Goal: Task Accomplishment & Management: Complete application form

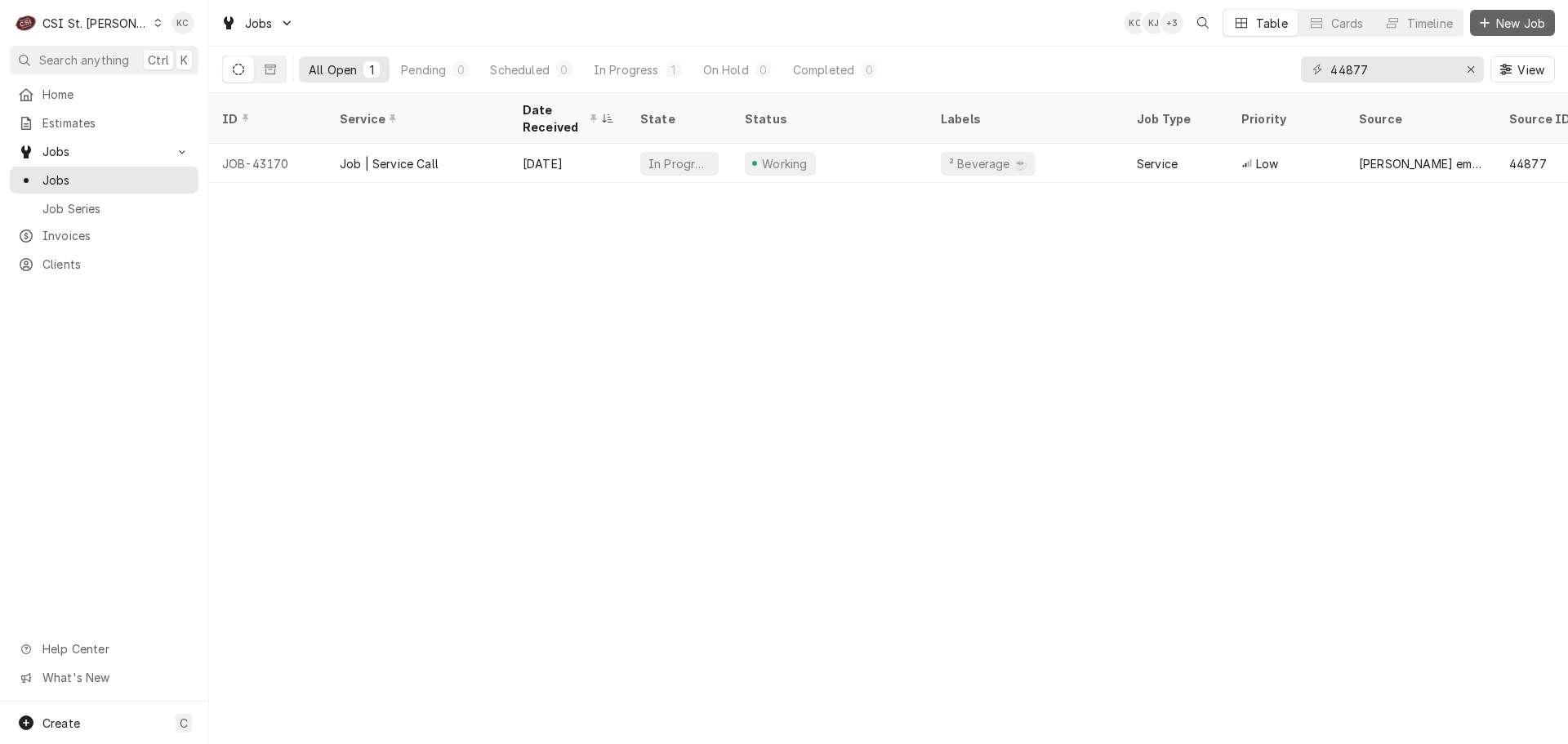
click at [1506, 27] on span "New Job" at bounding box center [1521, 22] width 55 height 17
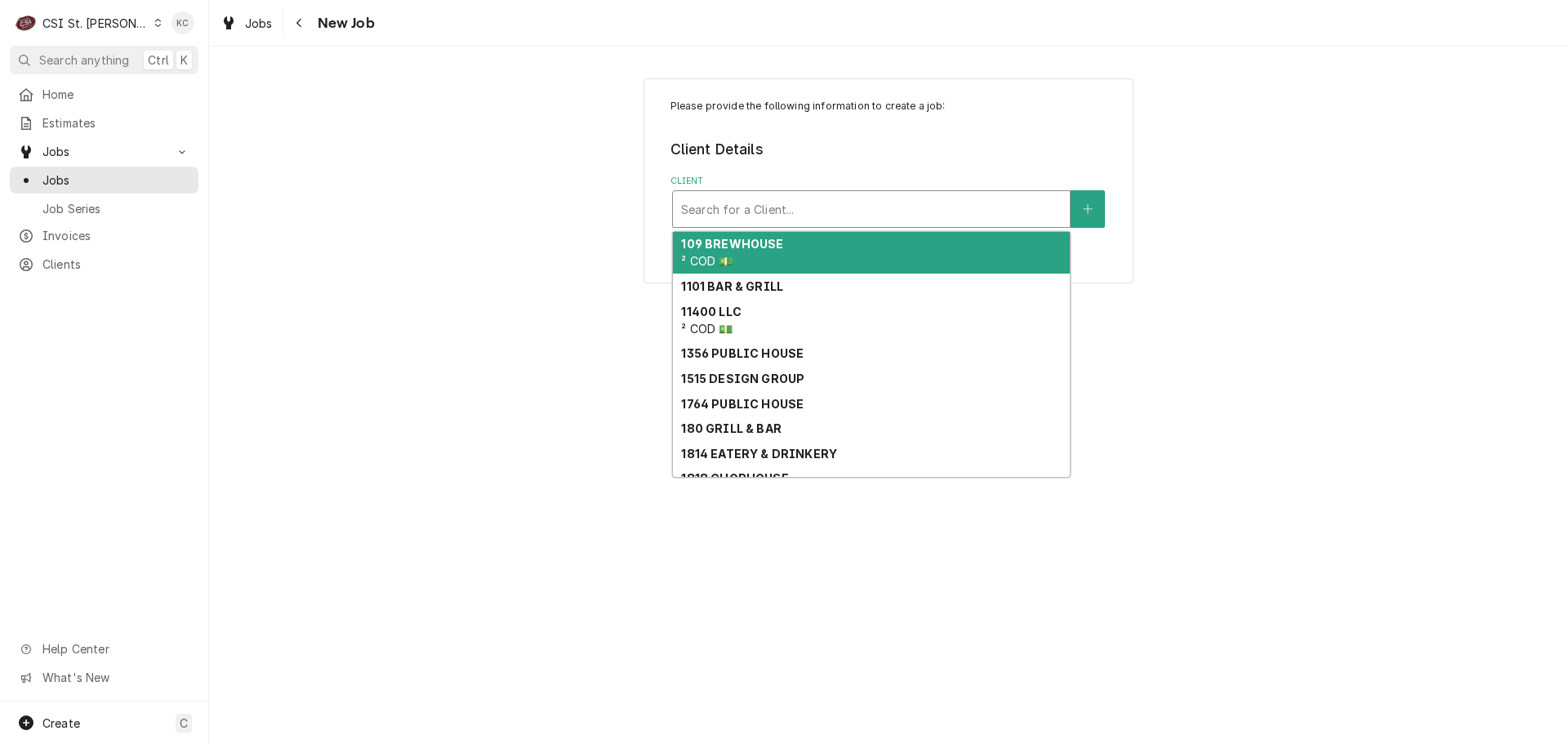
click at [880, 216] on div "Client" at bounding box center [872, 208] width 381 height 30
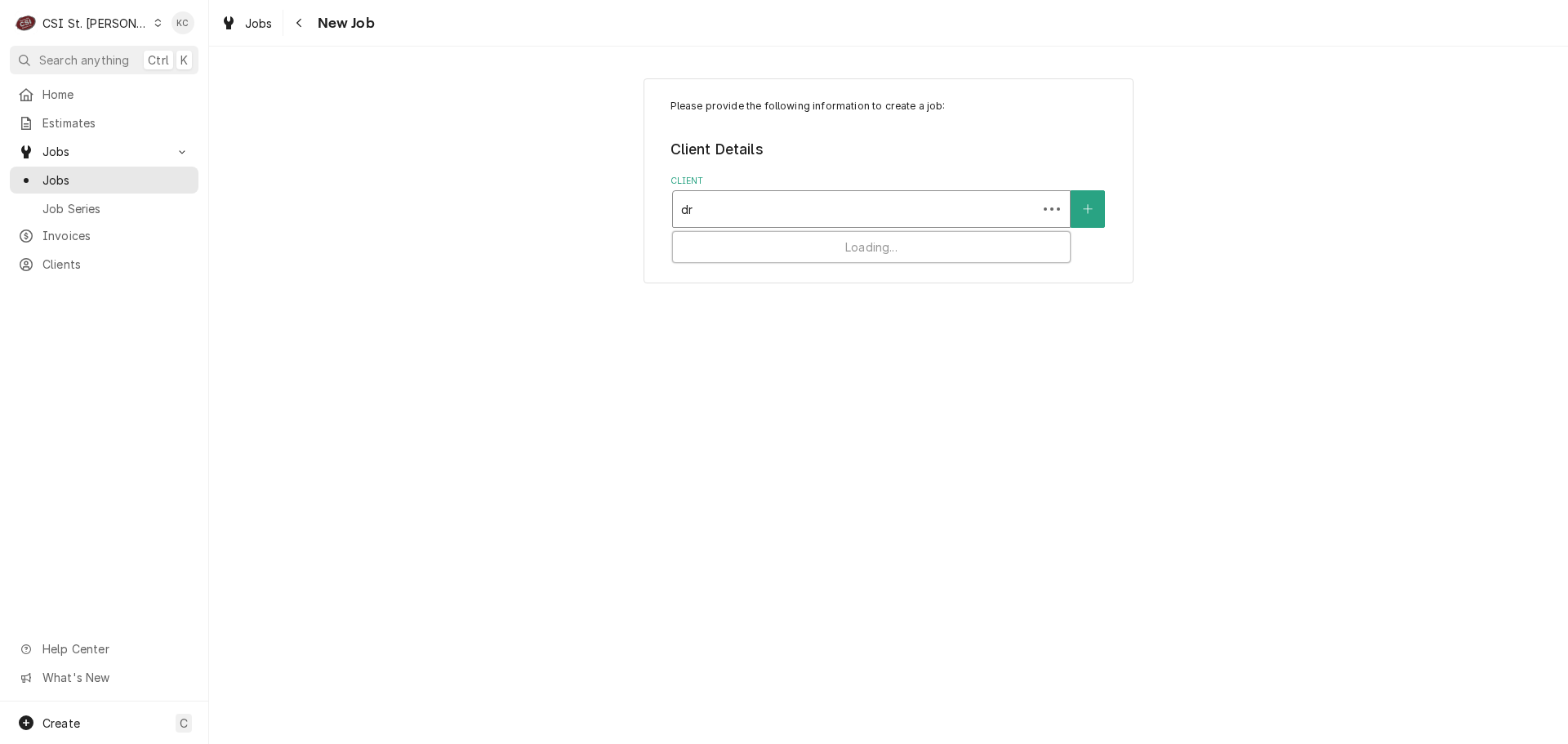
type input "d"
type input "900 h"
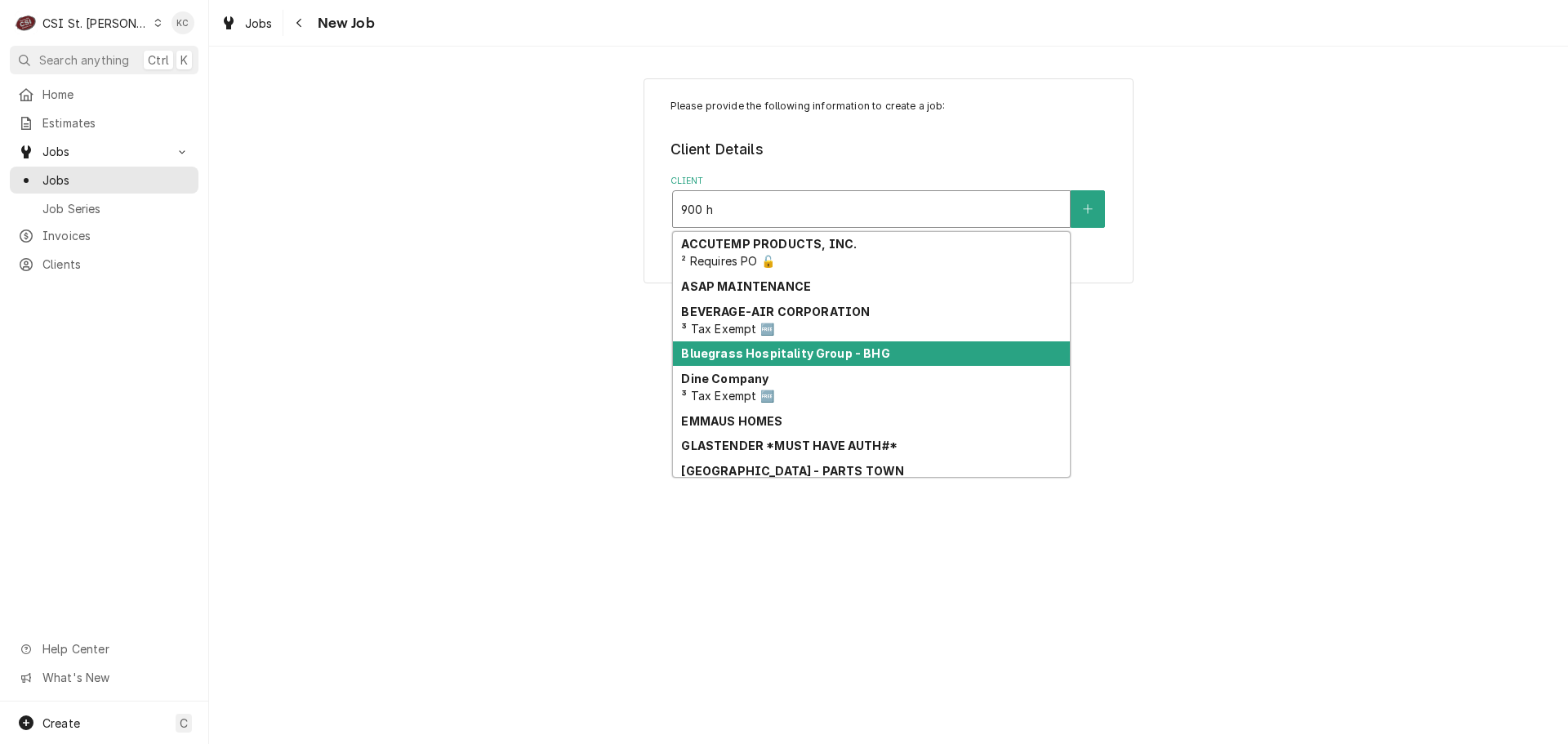
click at [781, 362] on div "Bluegrass Hospitality Group - BHG" at bounding box center [871, 354] width 397 height 25
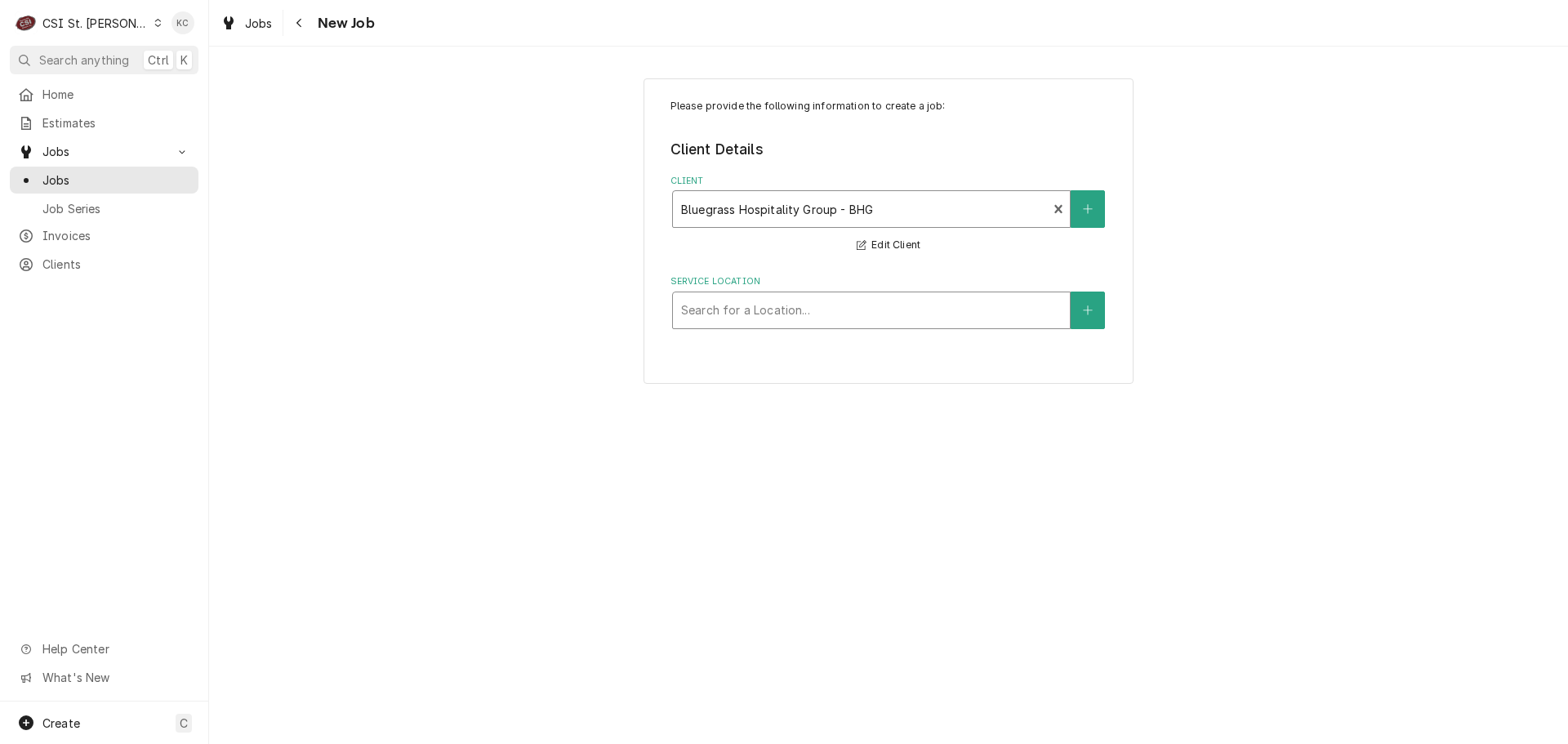
click at [880, 318] on div "Service Location" at bounding box center [872, 310] width 381 height 30
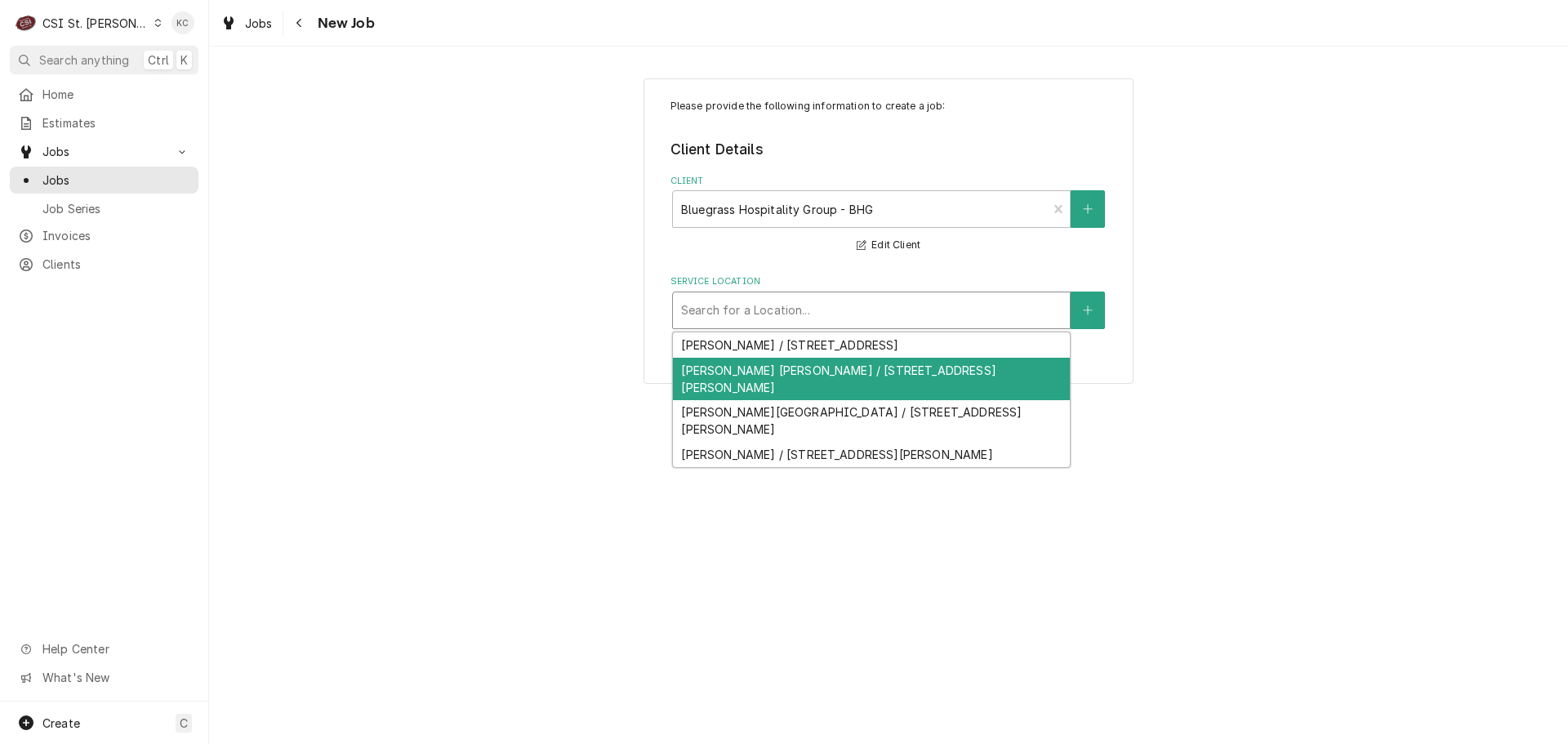
click at [892, 365] on div "Drake's O'Fallon / 900 Highway K, O'Fallon, MO 63366" at bounding box center [871, 378] width 397 height 42
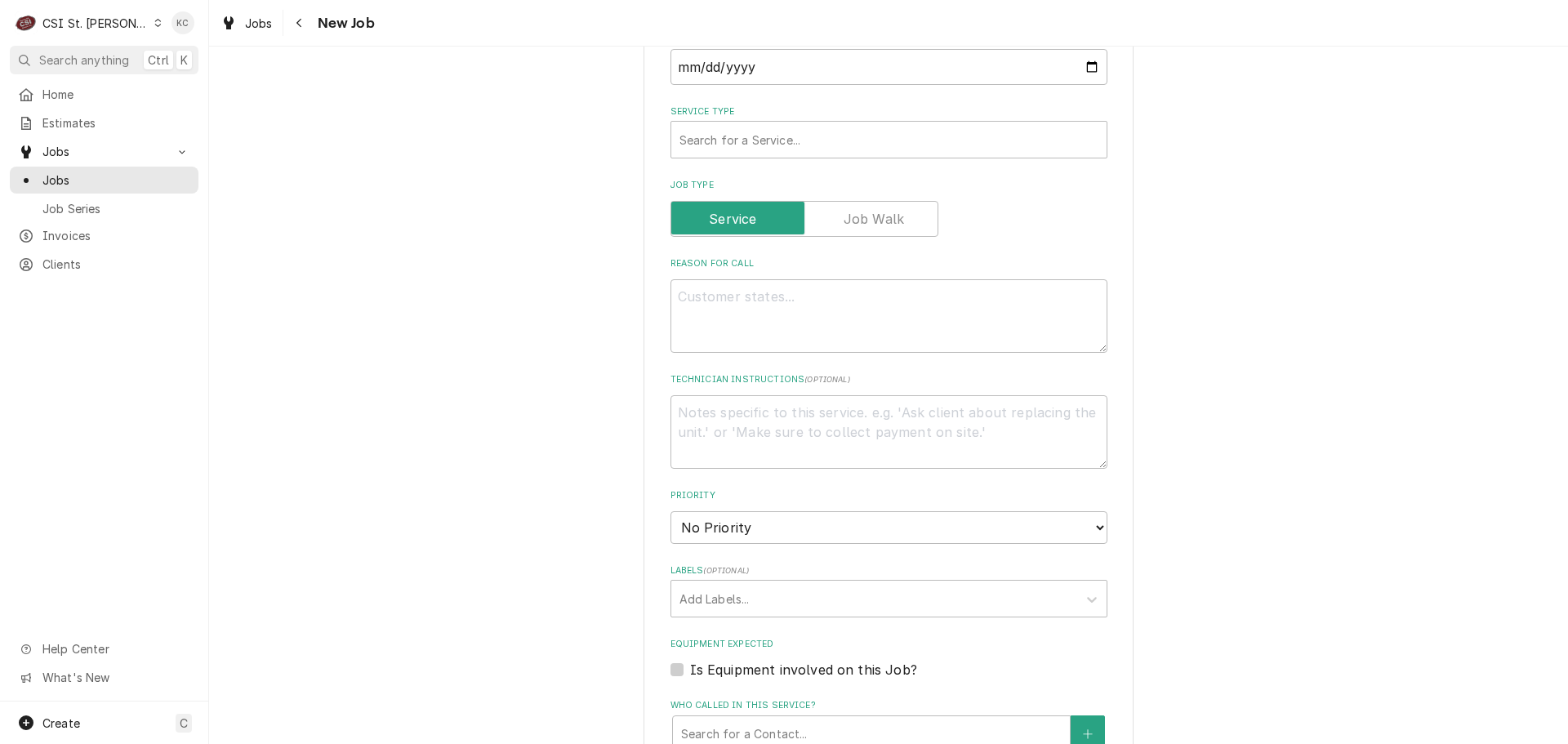
scroll to position [735, 0]
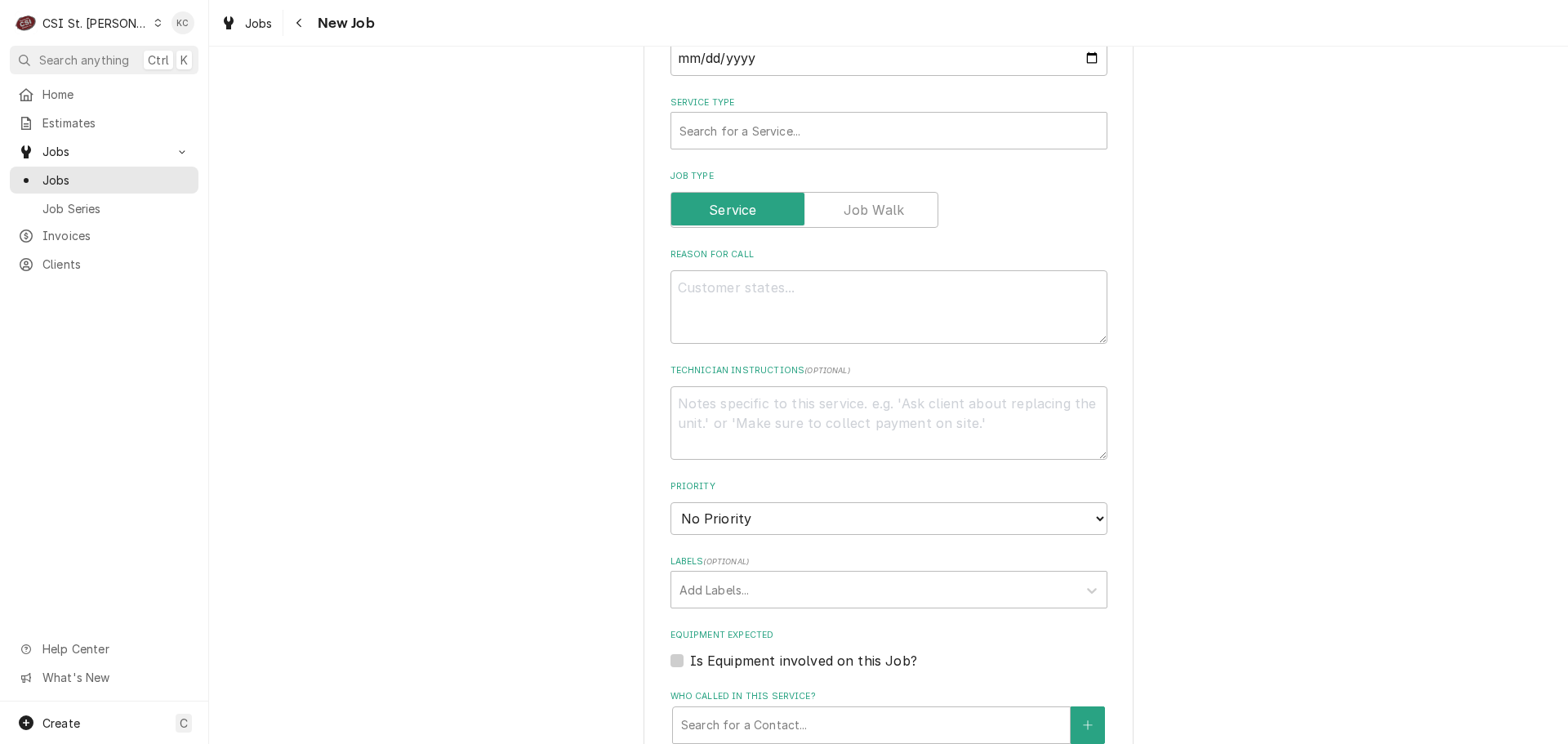
click at [822, 131] on fieldset "Job Details Job Source Direct (Phone/Email/etc.) Service Channel Corrigo Ecotra…" at bounding box center [889, 514] width 437 height 1214
click at [819, 121] on div "Service Type" at bounding box center [889, 131] width 419 height 30
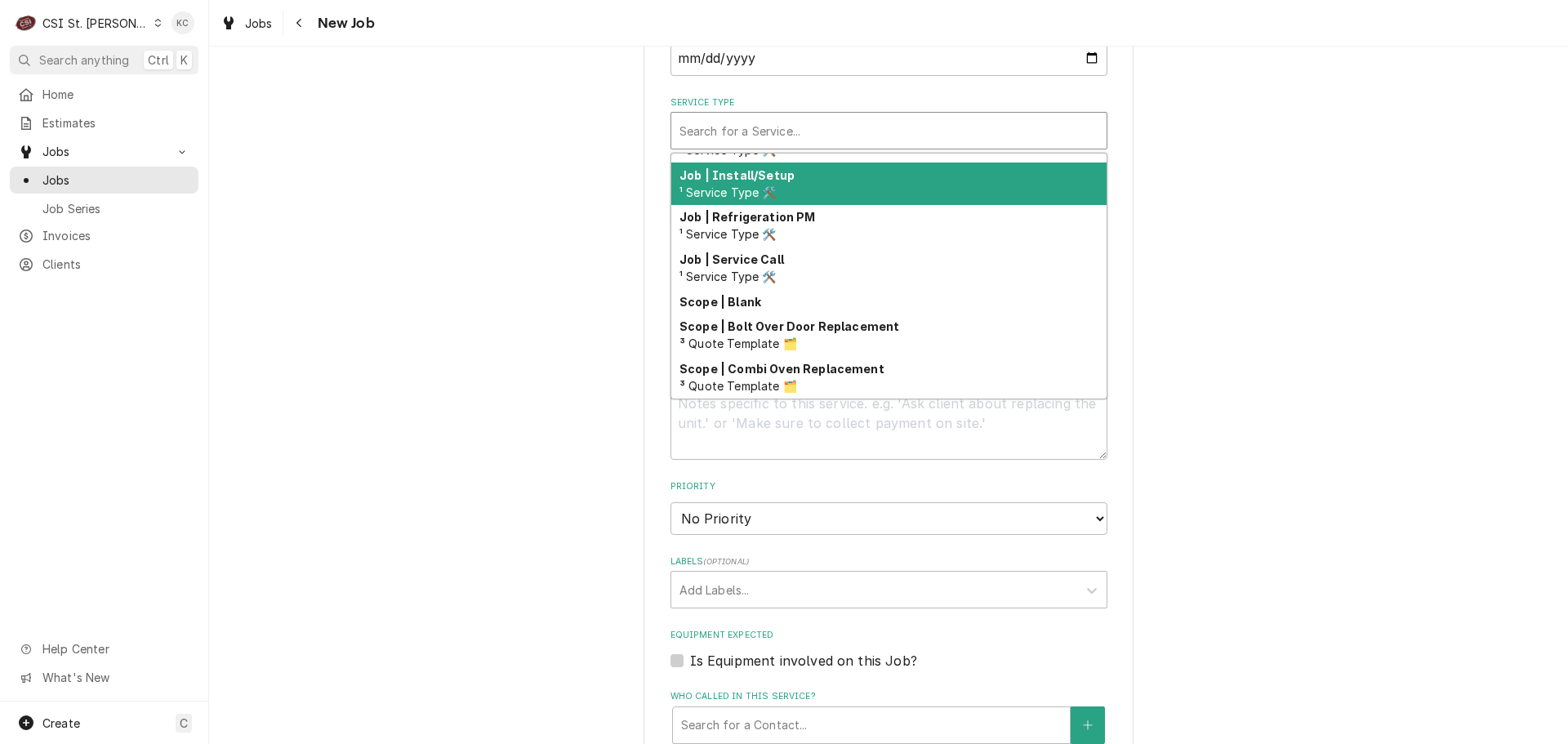
scroll to position [927, 0]
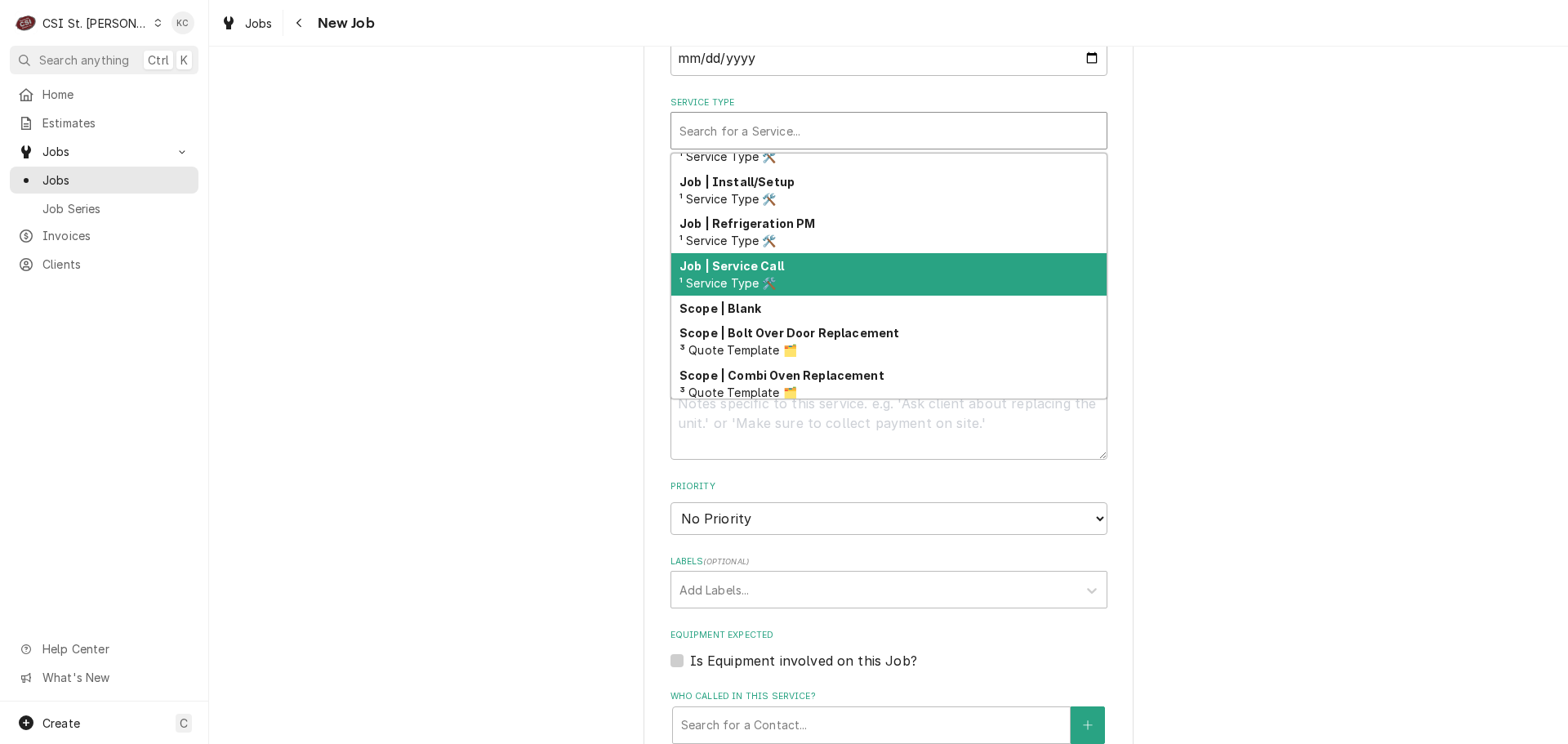
click at [842, 253] on div "Job | Service Call ¹ Service Type 🛠️" at bounding box center [889, 274] width 436 height 42
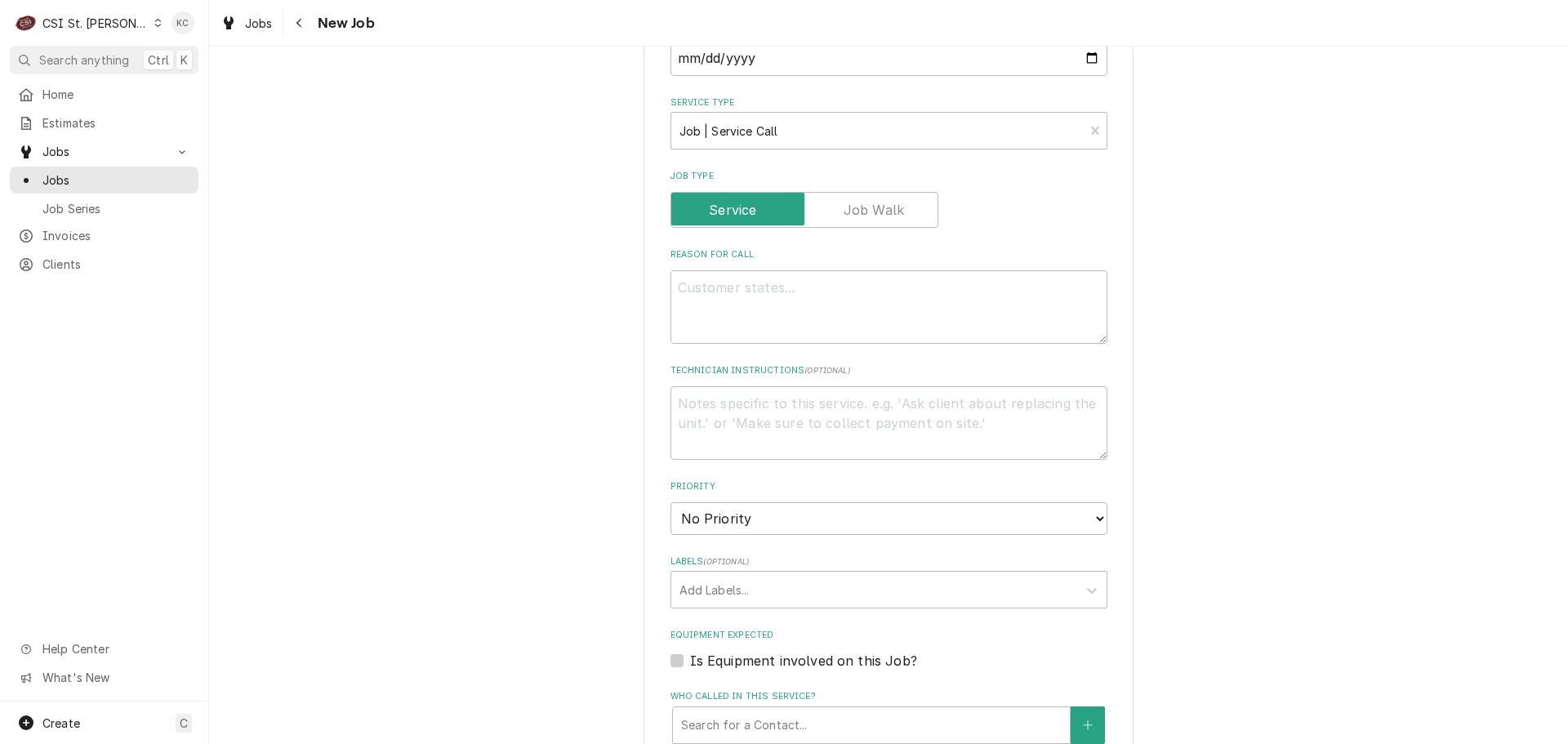
click at [1301, 287] on div "Please provide the following information to create a job: Client Details Client…" at bounding box center [889, 295] width 1360 height 1933
click at [926, 270] on textarea "Reason For Call" at bounding box center [889, 307] width 437 height 73
type textarea "x"
type textarea "I"
type textarea "x"
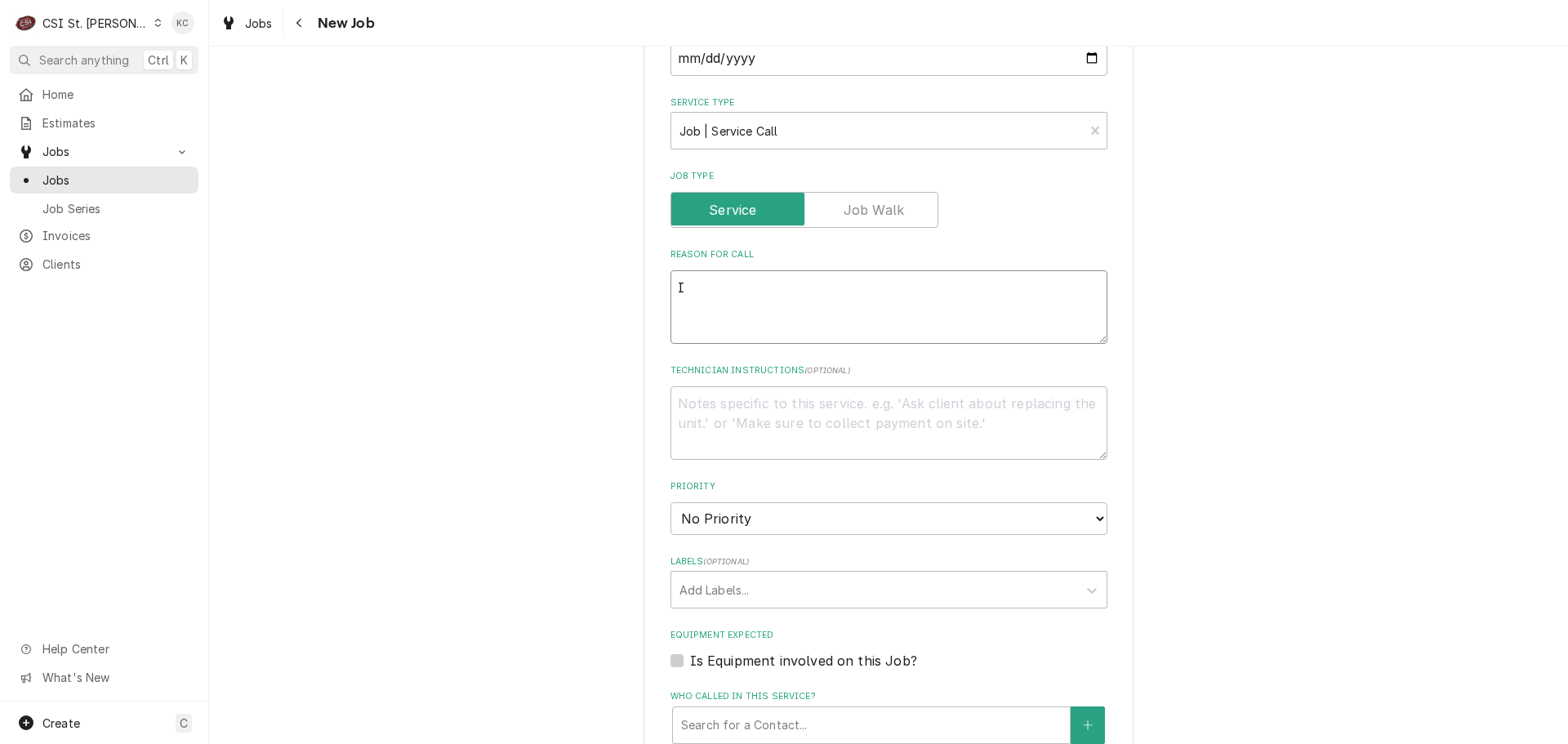
type textarea "Ic"
type textarea "x"
type textarea "Ice"
type textarea "x"
type textarea "Ice"
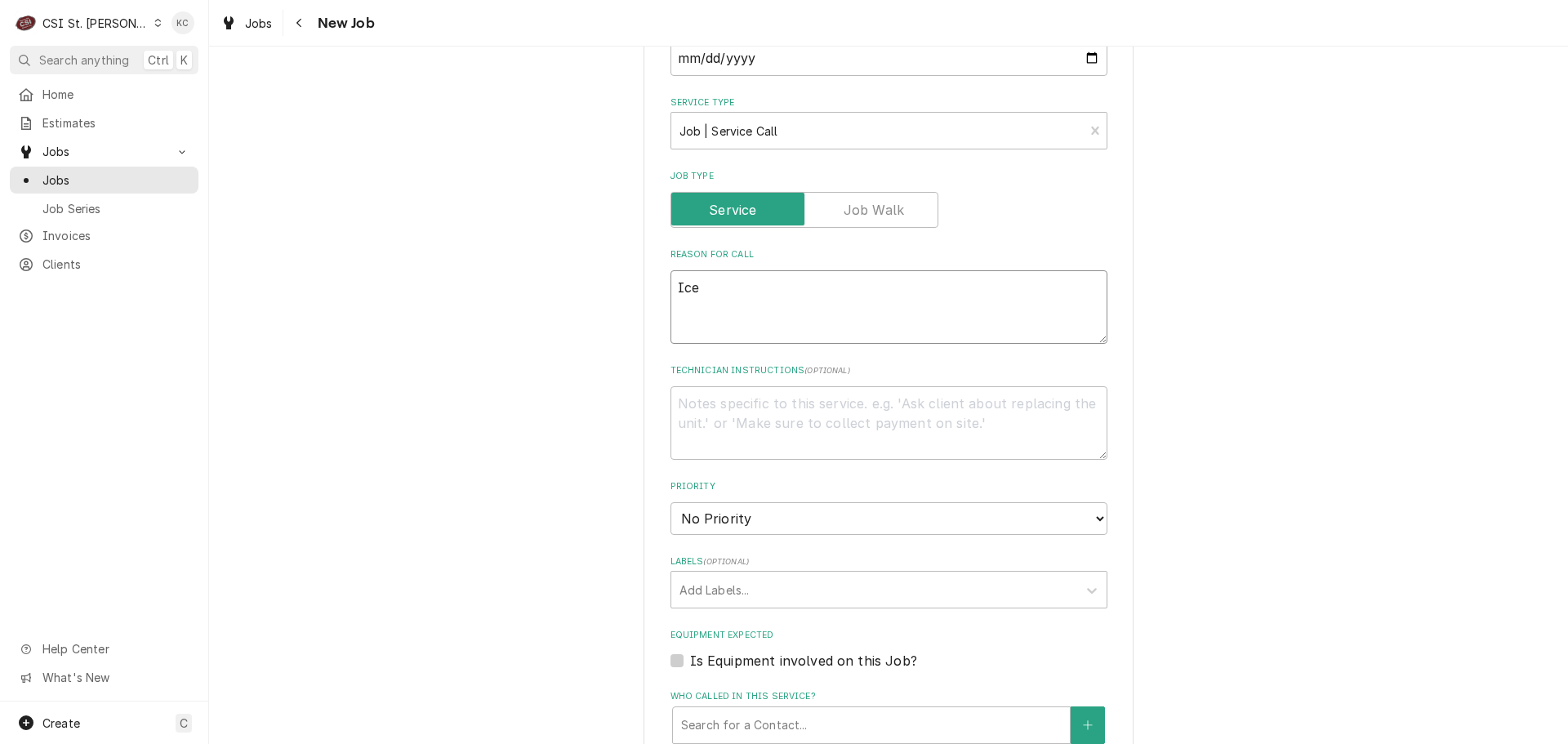
type textarea "x"
type textarea "Ice m"
type textarea "x"
type textarea "Ice ma"
type textarea "x"
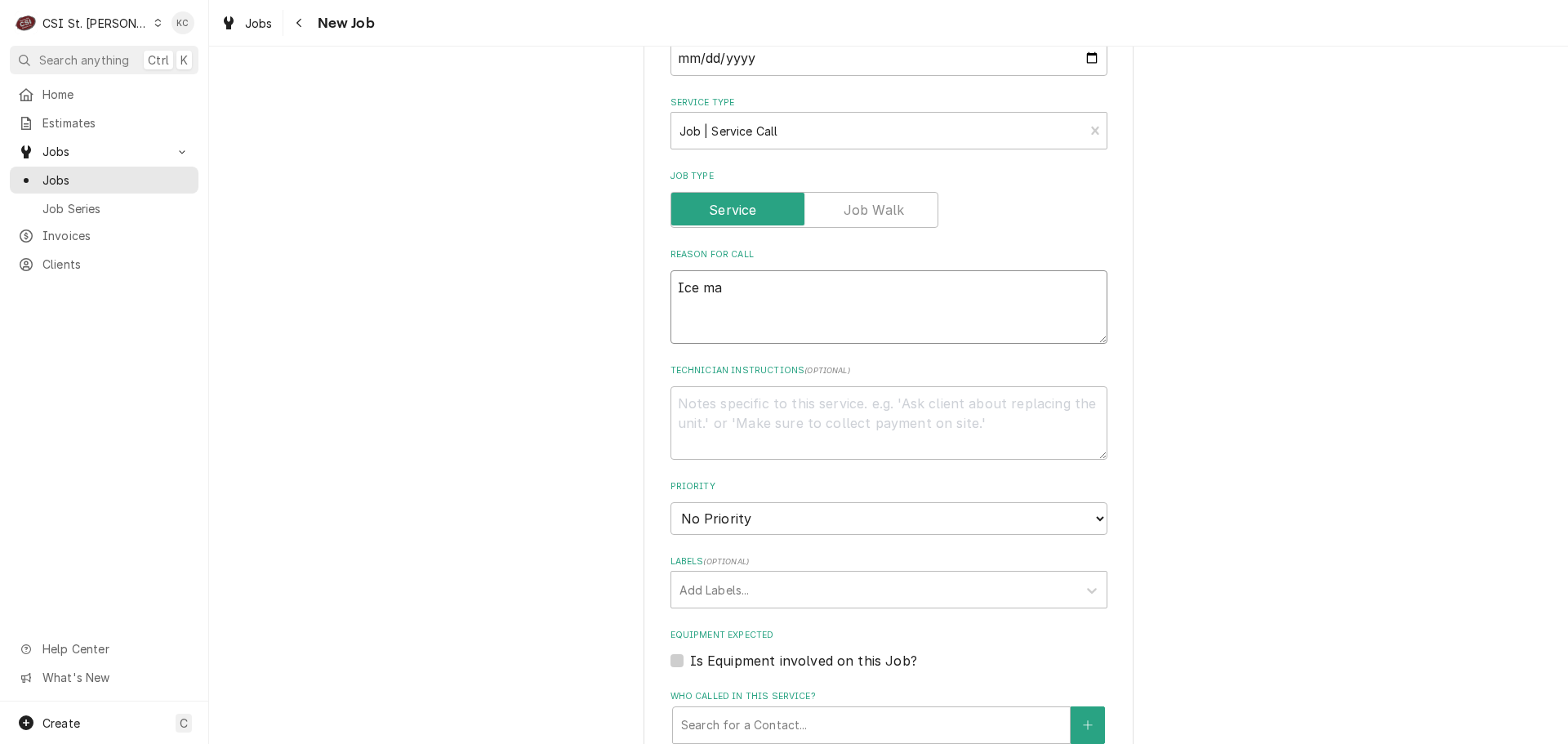
type textarea "Ice mac"
type textarea "x"
type textarea "Ice mach"
type textarea "x"
type textarea "Ice machi"
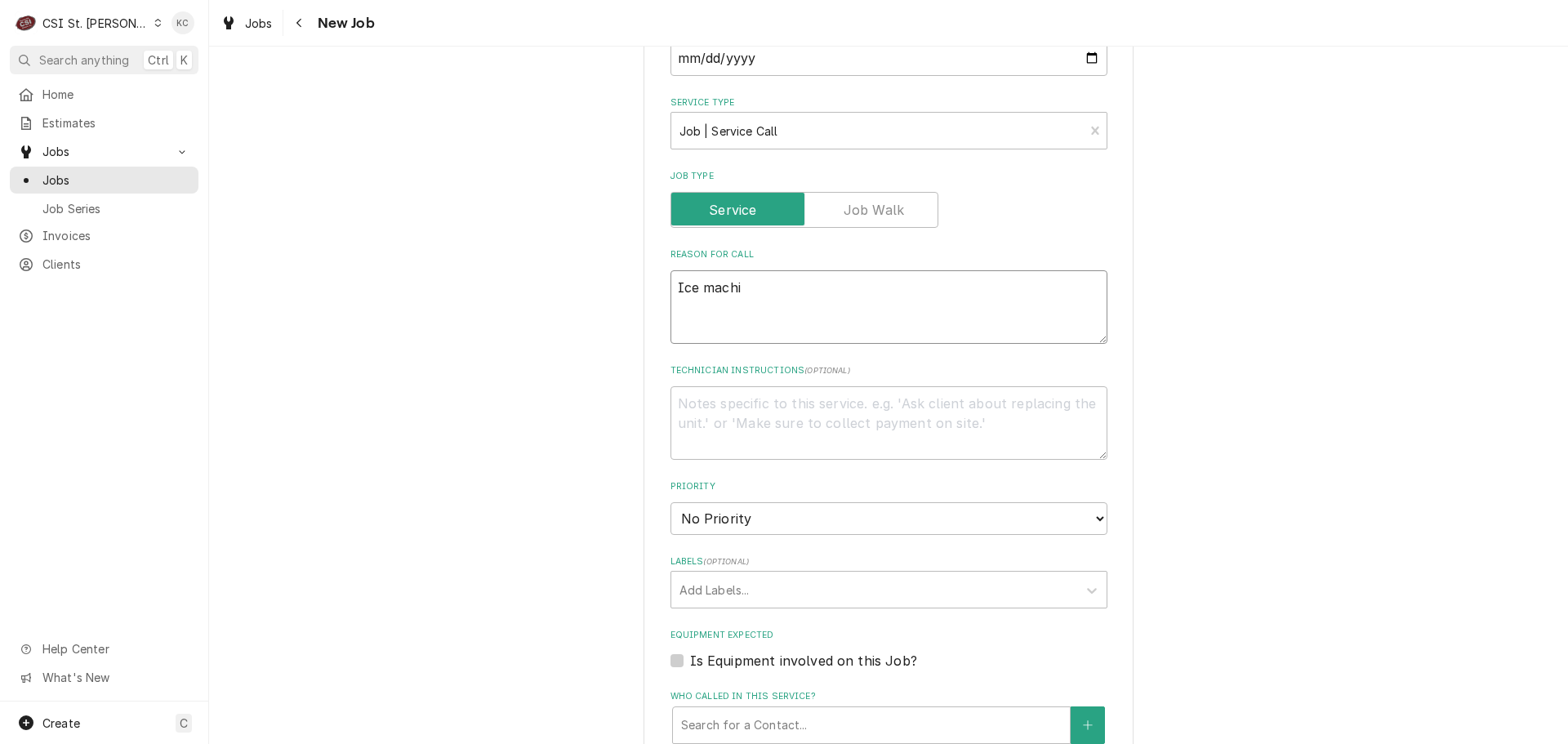
type textarea "x"
type textarea "Ice machin"
type textarea "x"
type textarea "Ice machine"
type textarea "x"
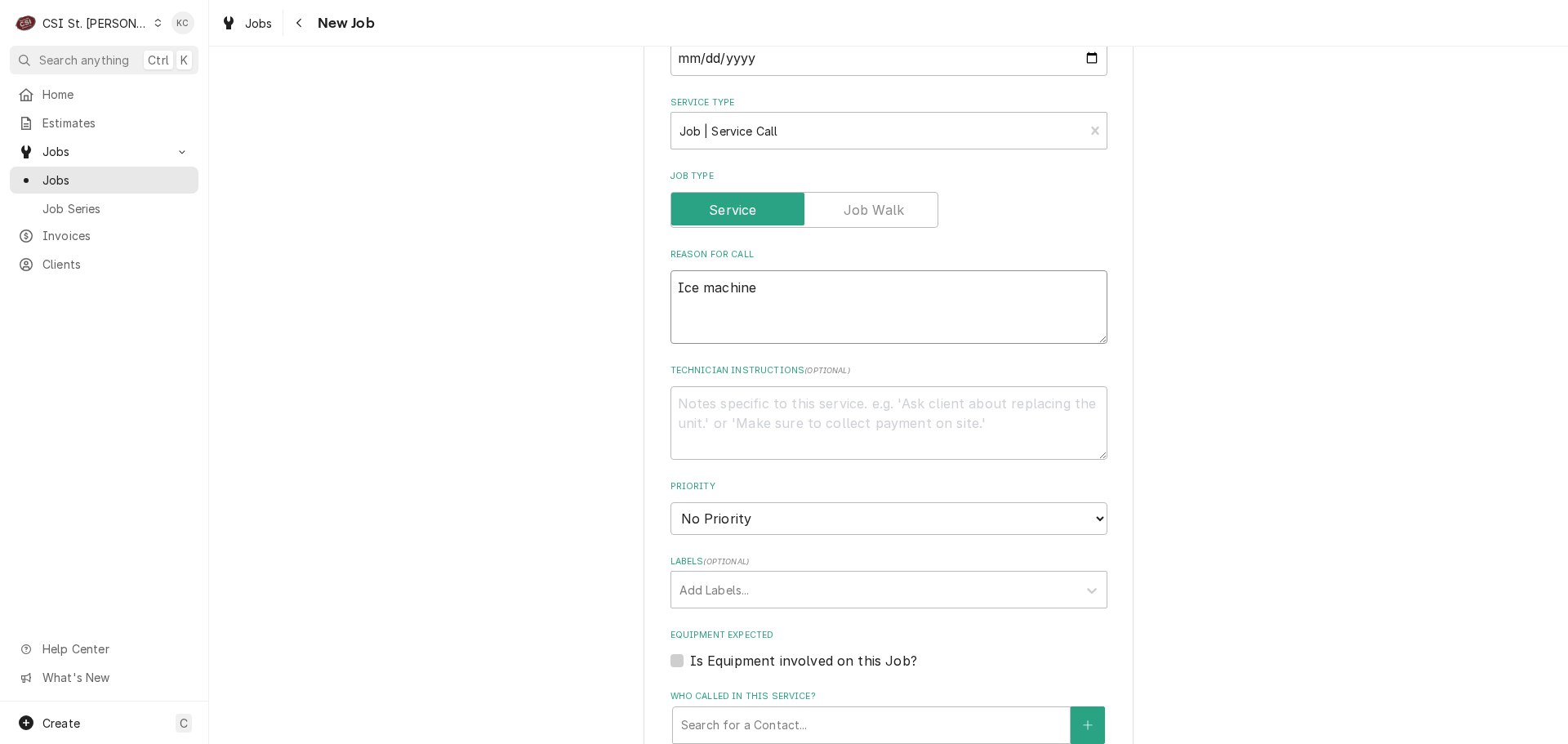
type textarea "Ice machine g"
type textarea "x"
type textarea "Ice machine gi"
type textarea "x"
type textarea "Ice machine giv"
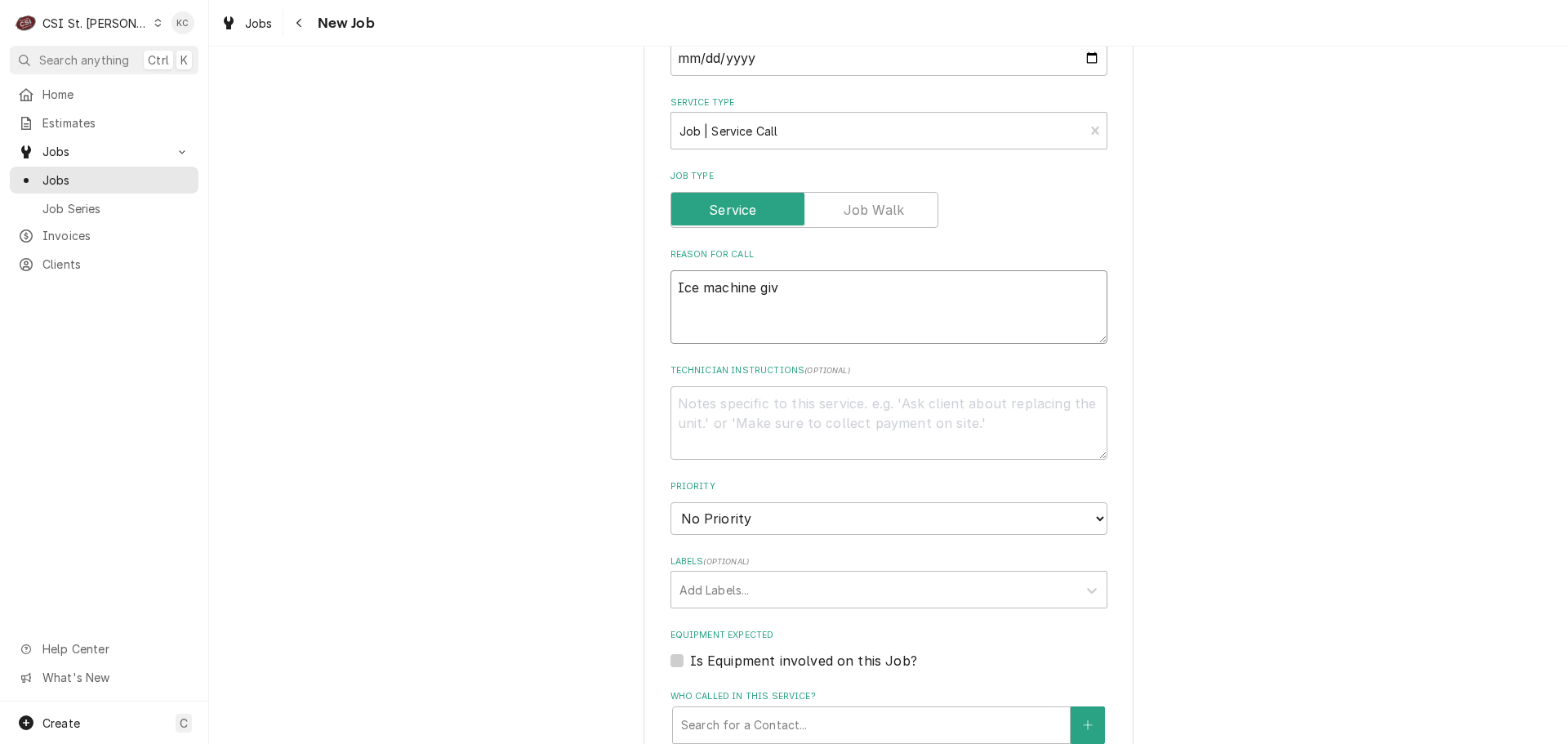
type textarea "x"
type textarea "Ice machine give"
type textarea "x"
type textarea "Ice machine givei"
type textarea "x"
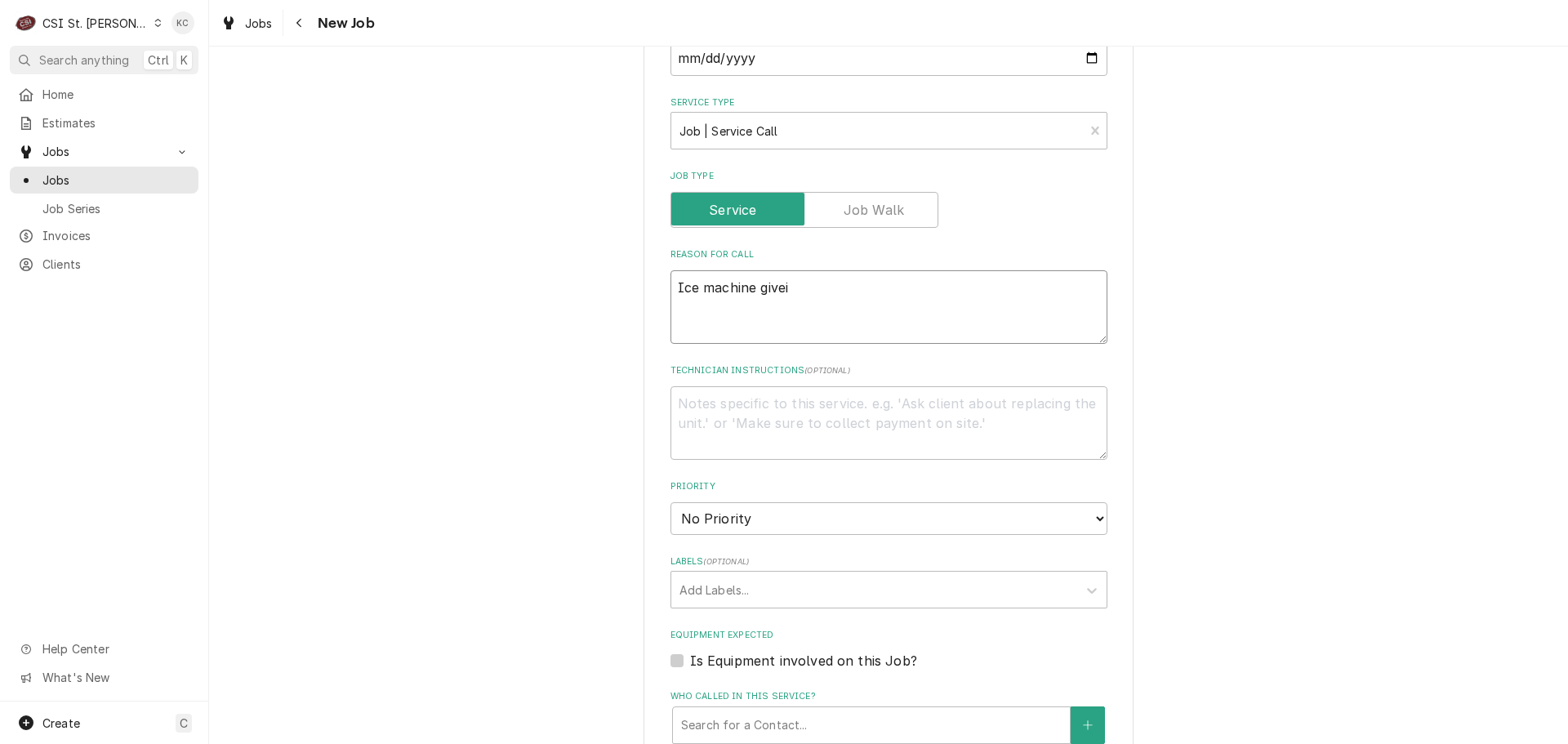
type textarea "Ice machine givein"
type textarea "x"
type textarea "Ice machine giveing"
type textarea "x"
type textarea "Ice machine giveing"
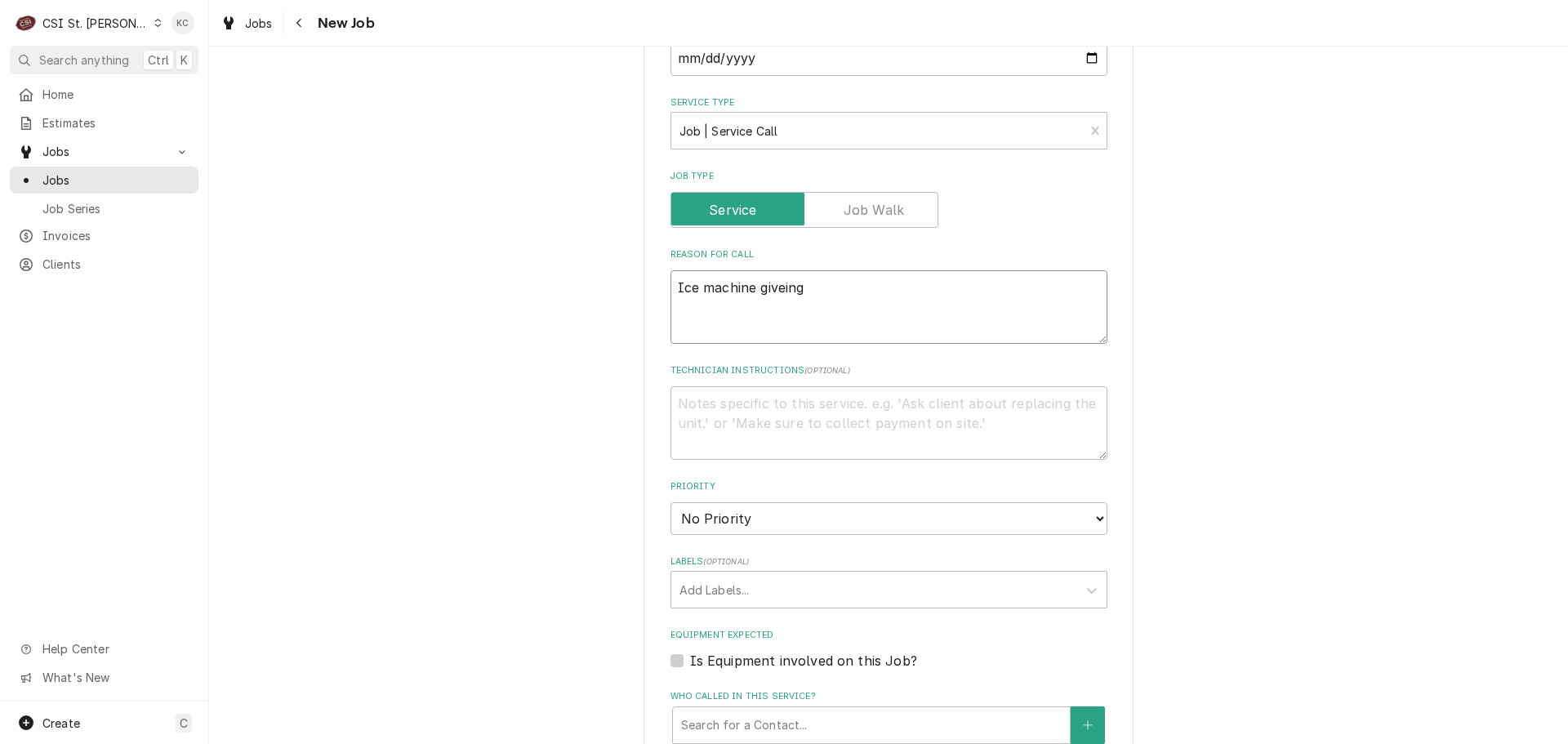
type textarea "x"
type textarea "Ice machine giveing"
type textarea "x"
type textarea "Ice machine givein"
type textarea "x"
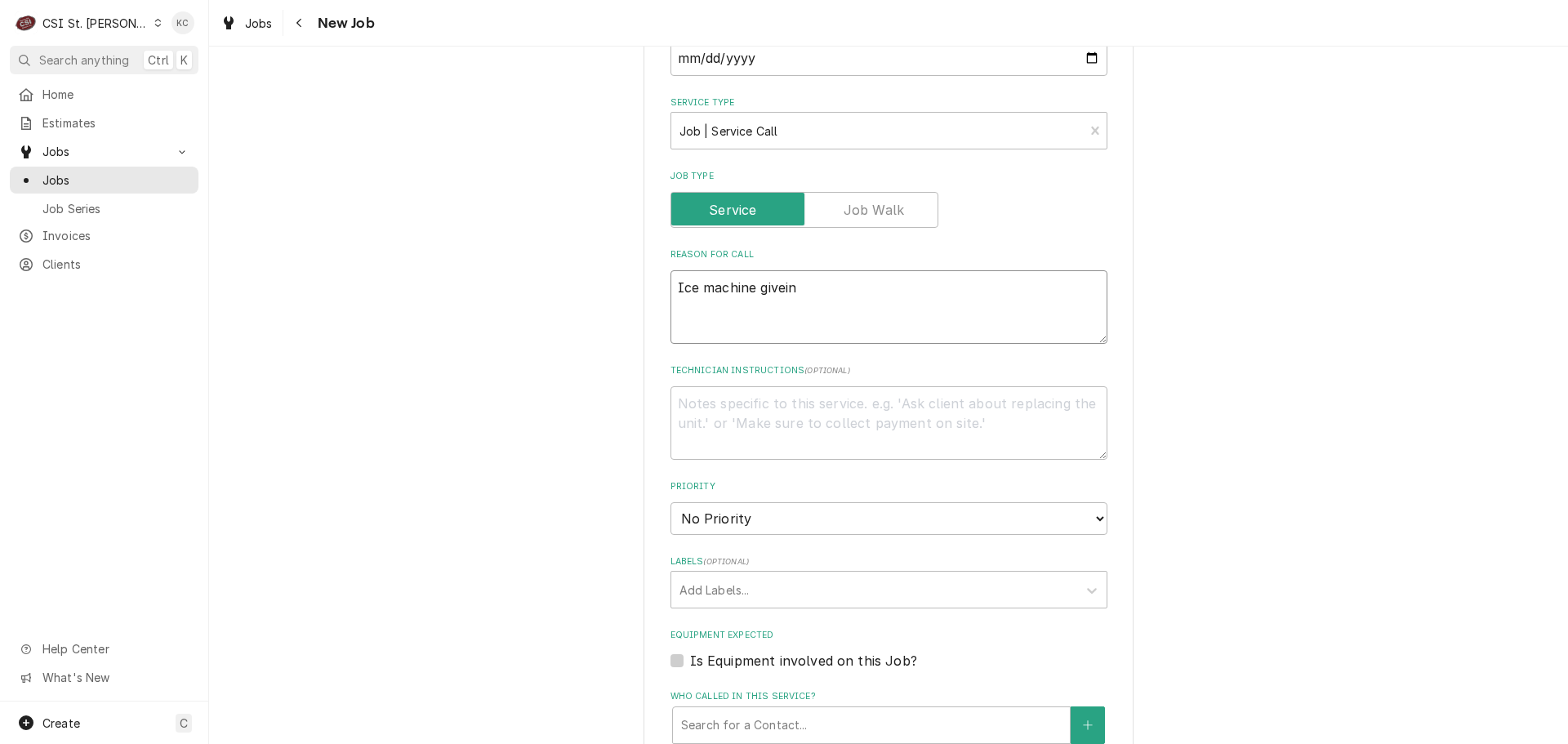
type textarea "Ice machine givei"
type textarea "x"
type textarea "Ice machine give"
type textarea "x"
type textarea "Ice machine giv"
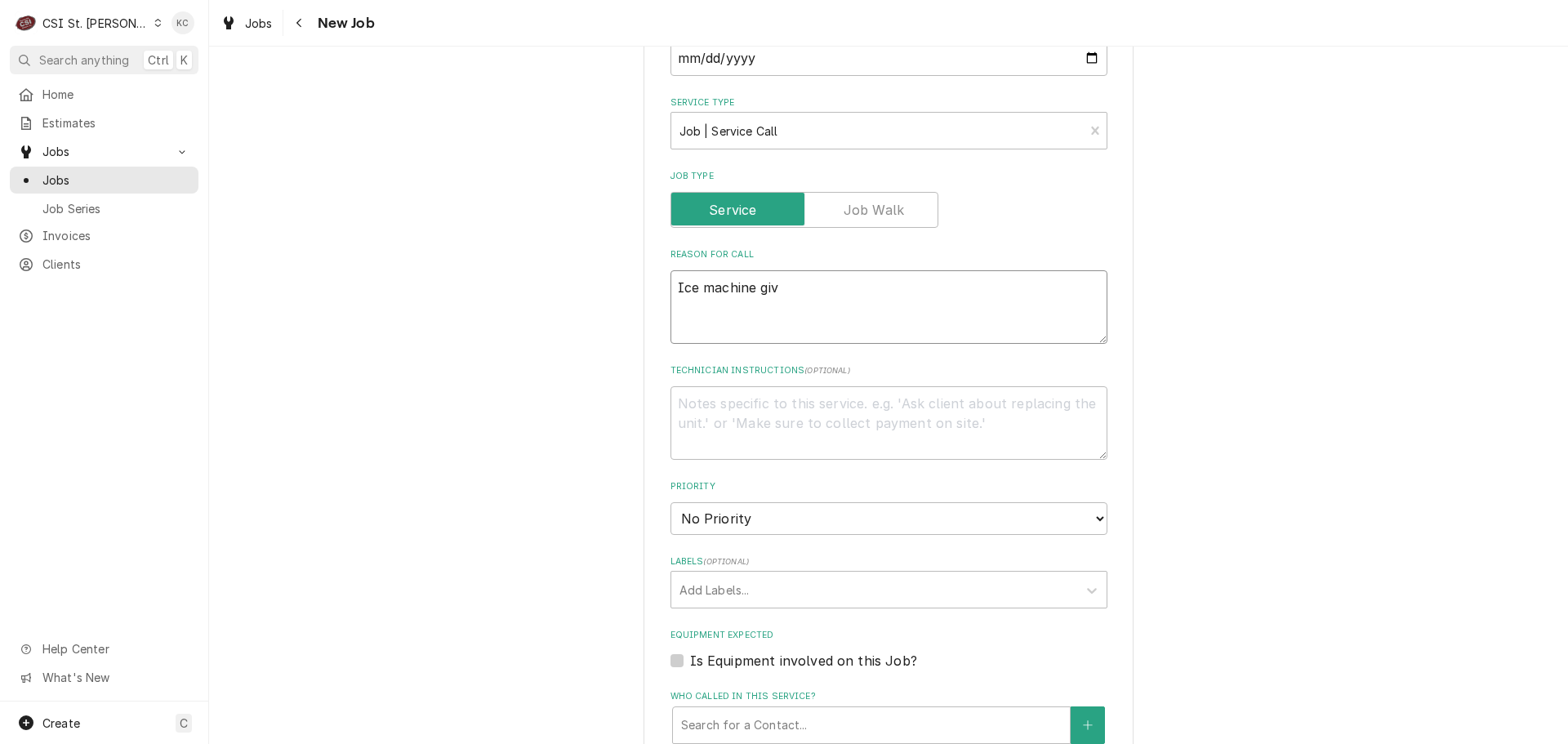
type textarea "x"
type textarea "Ice machine givi"
type textarea "x"
type textarea "Ice machine giving"
type textarea "x"
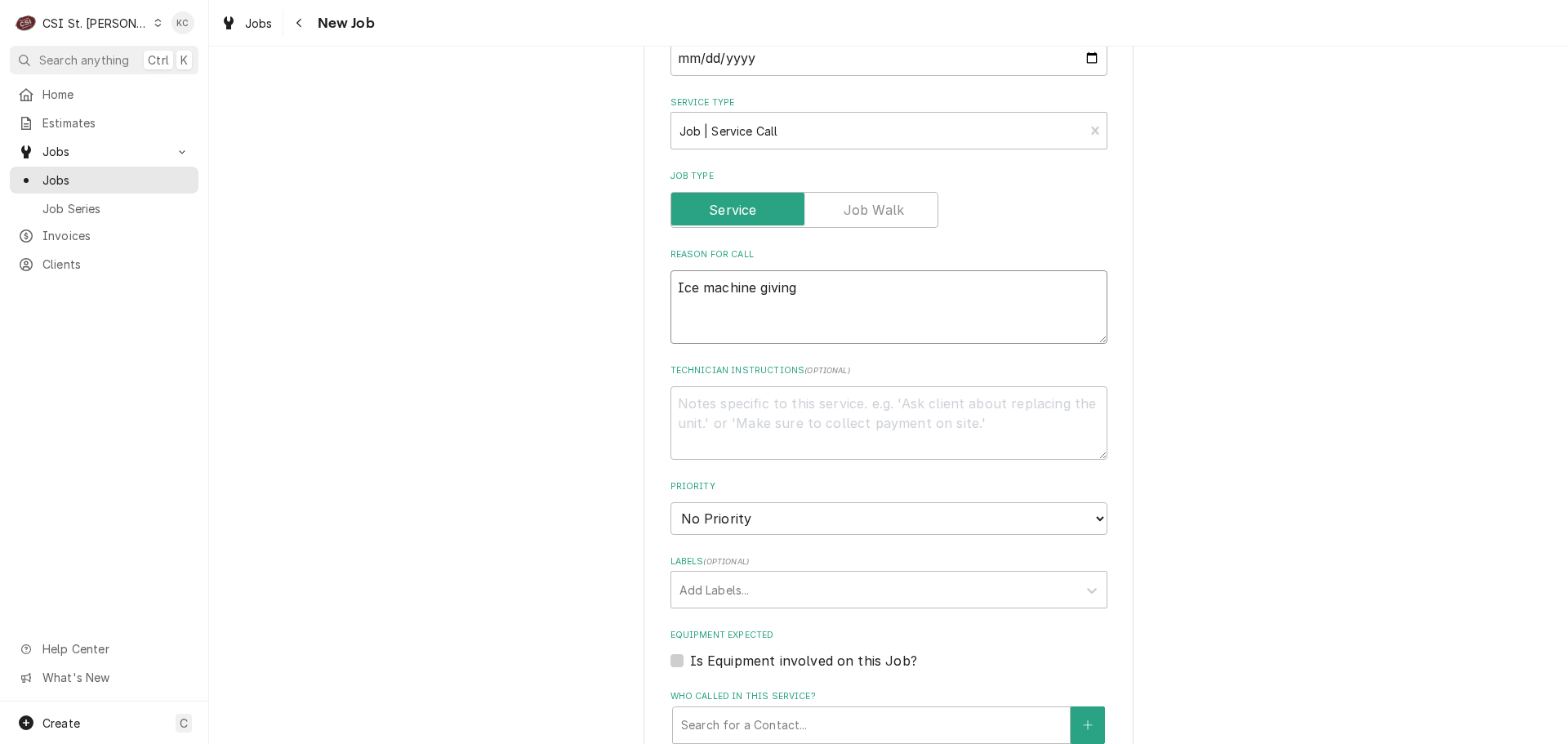
type textarea "Ice machine giving"
type textarea "x"
type textarea "Ice machine giving 3"
type textarea "x"
type textarea "Ice machine giving 3 b"
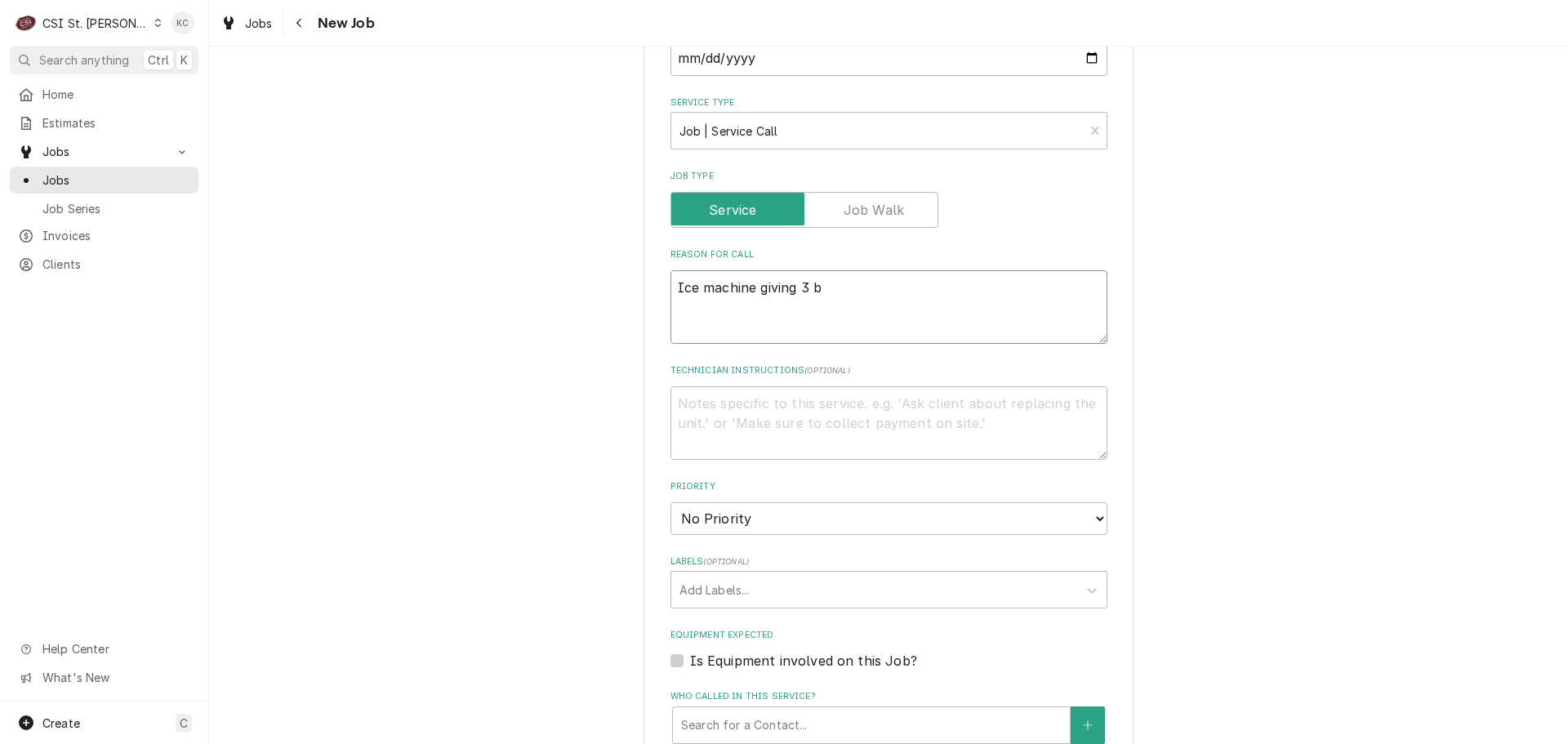
type textarea "x"
type textarea "Ice machine giving 3 be"
type textarea "x"
type textarea "Ice machine giving 3 bee"
type textarea "x"
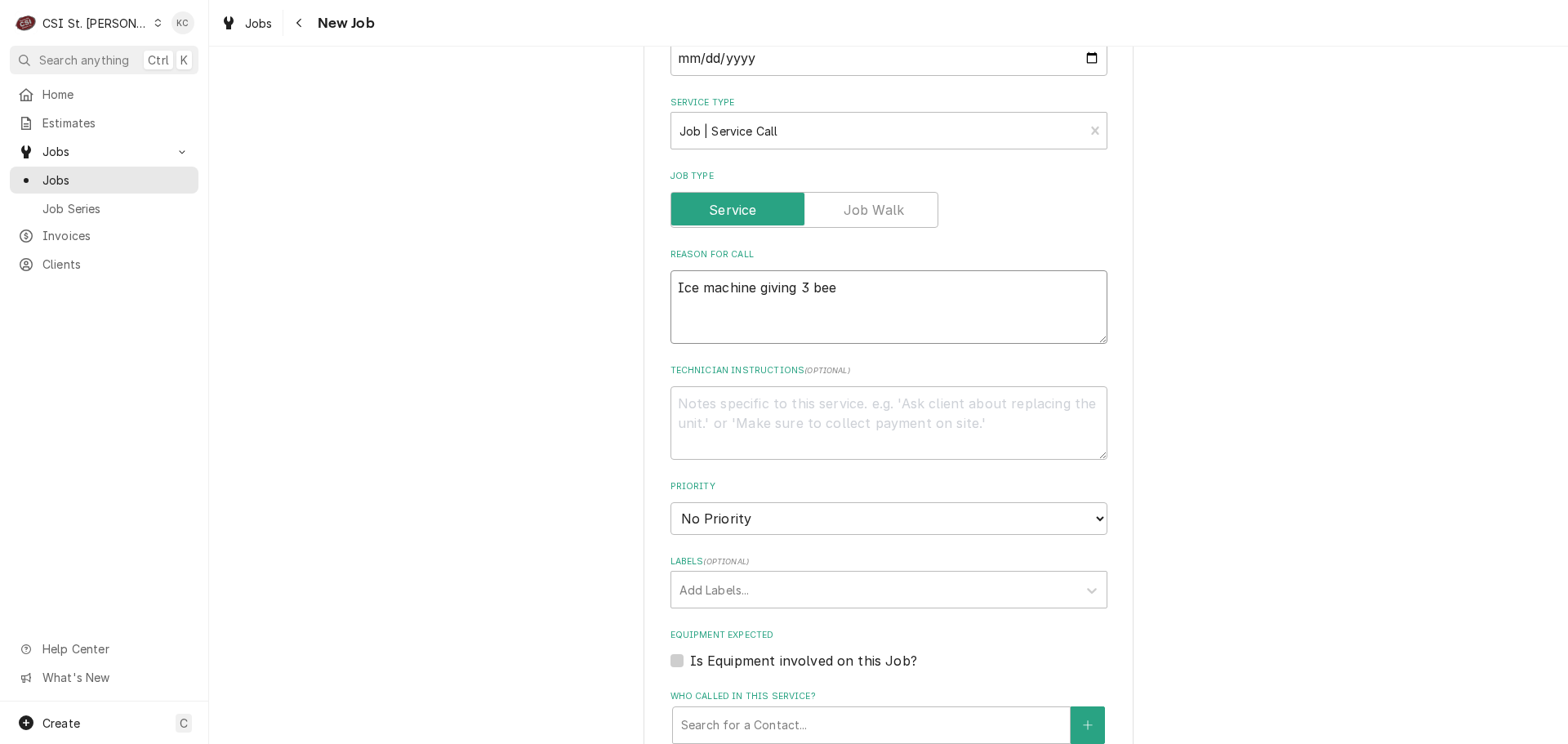
type textarea "Ice machine giving 3 beep"
type textarea "x"
type textarea "Ice machine giving 3 beeps"
type textarea "x"
type textarea "Ice machine giving 3 beeps"
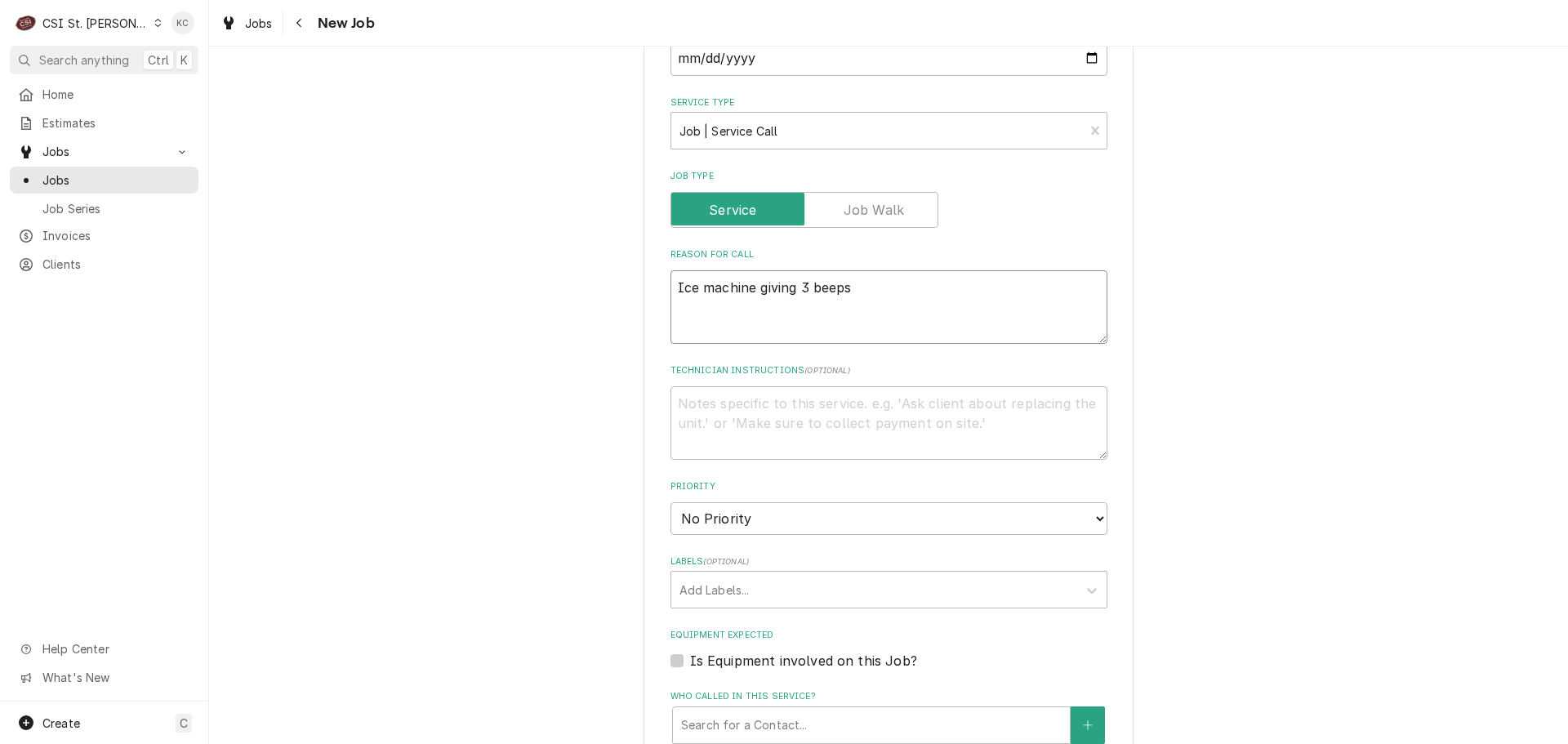
type textarea "x"
type textarea "Ice machine giving 3 beeps a"
type textarea "x"
type textarea "Ice machine giving 3 beeps an"
type textarea "x"
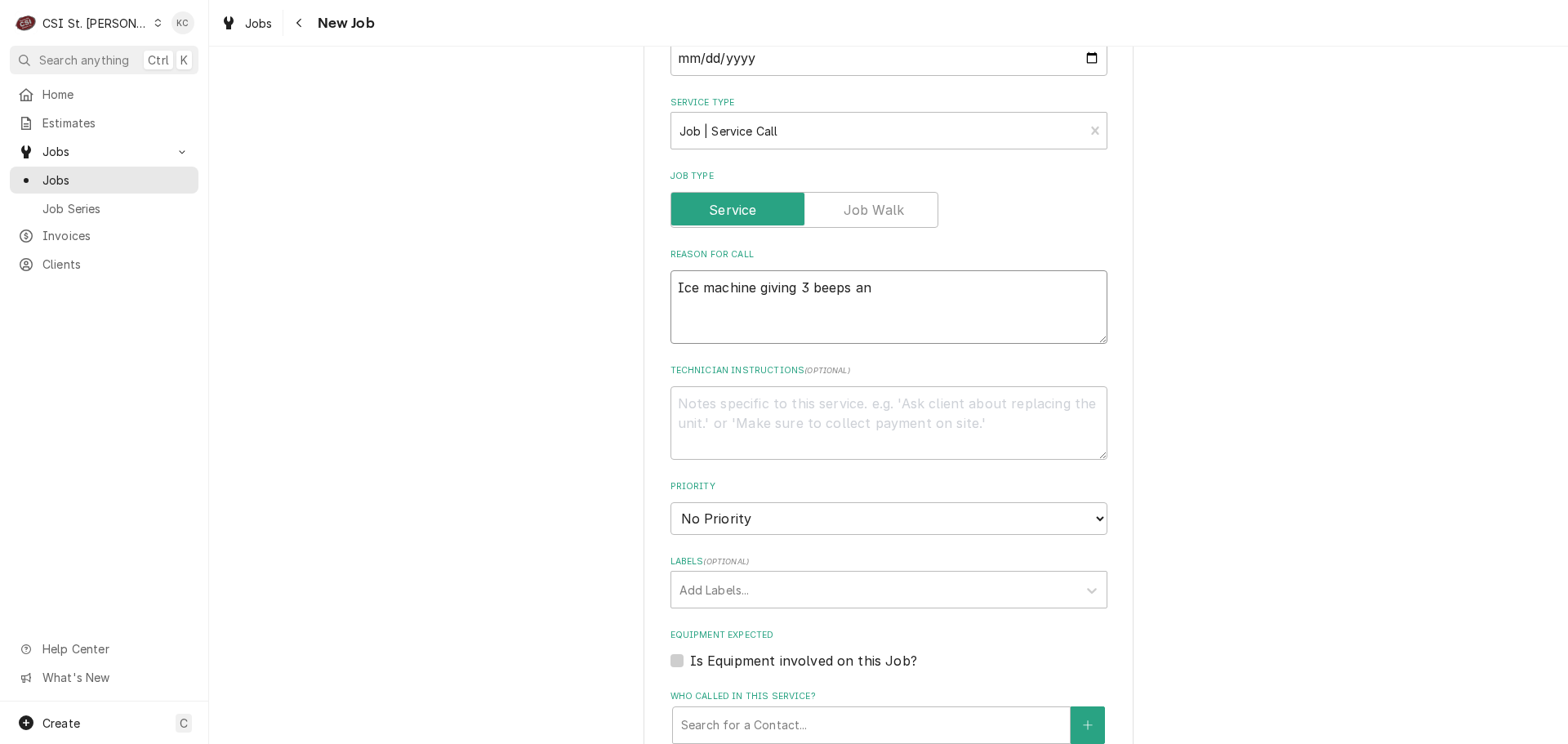
type textarea "Ice machine giving 3 beeps and"
type textarea "x"
type textarea "Ice machine giving 3 beeps and"
type textarea "x"
type textarea "Ice machine giving 3 beeps and is"
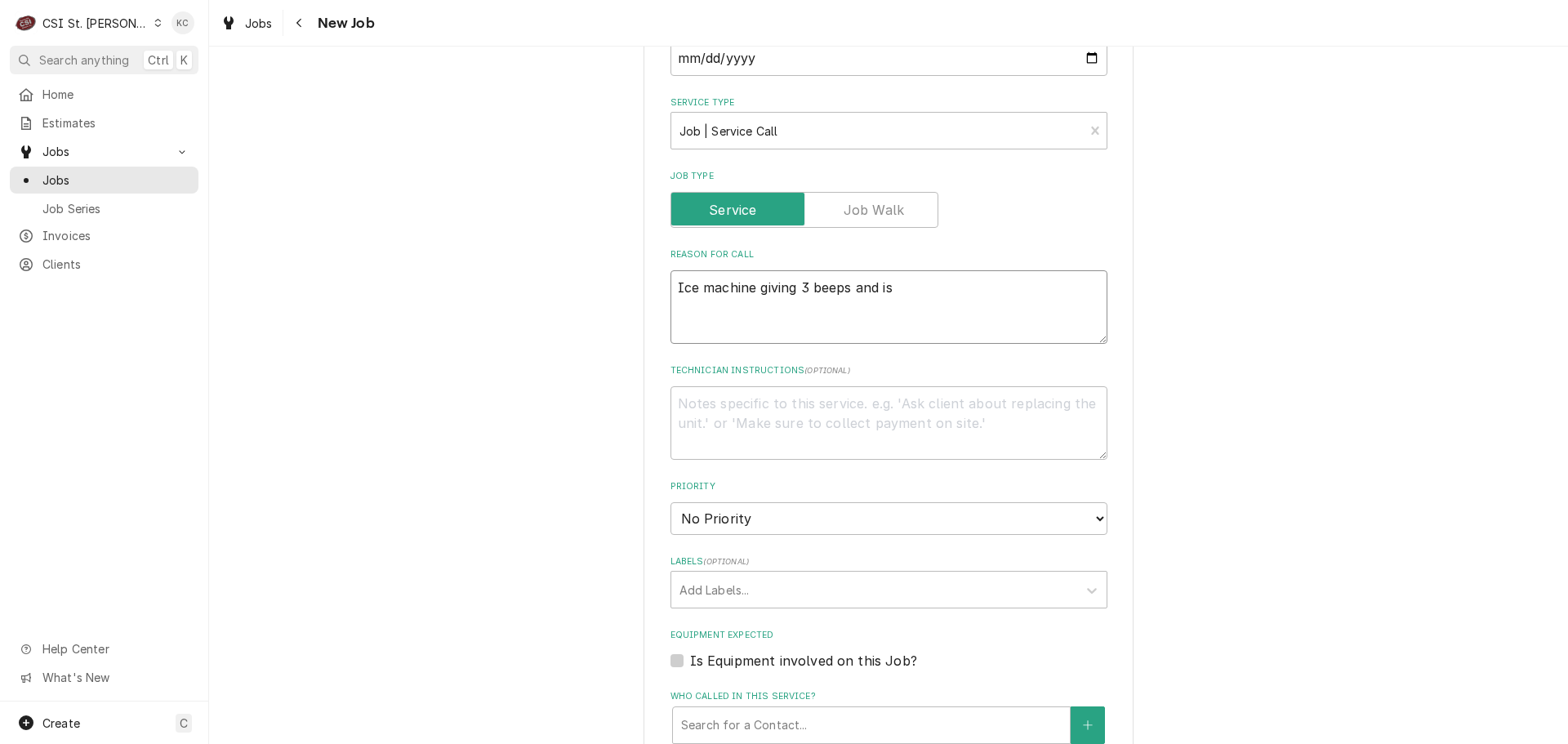
type textarea "x"
type textarea "Ice machine giving 3 beeps and is"
type textarea "x"
type textarea "Ice machine giving 3 beeps and is n"
type textarea "x"
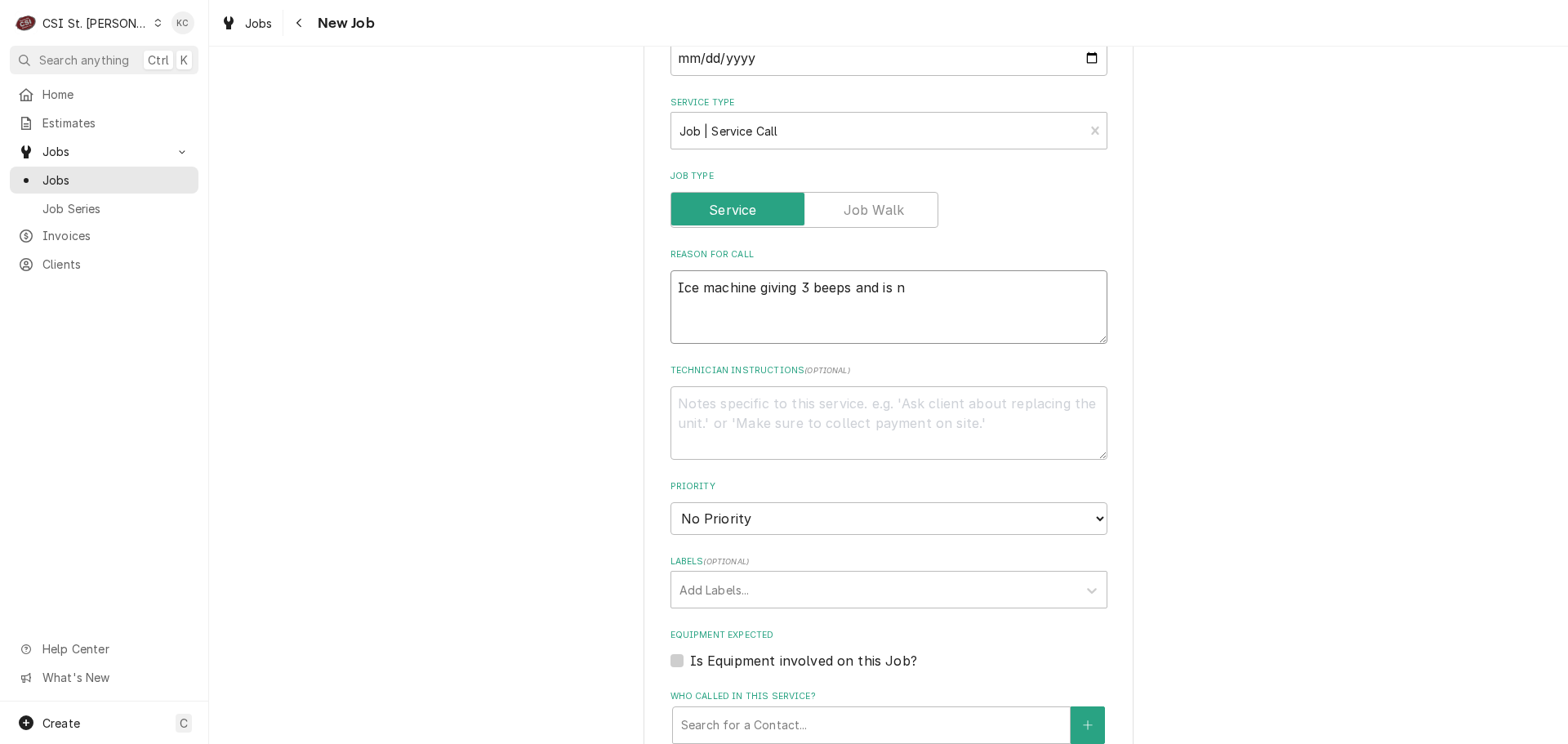
type textarea "Ice machine giving 3 beeps and is no"
type textarea "x"
type textarea "Ice machine giving 3 beeps and is not"
type textarea "x"
type textarea "Ice machine giving 3 beeps and is not"
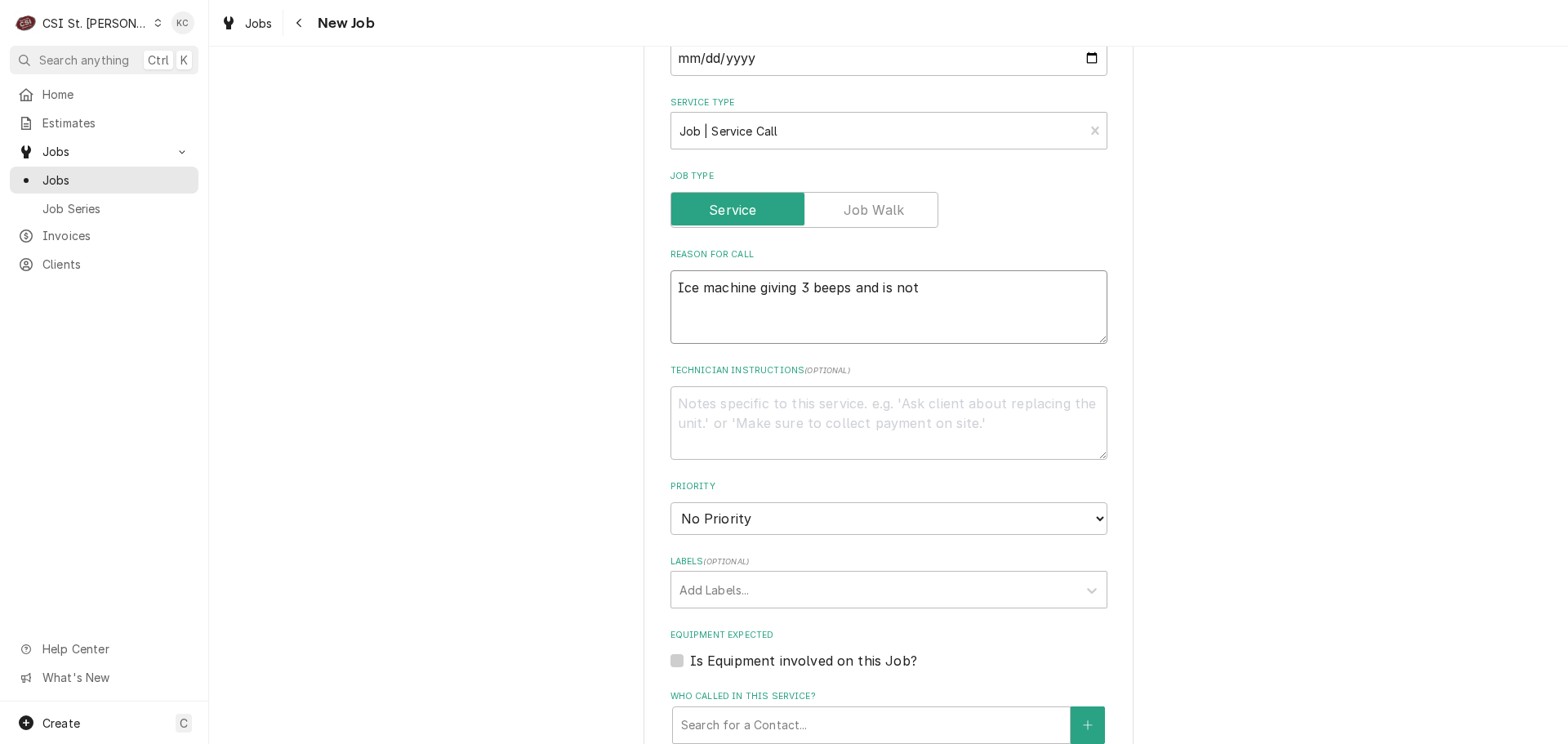
type textarea "x"
type textarea "Ice machine giving 3 beeps and is not p"
type textarea "x"
type textarea "Ice machine giving 3 beeps and is not pr"
type textarea "x"
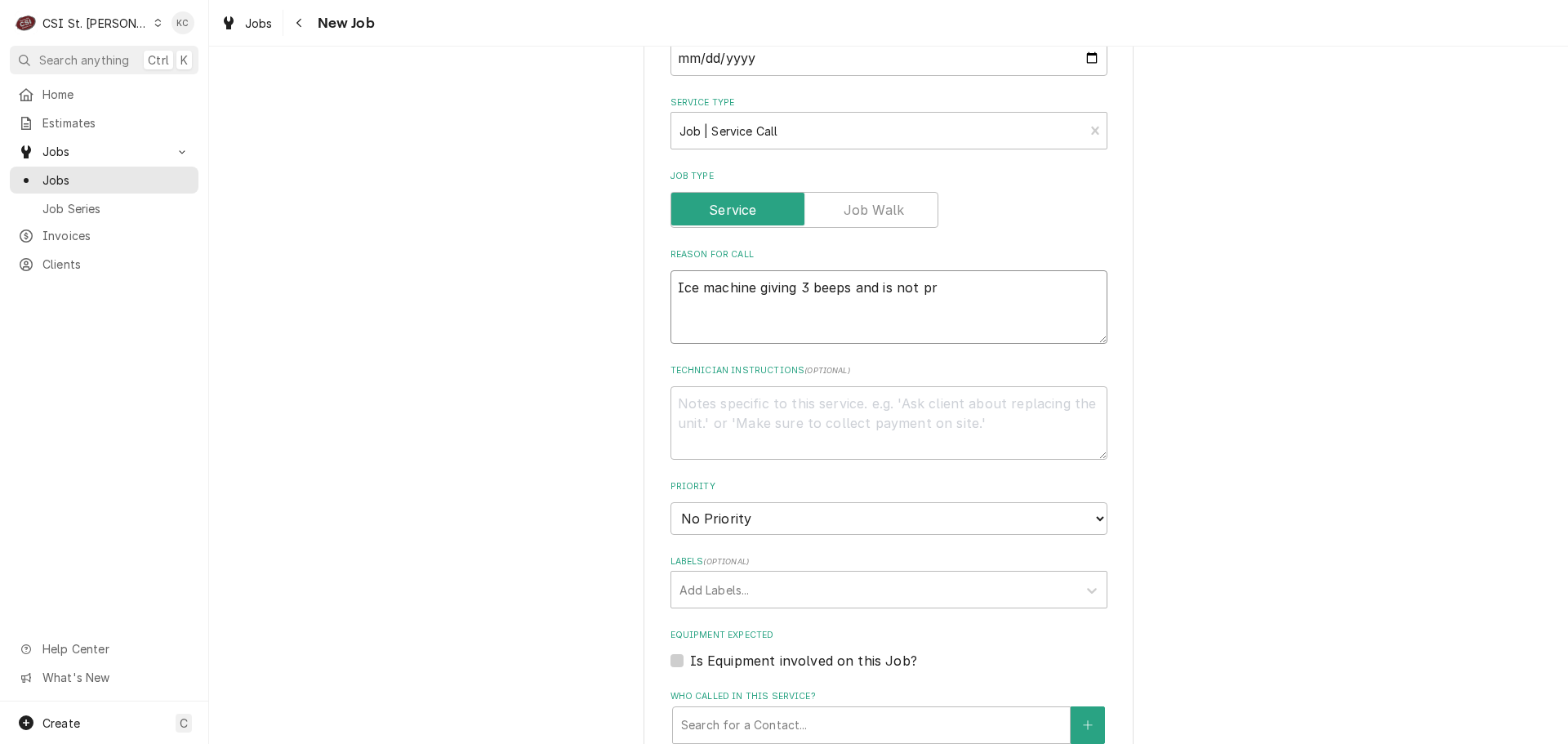
type textarea "Ice machine giving 3 beeps and is not pro"
type textarea "x"
type textarea "Ice machine giving 3 beeps and is not prod"
type textarea "x"
type textarea "Ice machine giving 3 beeps and is not produ"
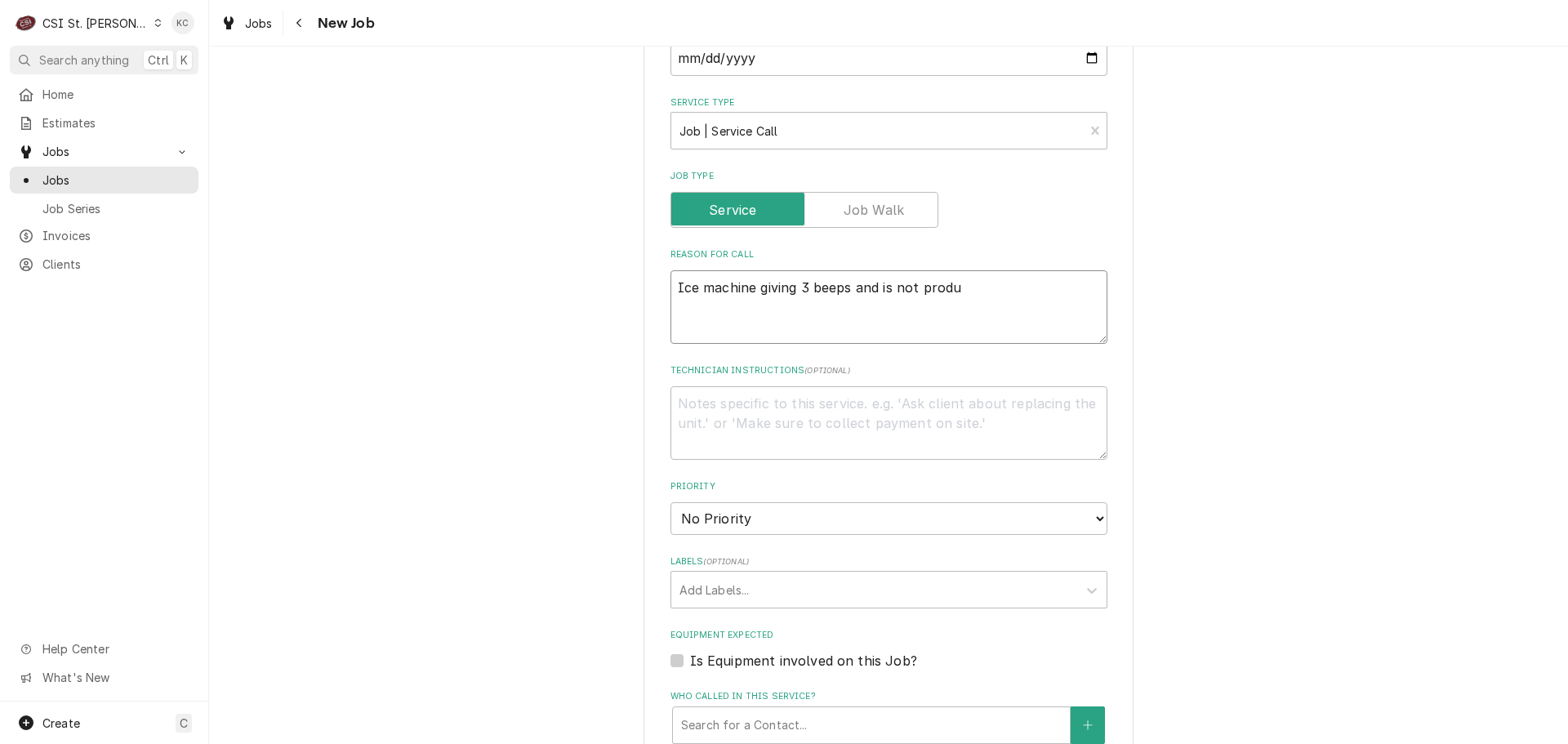
type textarea "x"
type textarea "Ice machine giving 3 beeps and is not produc"
type textarea "x"
type textarea "Ice machine giving 3 beeps and is not produci"
type textarea "x"
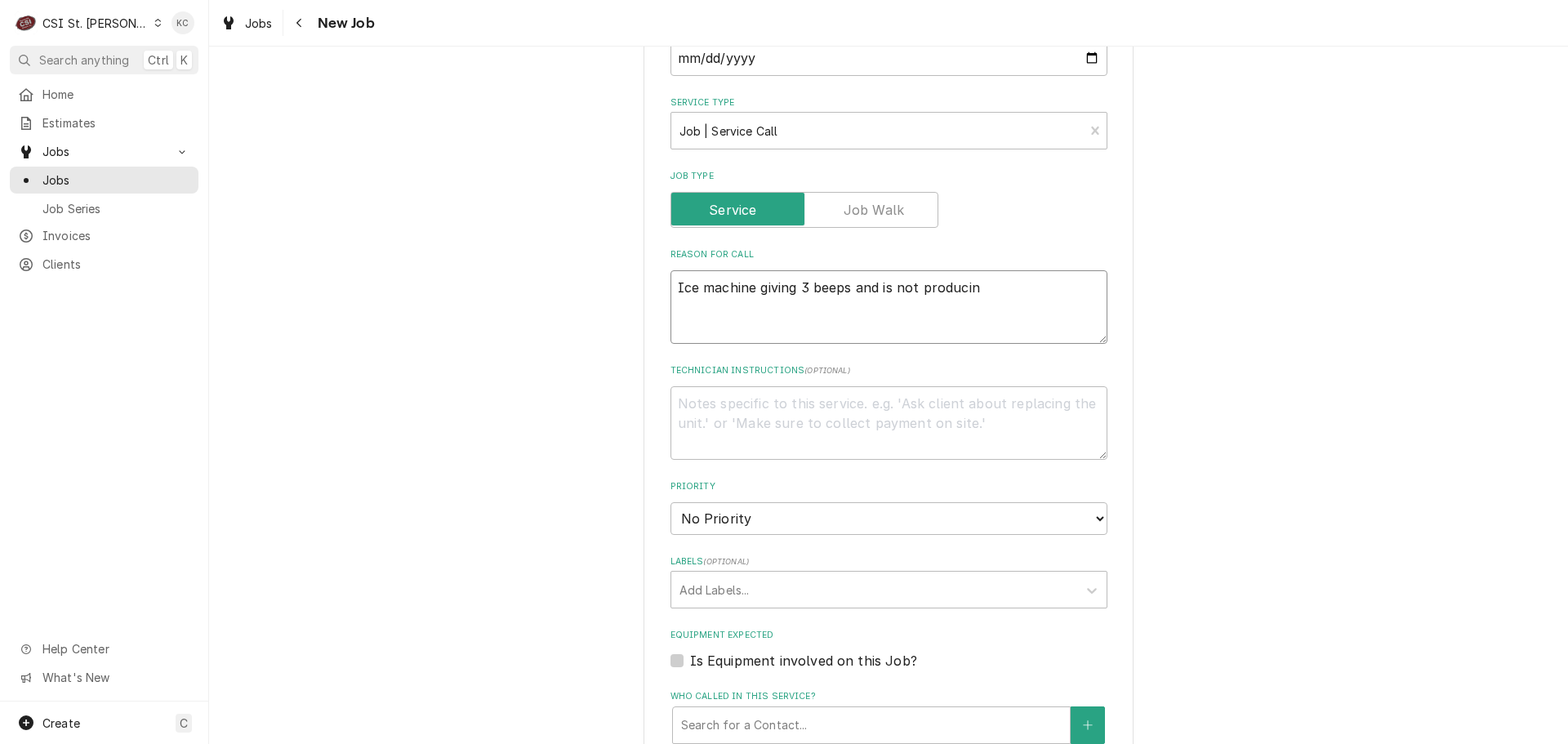
type textarea "Ice machine giving 3 beeps and is not producing"
type textarea "x"
type textarea "Ice machine giving 3 beeps and is not producing"
type textarea "x"
type textarea "Ice machine giving 3 beeps and is not producing i"
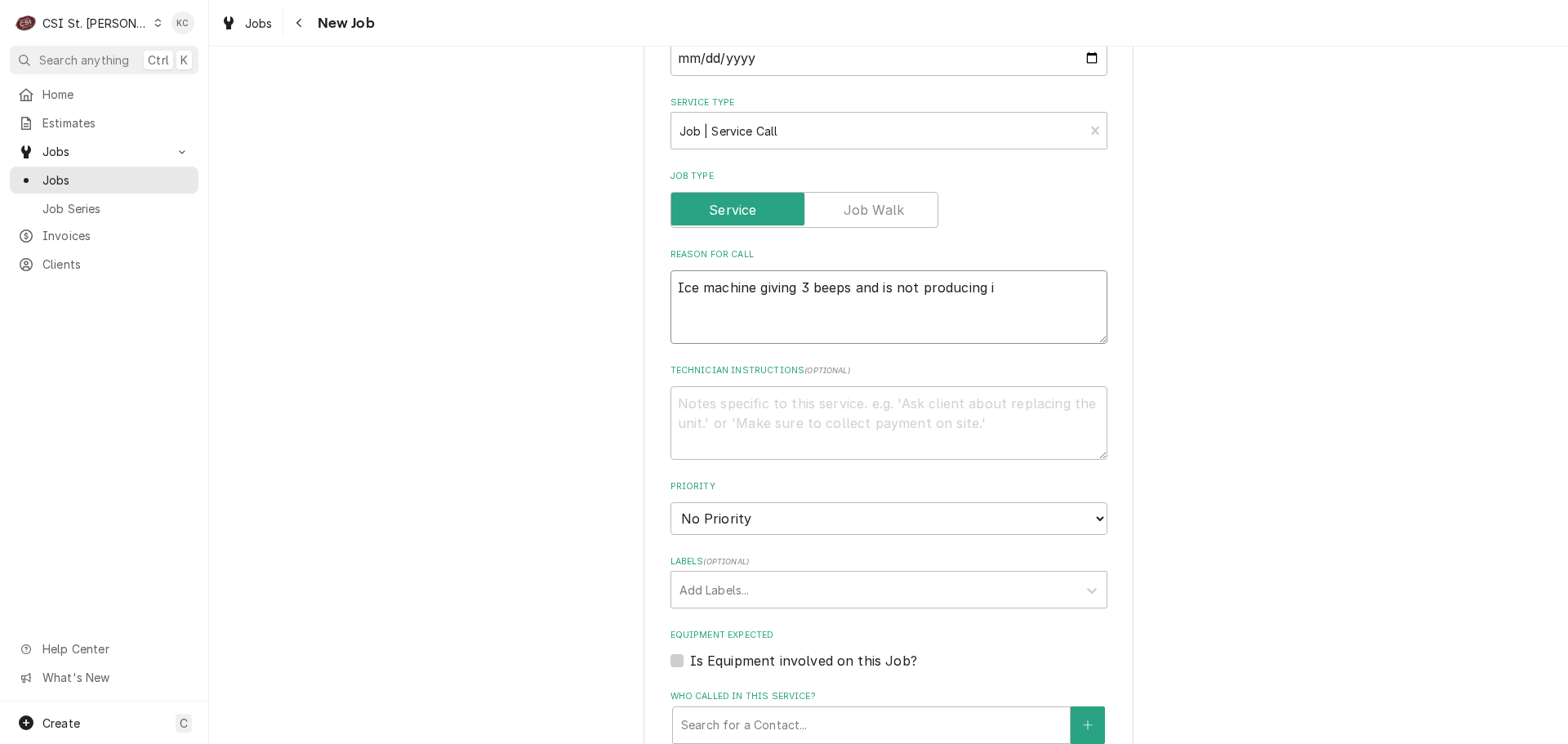
type textarea "x"
type textarea "Ice machine giving 3 beeps and is not producing ic"
type textarea "x"
type textarea "Ice machine giving 3 beeps and is not producing ice"
type textarea "x"
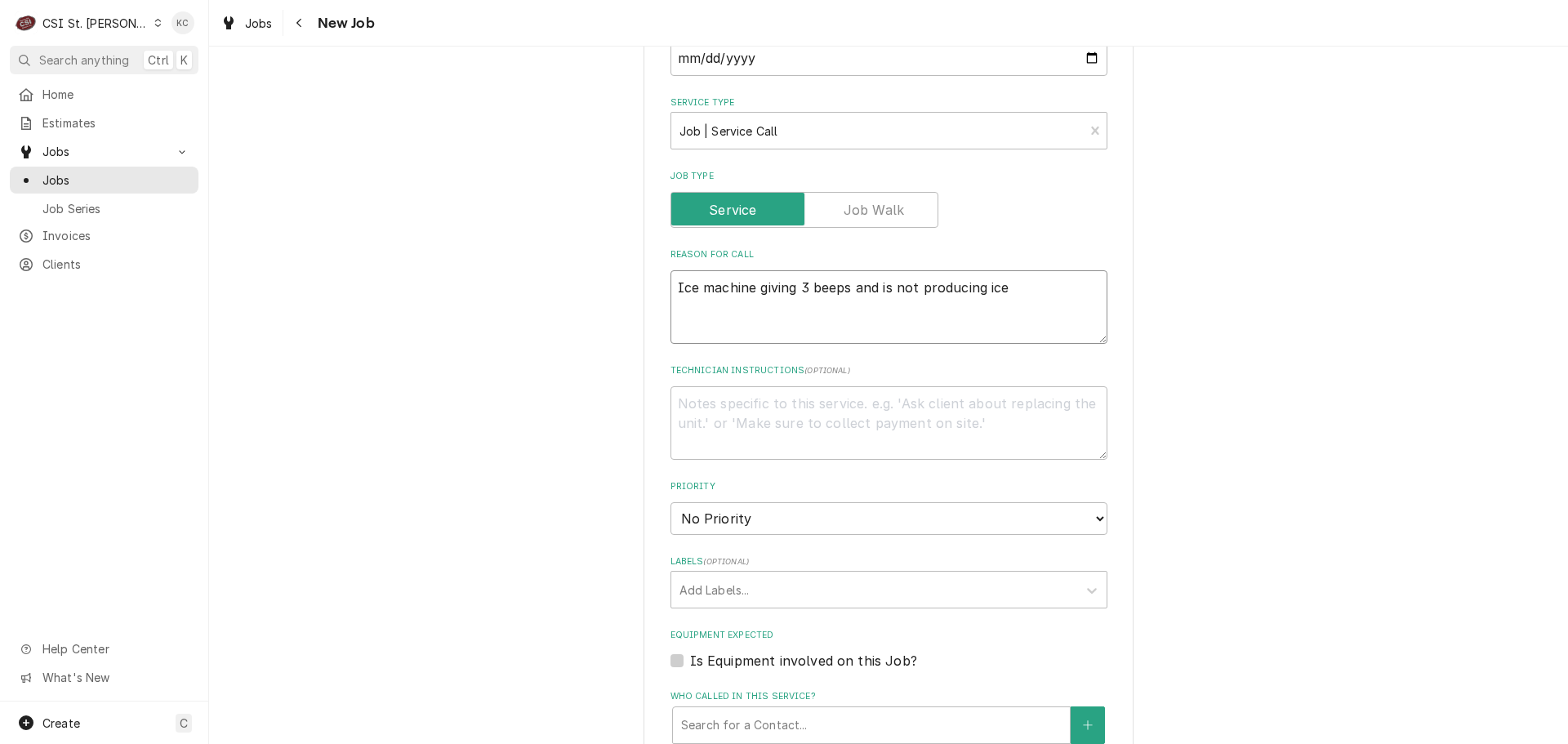
type textarea "Ice machine giving 3 beeps and is not producing ice"
type textarea "x"
type textarea "N"
type textarea "x"
type textarea "Ni"
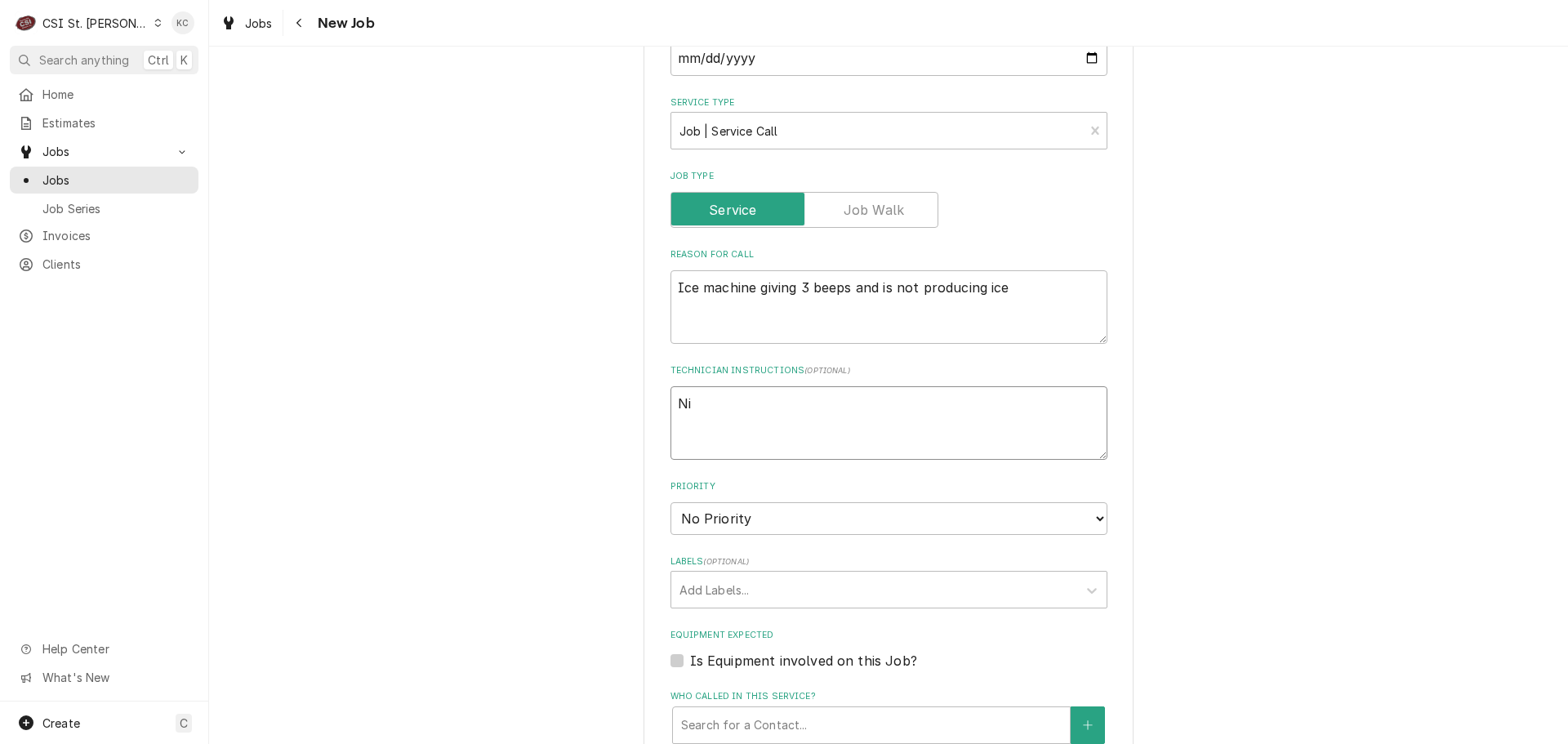
type textarea "x"
type textarea "Nic"
type textarea "x"
type textarea "Nick"
type textarea "x"
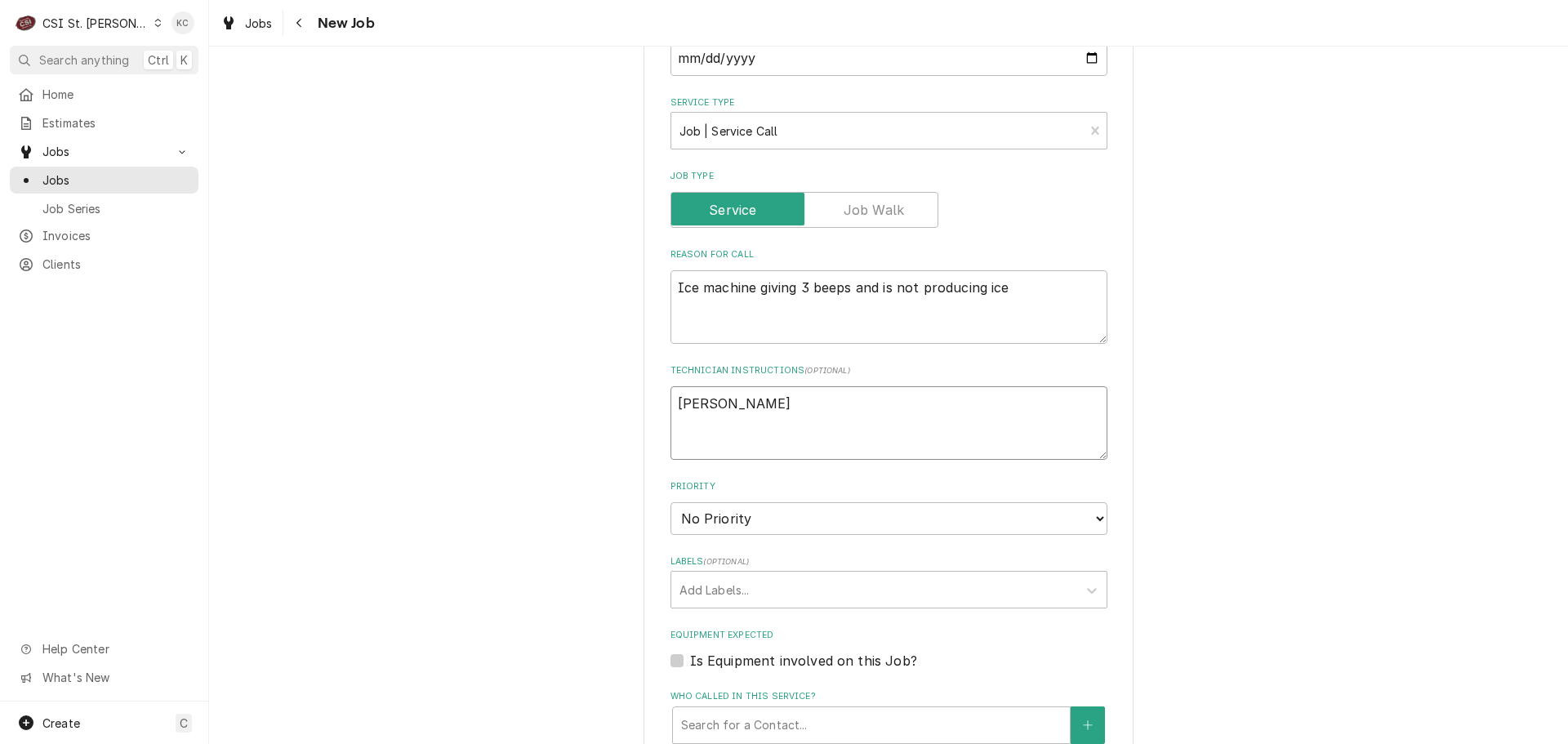
type textarea "Nick -"
type textarea "x"
type textarea "Nick -0"
type textarea "x"
type textarea "Nick -0"
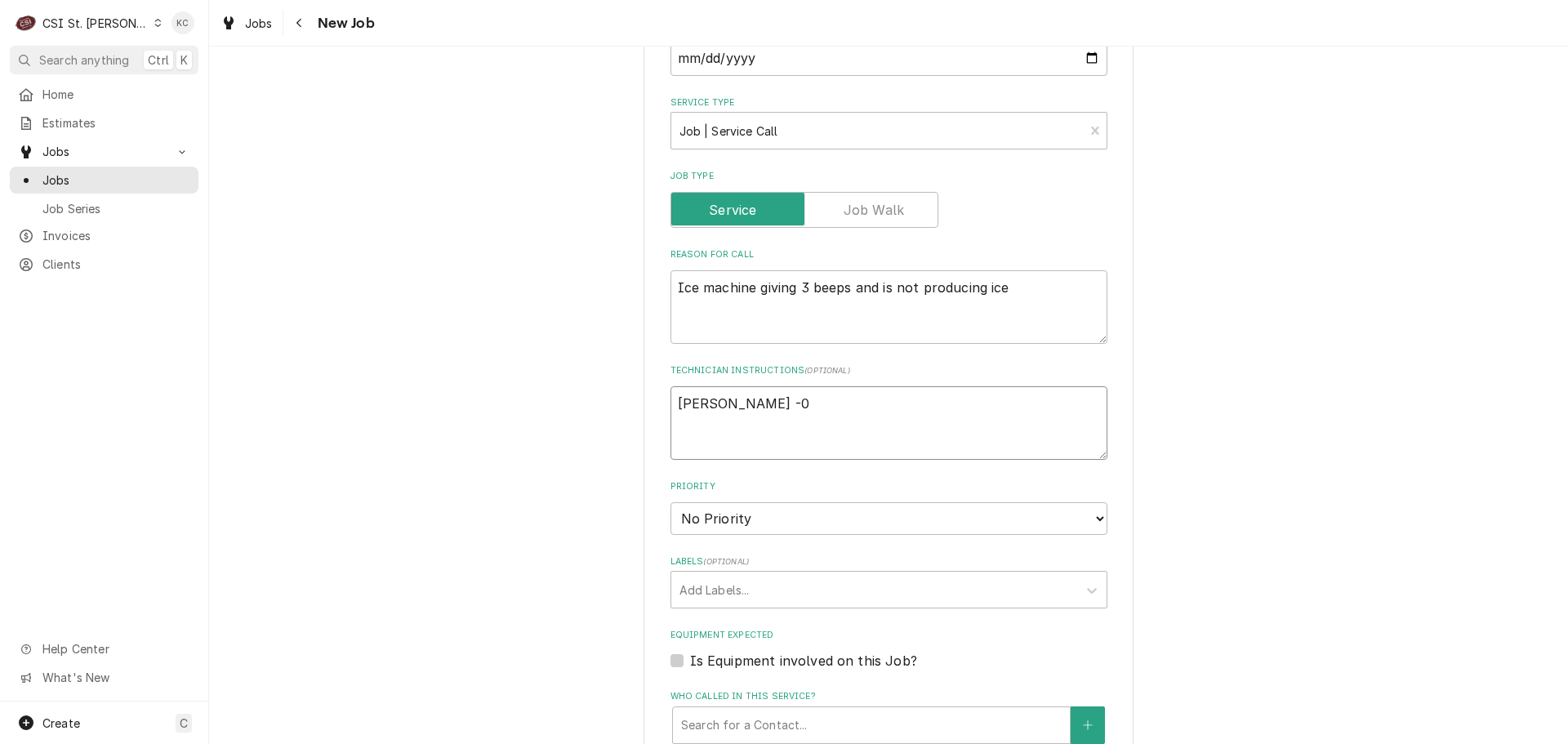
type textarea "x"
type textarea "Nick -0"
type textarea "x"
type textarea "Nick -"
type textarea "x"
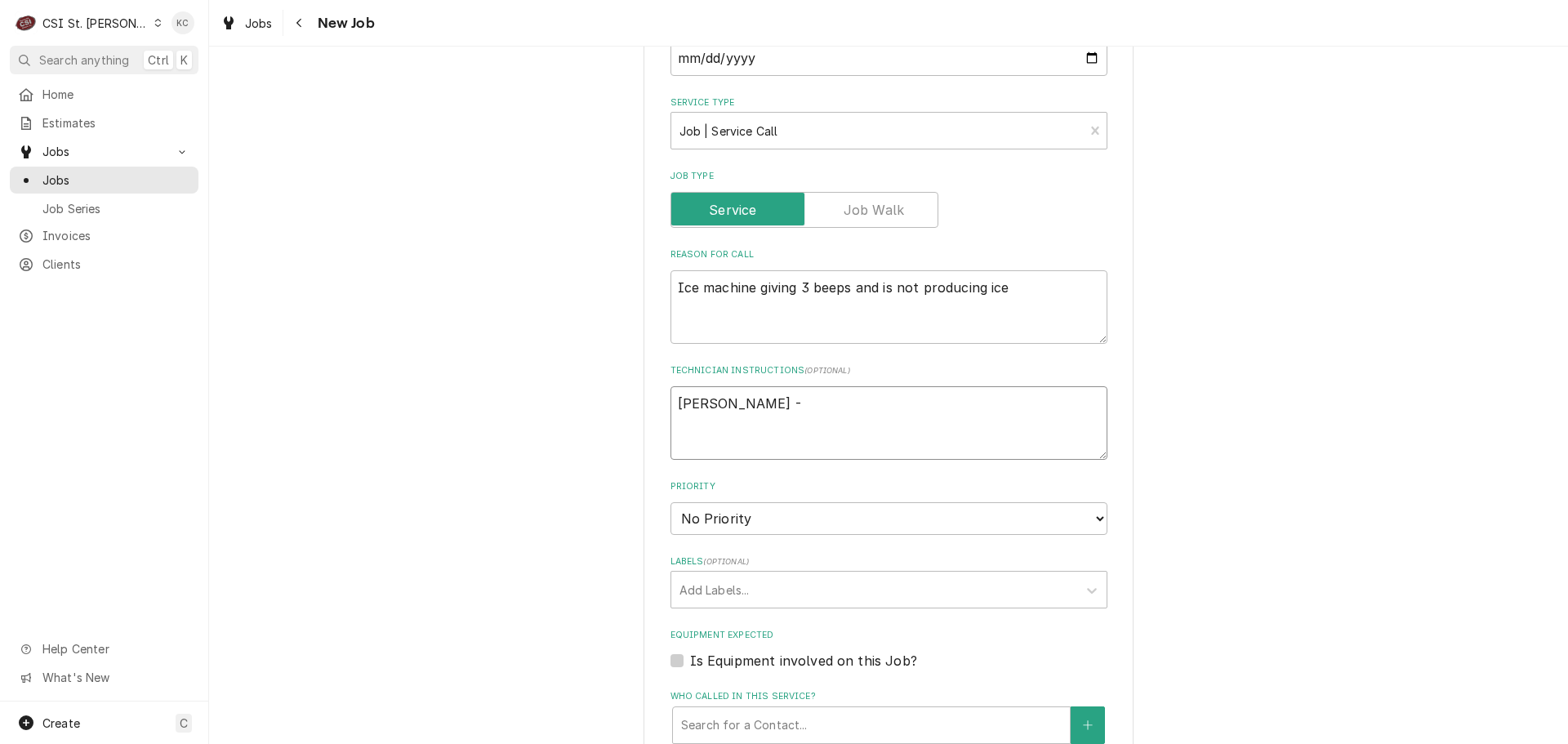
type textarea "Nick -"
type textarea "x"
type textarea "Nick - 6"
type textarea "x"
type textarea "Nick - 63"
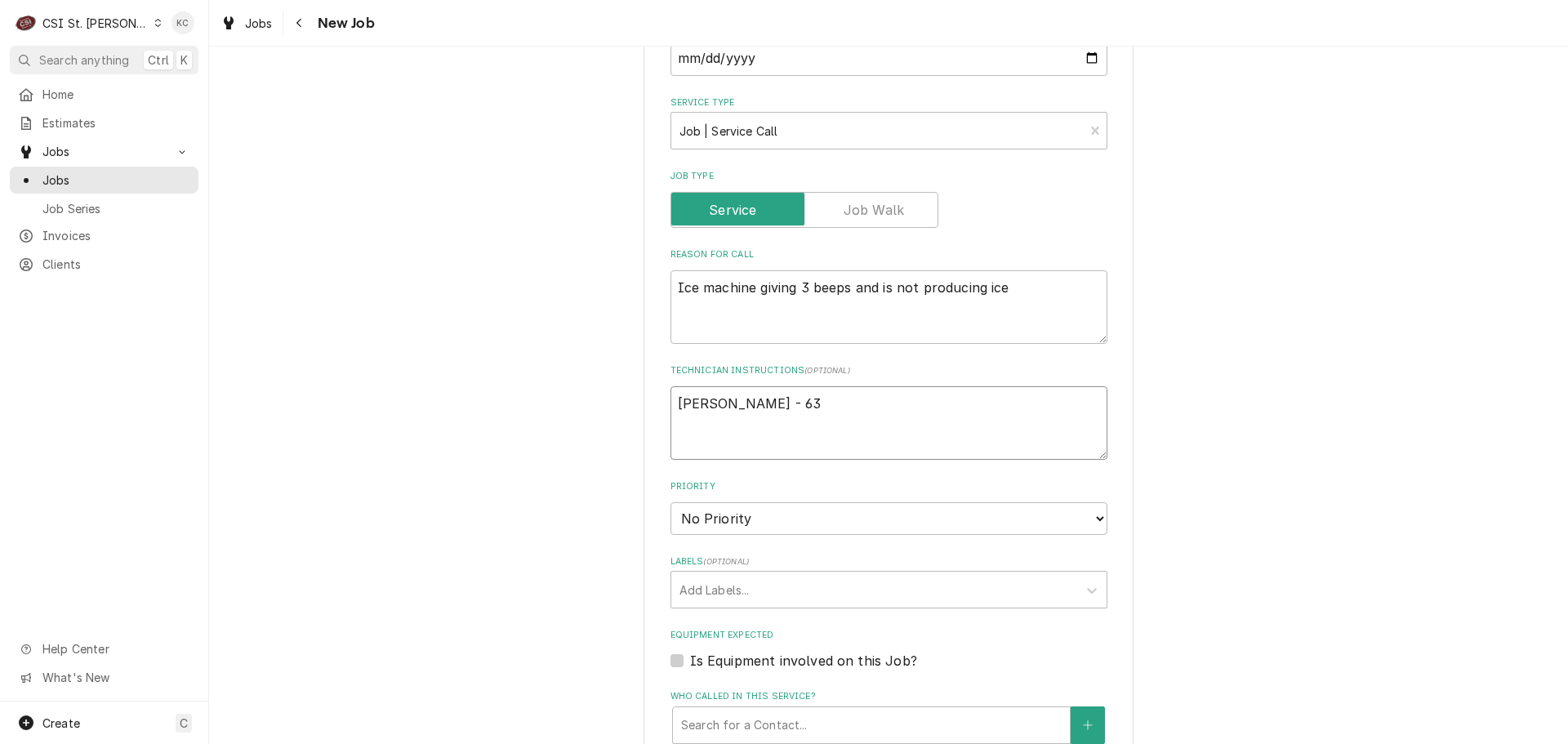
type textarea "x"
type textarea "Nick - 636"
type textarea "x"
type textarea "Nick - 636"
type textarea "x"
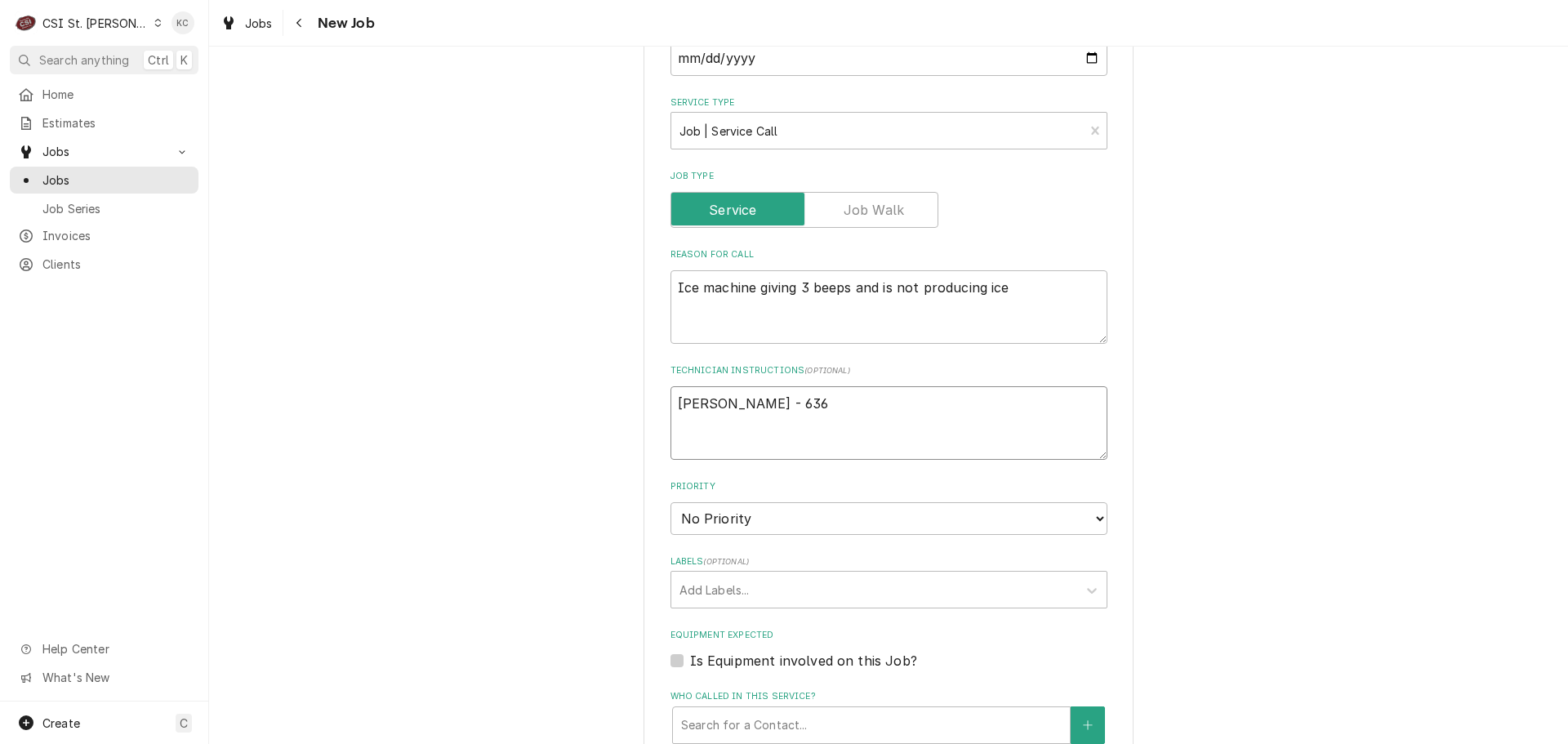
type textarea "Nick - 636 2"
type textarea "x"
type textarea "Nick - 636 22"
type textarea "x"
type textarea "Nick - 636 228"
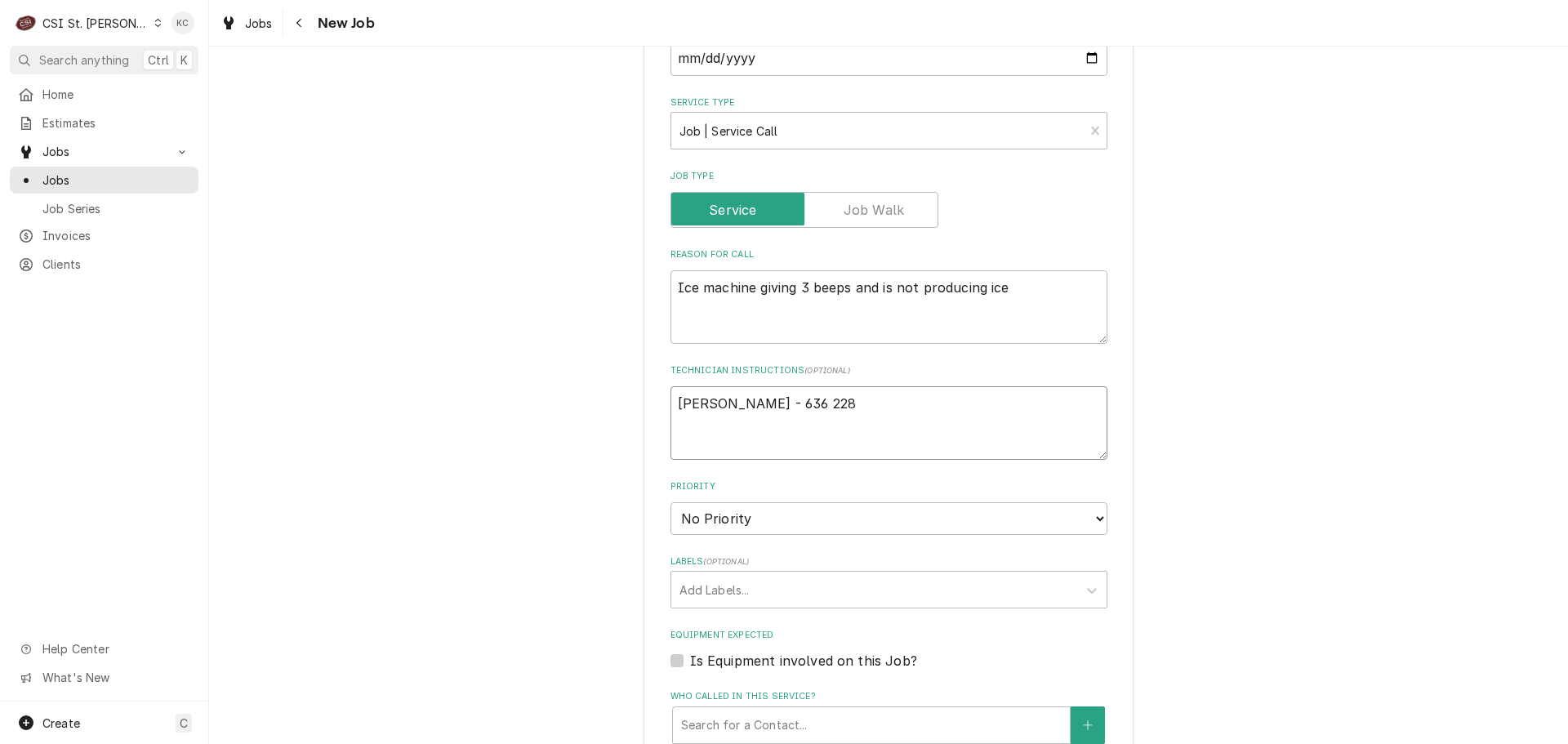
type textarea "x"
type textarea "Nick - 636 228-"
type textarea "x"
type textarea "Nick - 636 228-3"
type textarea "x"
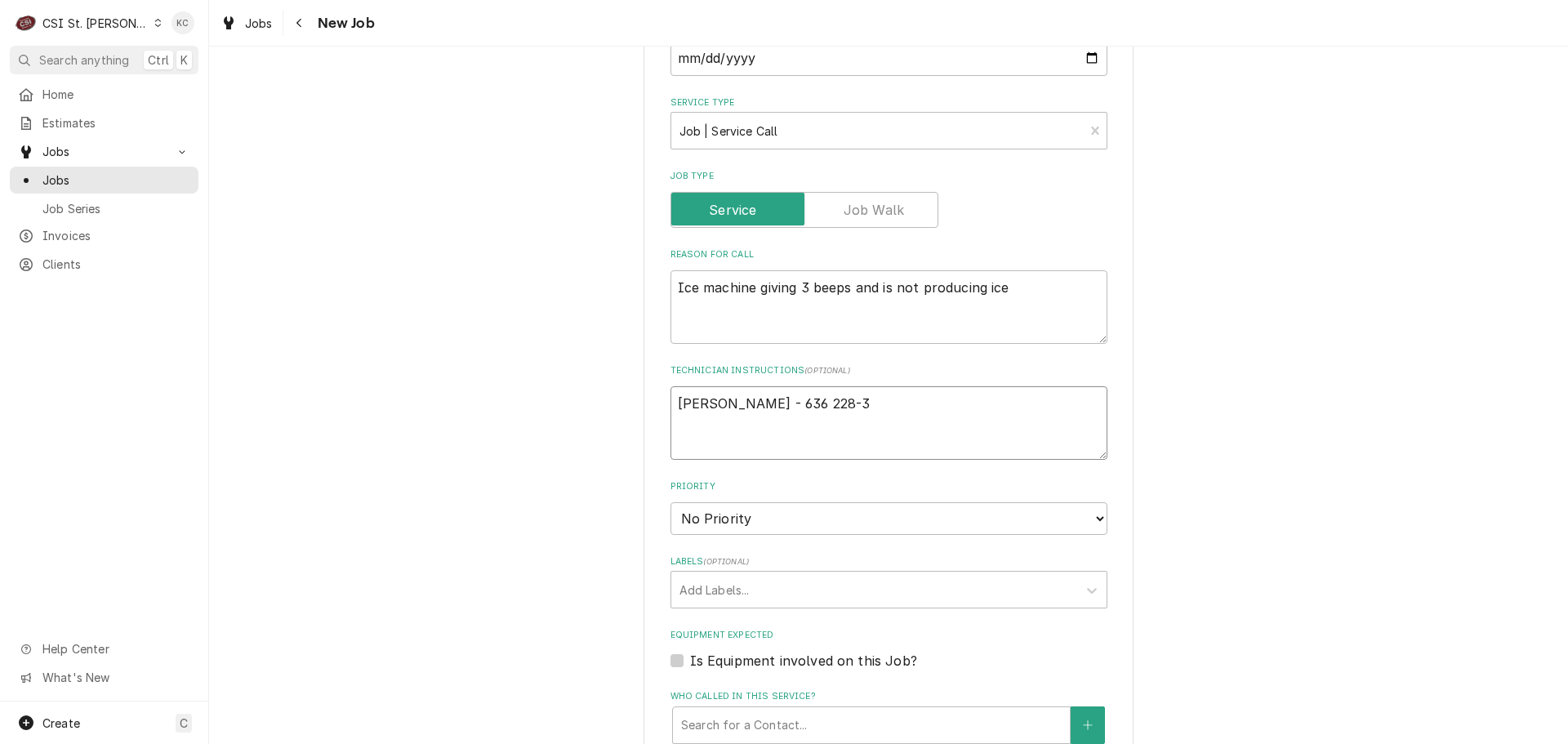
type textarea "Nick - 636 228-35"
type textarea "x"
type textarea "Nick - 636 228-355"
type textarea "x"
type textarea "Nick - 636 228-3557"
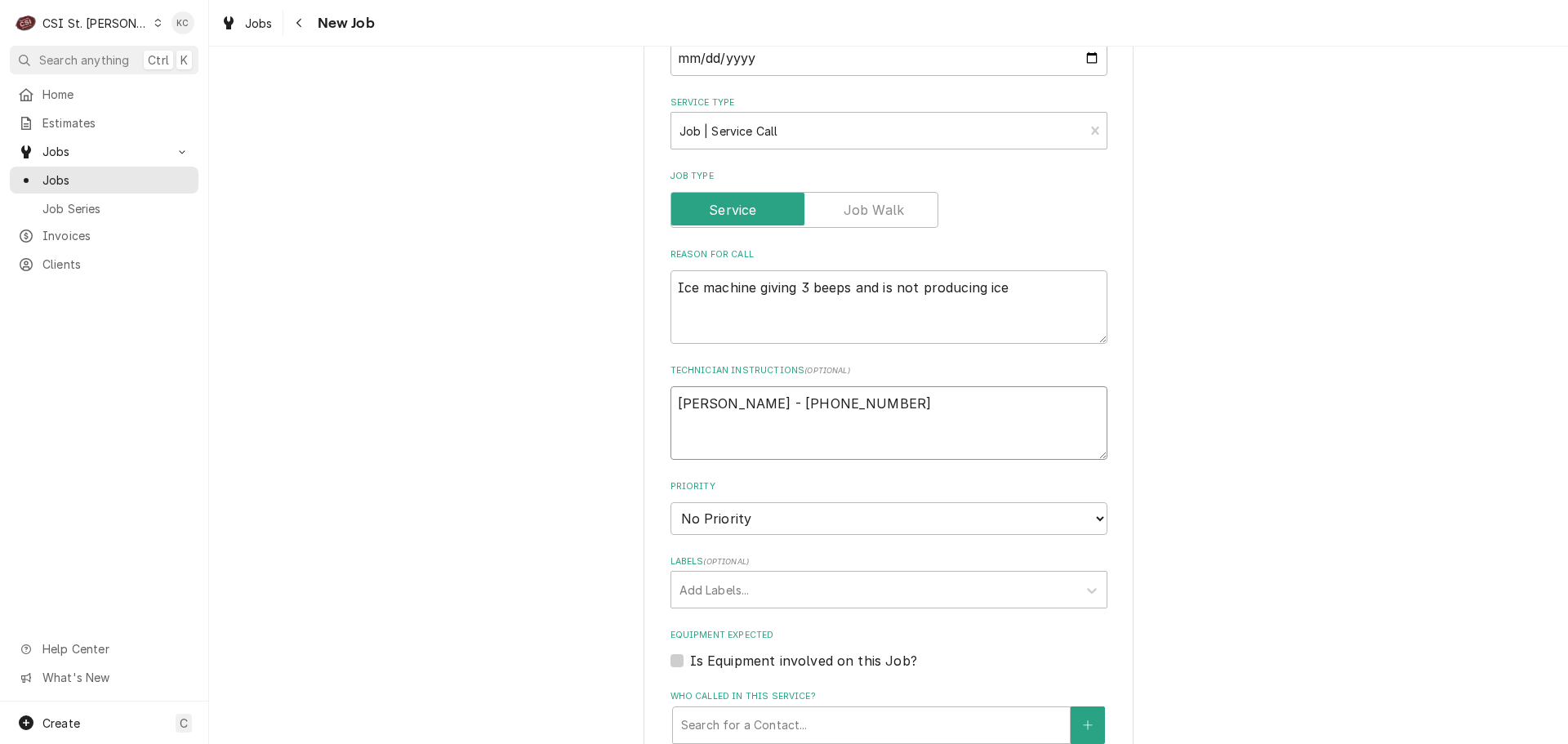
type textarea "x"
type textarea "Nick - 636 228-35577"
type textarea "x"
type textarea "Nick - 636 228-3557"
type textarea "x"
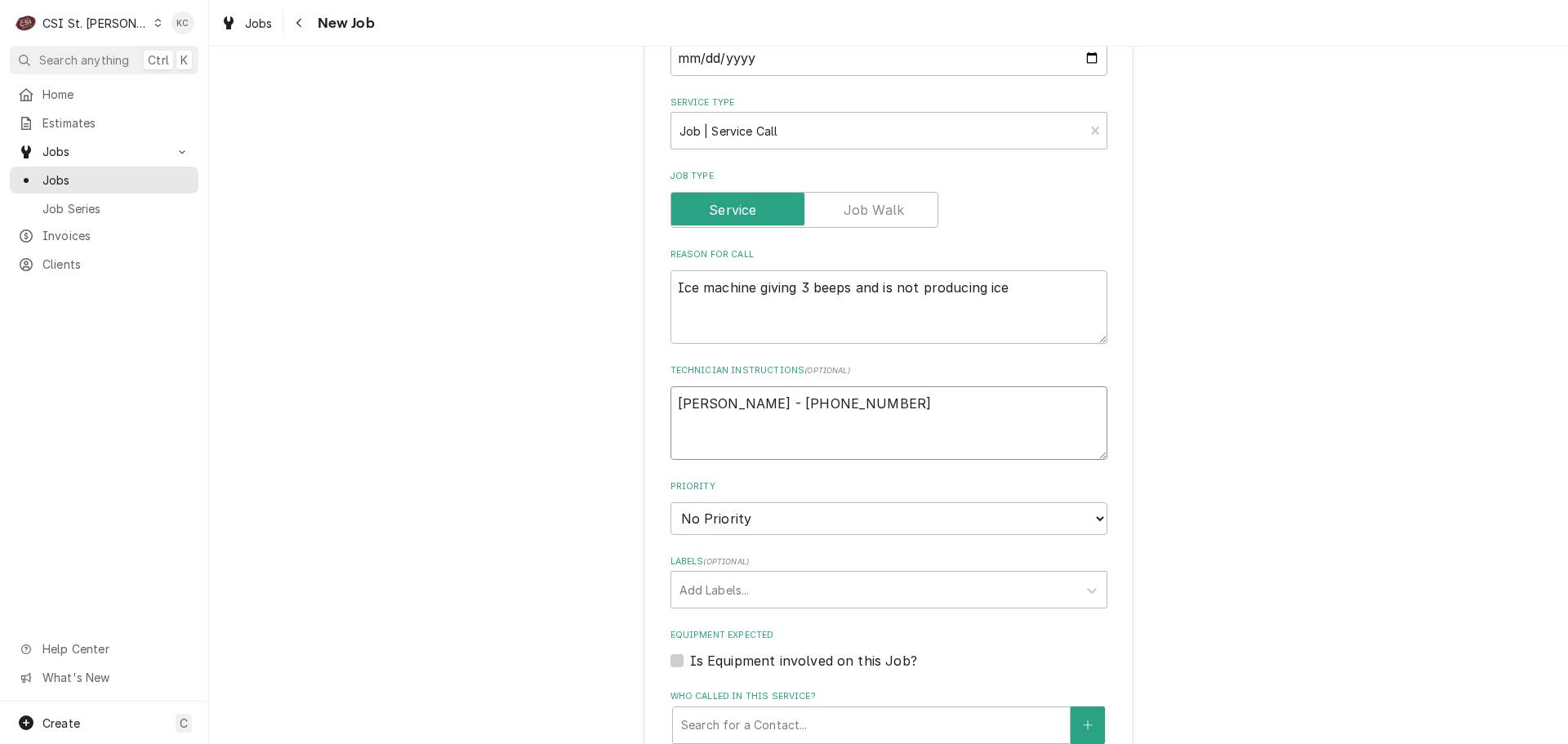
type textarea "Nick - 636 228-3557"
type textarea "x"
type textarea "Nick - 636 228-3557"
type textarea "x"
type textarea "Nick - 636 228-3557 M"
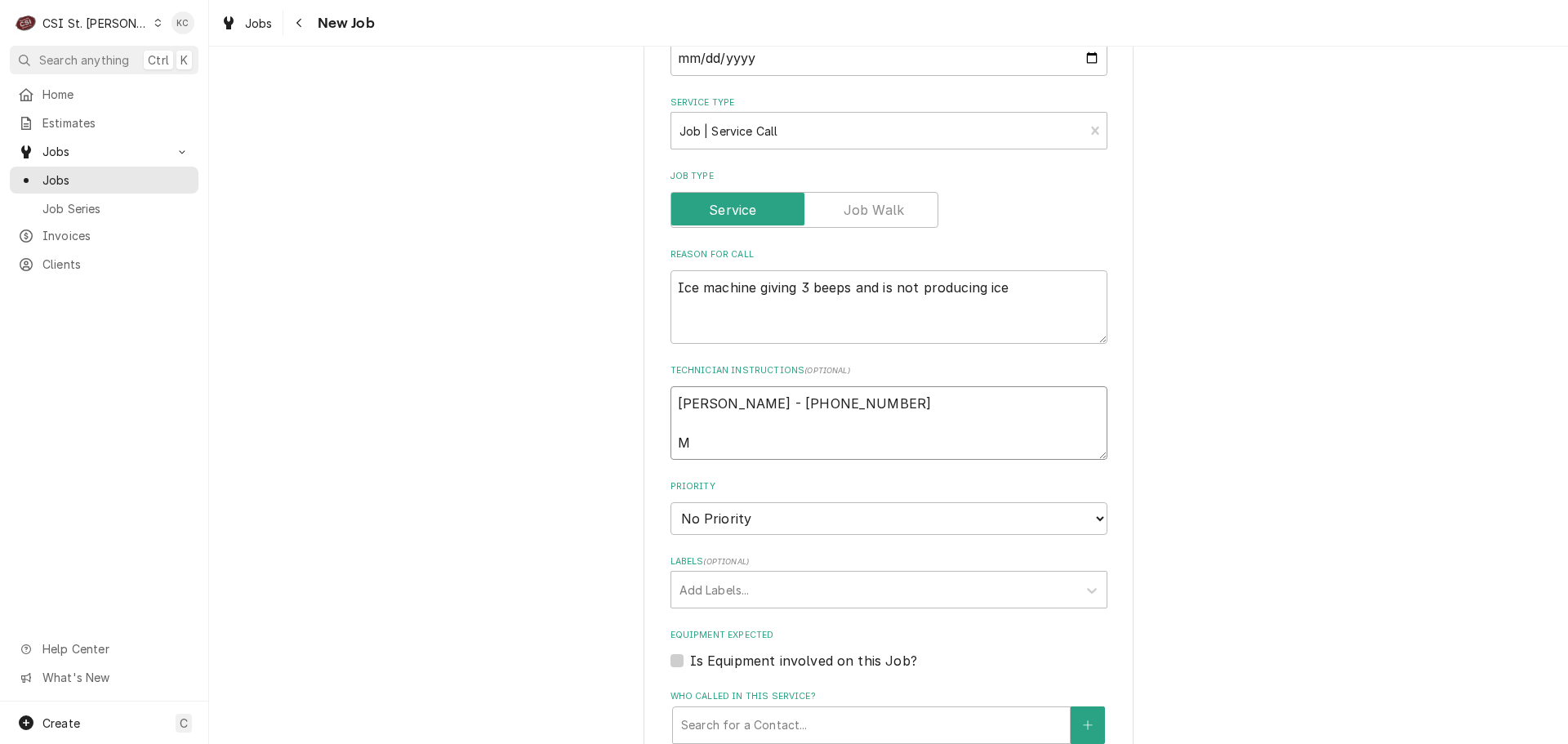
type textarea "x"
type textarea "Nick - 636 228-3557 Mo"
type textarea "x"
type textarea "Nick - 636 228-3557 Mon"
type textarea "x"
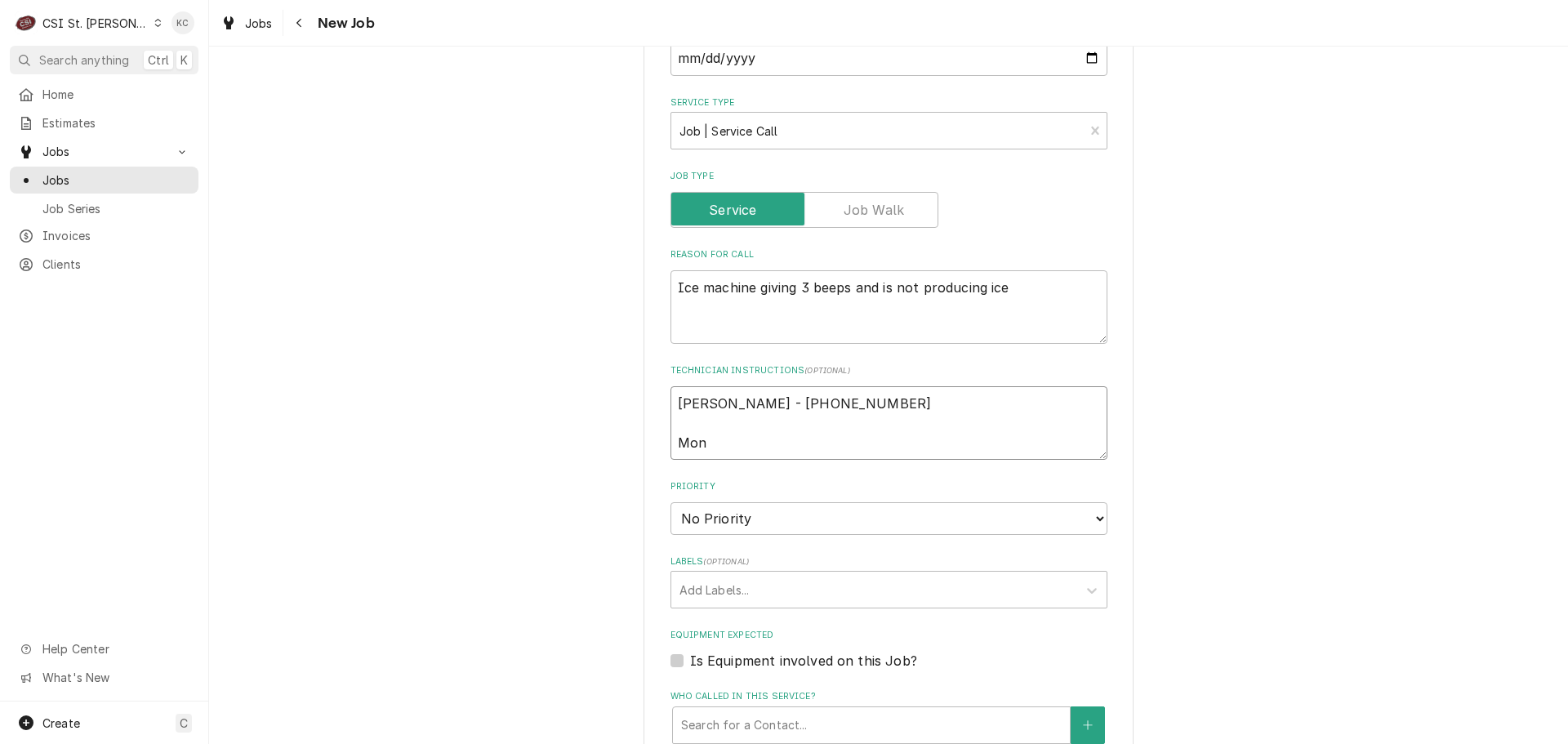
type textarea "Nick - 636 228-3557 Mond"
type textarea "x"
type textarea "Nick - 636 228-3557 Monda"
type textarea "x"
type textarea "Nick - 636 228-3557 Monday"
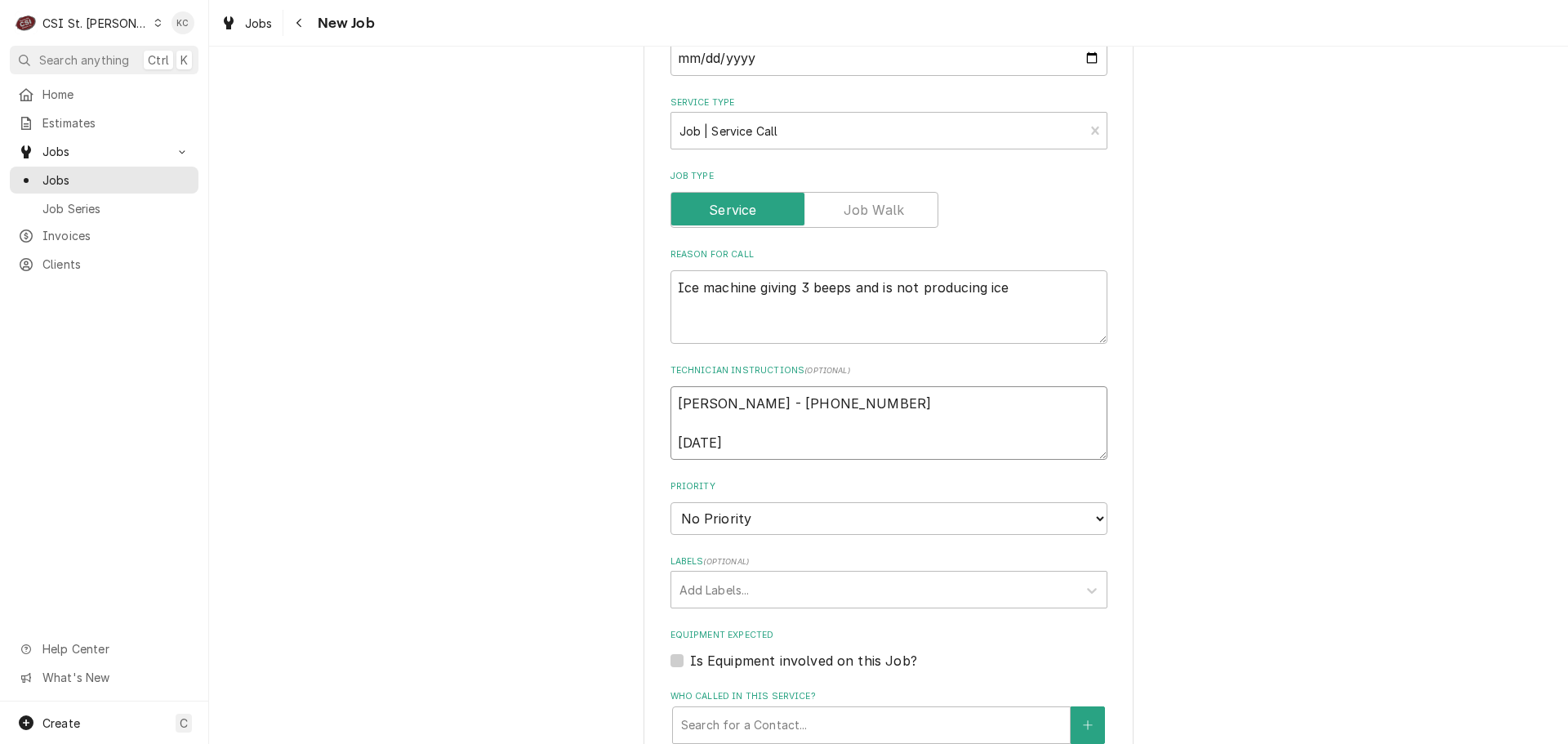
type textarea "x"
type textarea "Nick - 636 228-3557 Monday"
type textarea "x"
type textarea "Nick - 636 228-3557 Monday 5"
type textarea "x"
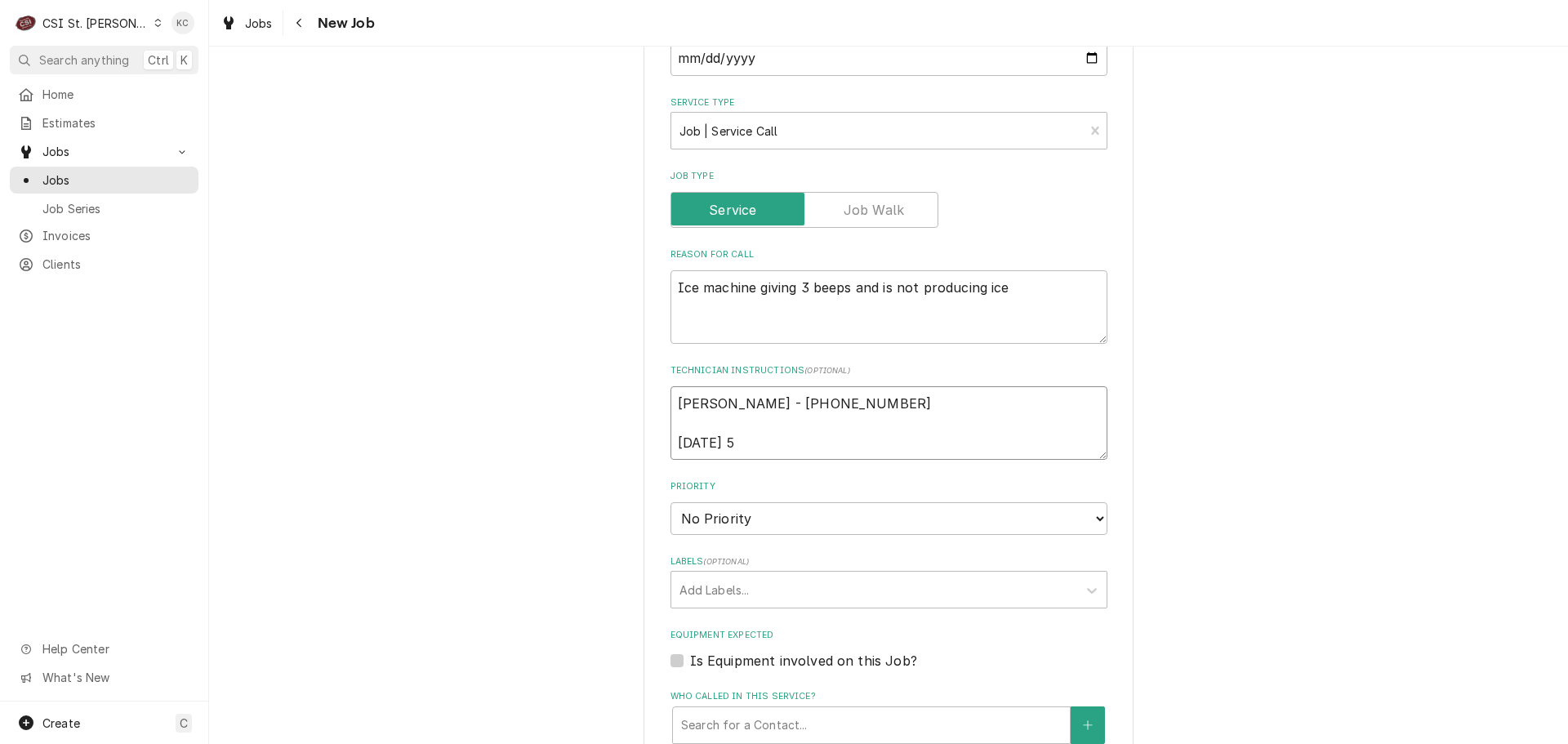
type textarea "Nick - 636 228-3557 Monday 5a"
type textarea "x"
type textarea "Nick - 636 228-3557 Monday 5am"
type textarea "x"
type textarea "Nick - 636 228-3557 Monday 5am"
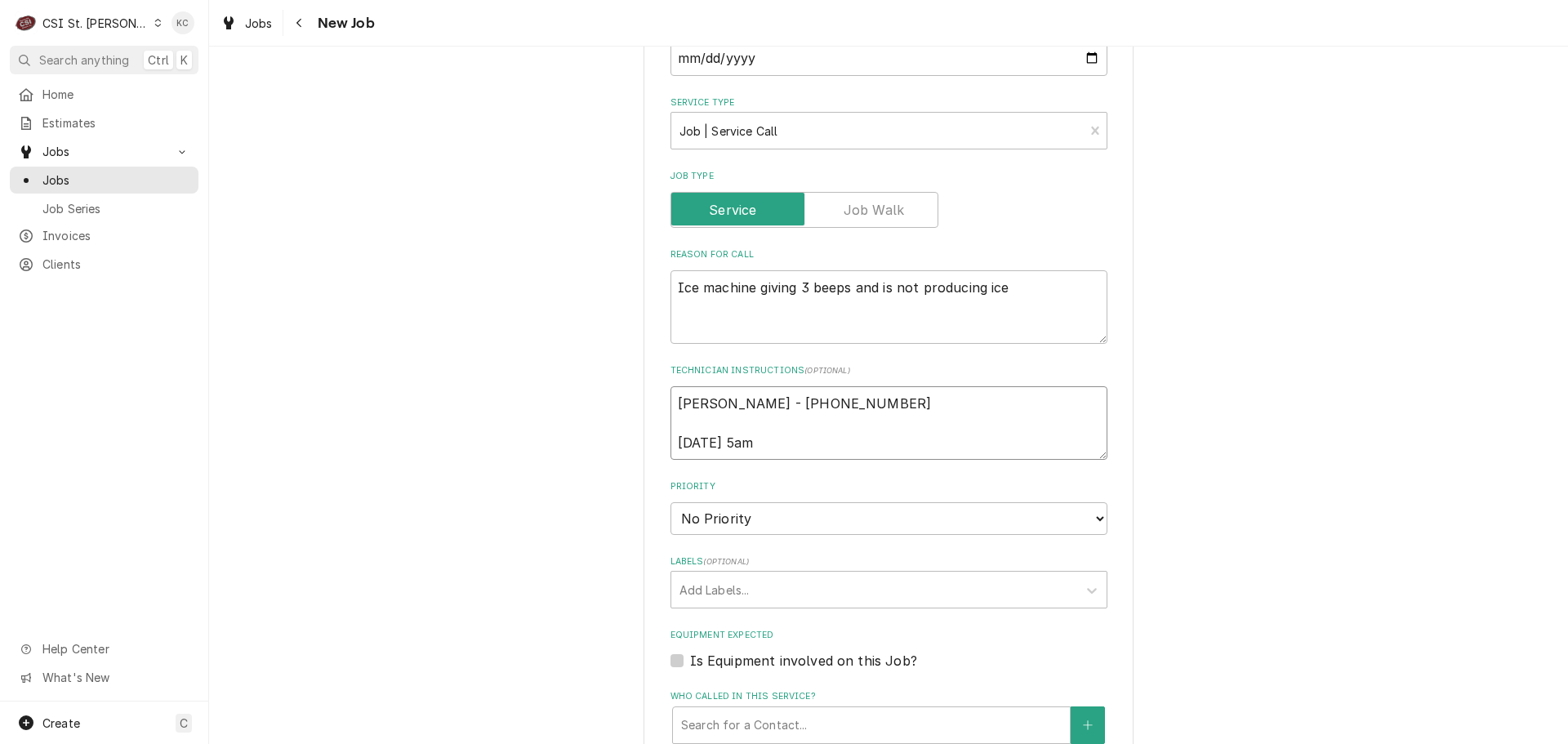
type textarea "x"
type textarea "Nick - 636 228-3557 Monday 5am -"
type textarea "x"
type textarea "Nick - 636 228-3557 Monday 5am -"
type textarea "x"
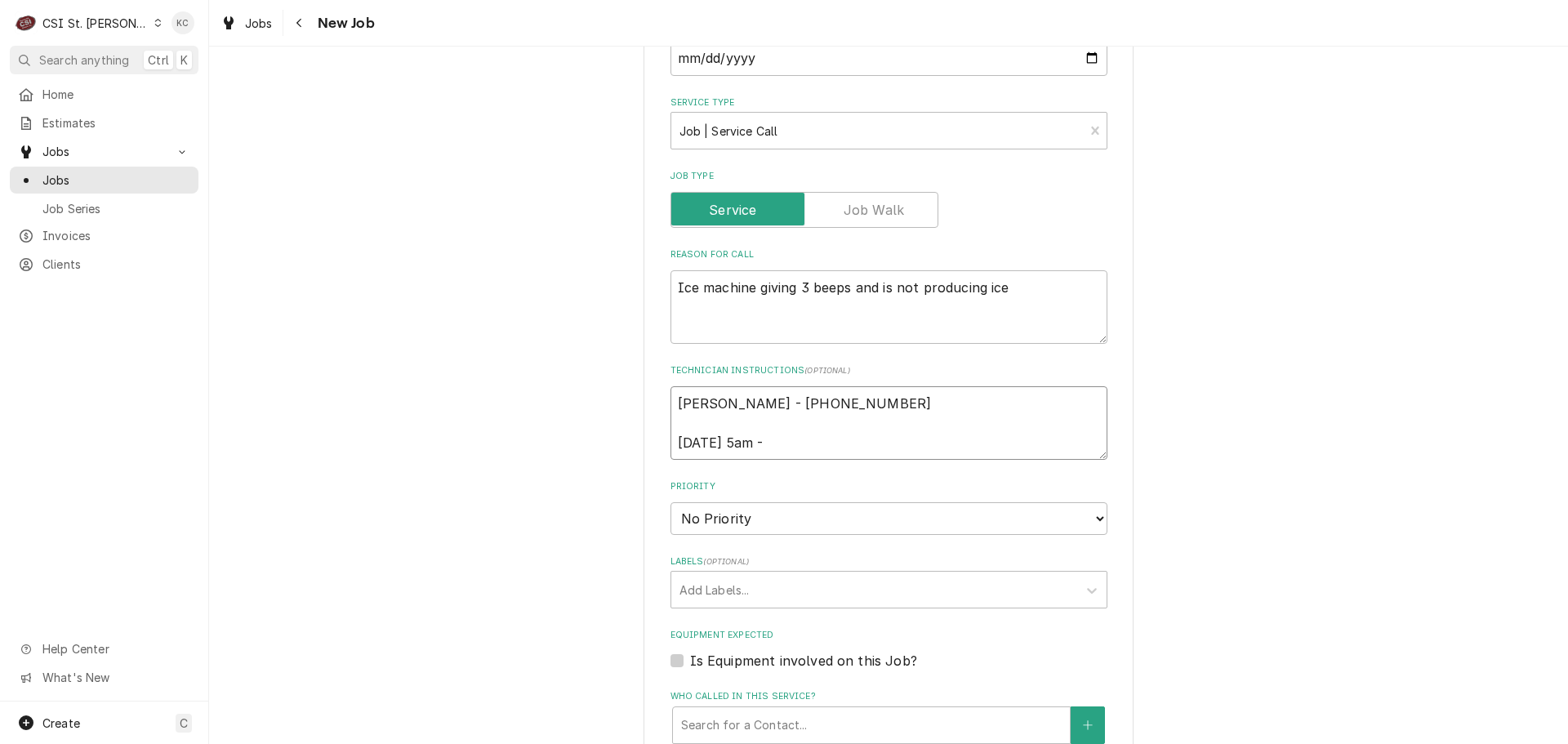
type textarea "Nick - 636 228-3557 Monday 5am - m"
type textarea "x"
type textarea "Nick - 636 228-3557 Monday 5am - mi"
type textarea "x"
click at [903, 503] on select "No Priority Urgent High Medium Low" at bounding box center [889, 519] width 437 height 33
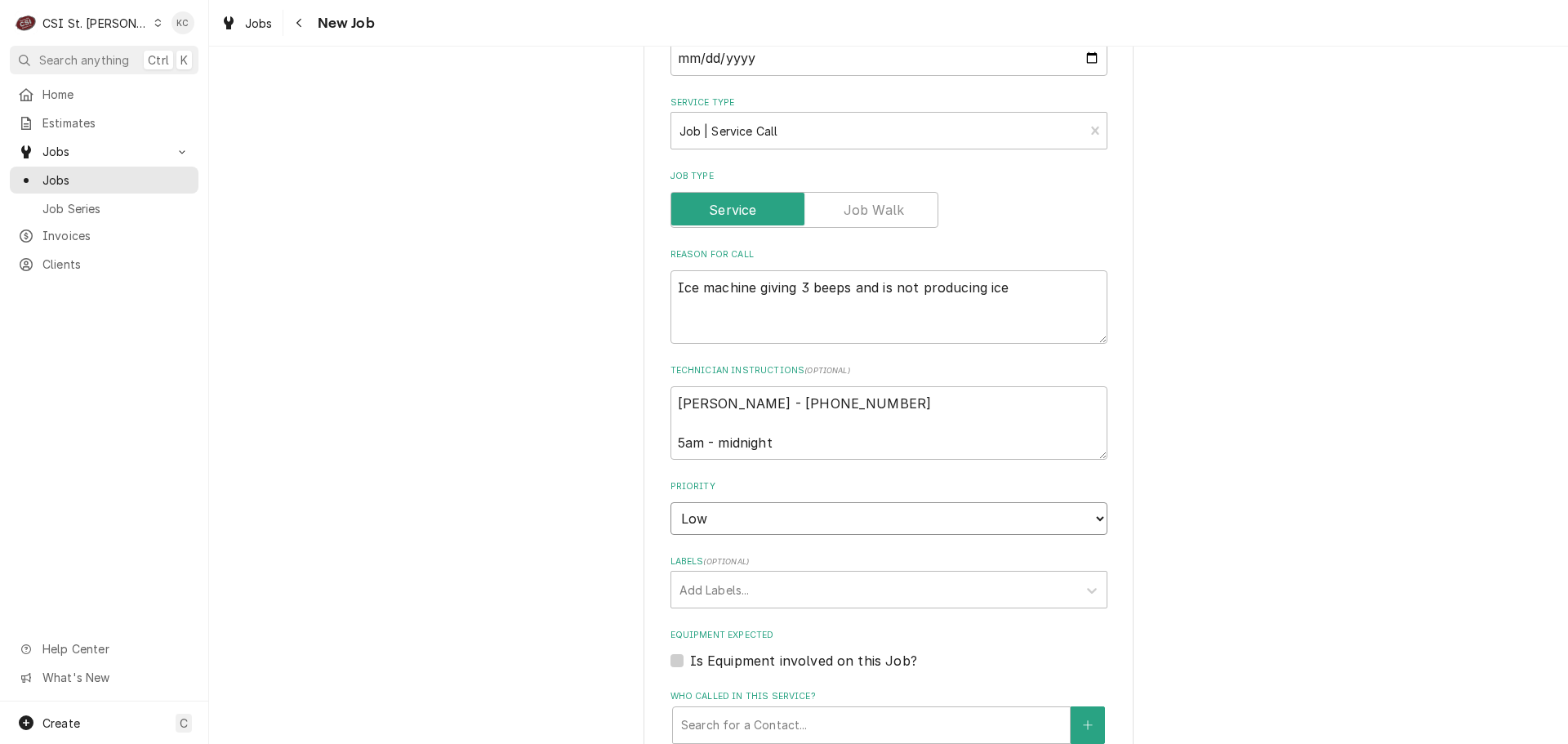
click at [671, 503] on select "No Priority Urgent High Medium Low" at bounding box center [889, 519] width 437 height 33
click at [894, 583] on div "Labels" at bounding box center [875, 589] width 390 height 30
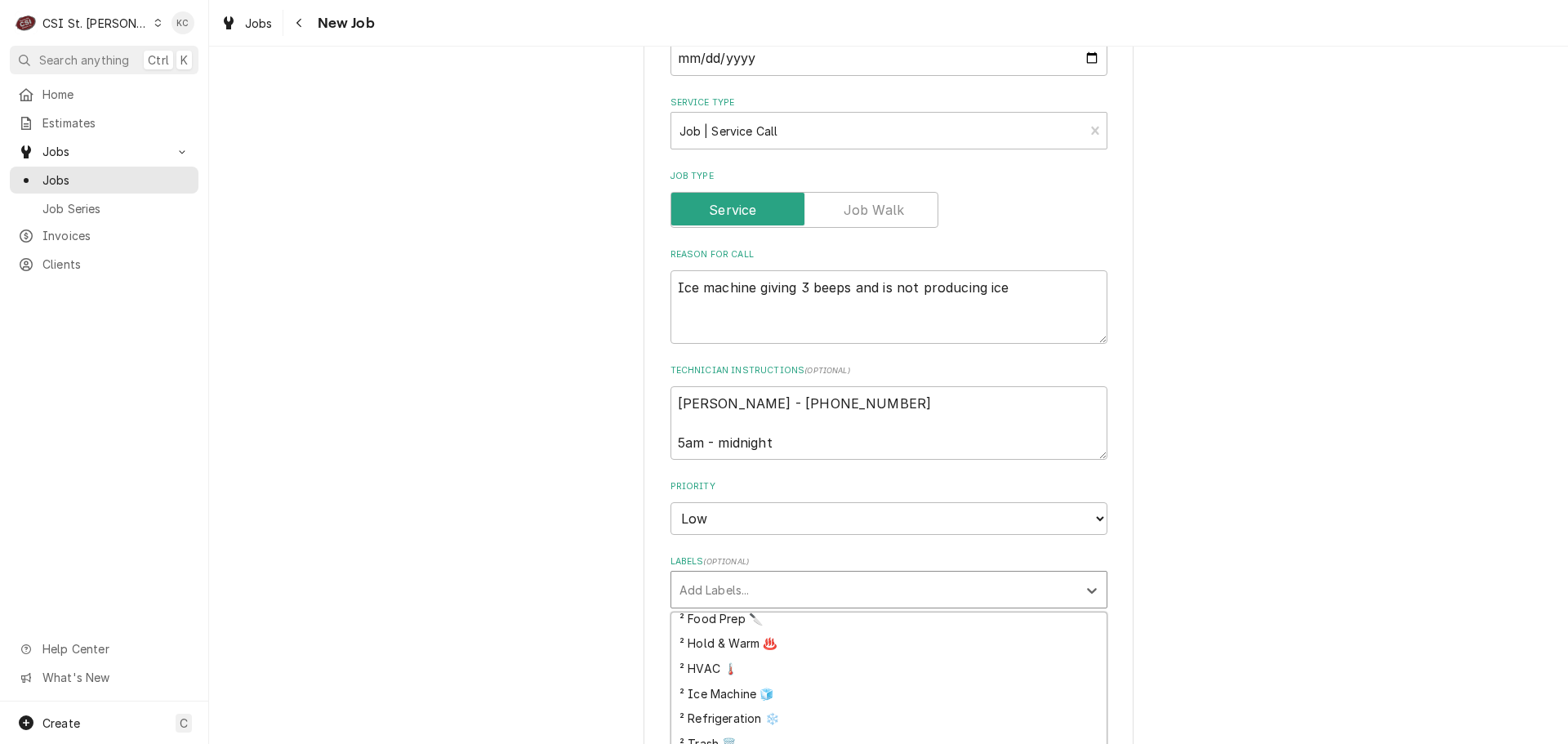
scroll to position [409, 0]
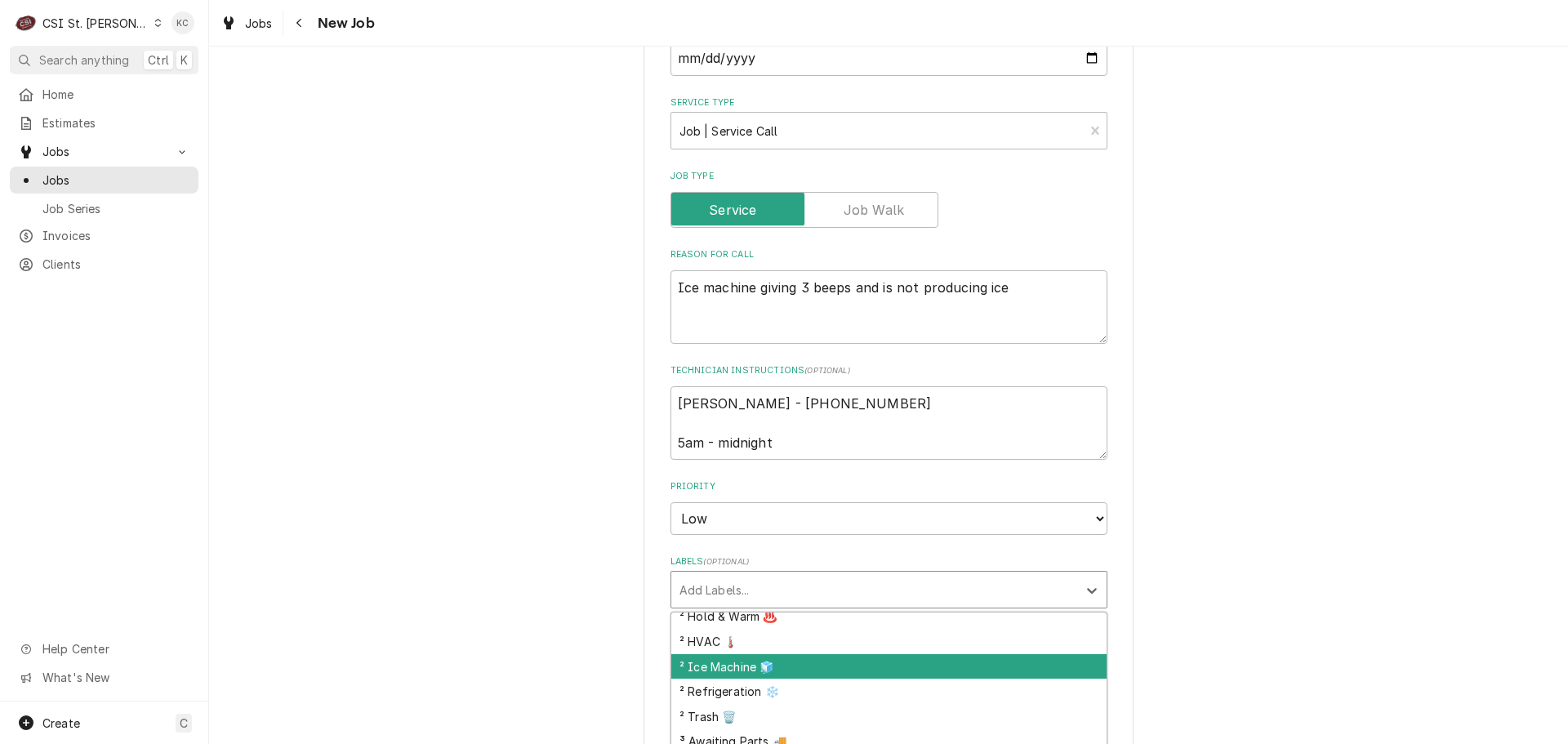
click at [894, 654] on div "² Ice Machine 🧊" at bounding box center [889, 666] width 436 height 25
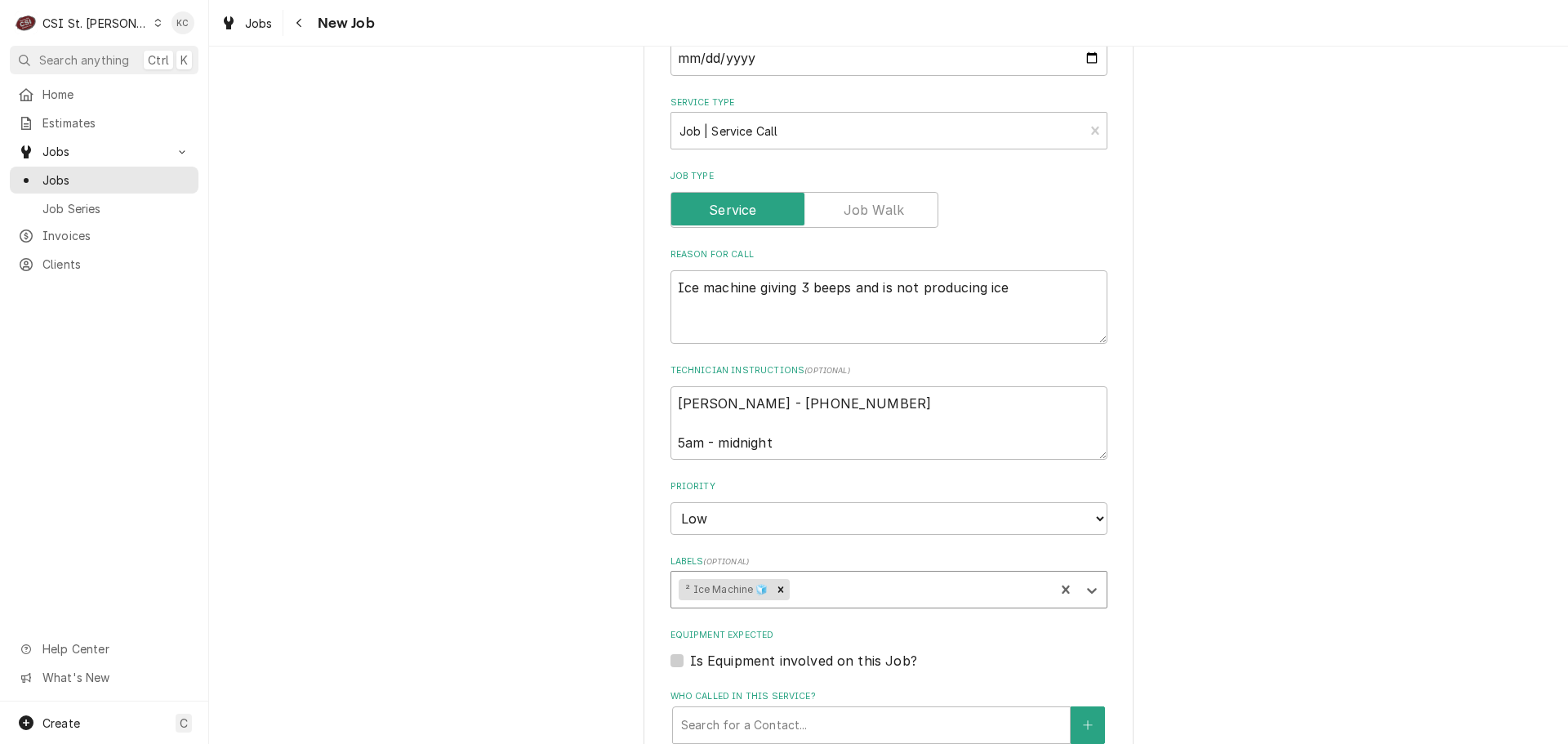
click at [1234, 619] on div "Please provide the following information to create a job: Client Details Client…" at bounding box center [889, 418] width 1360 height 2179
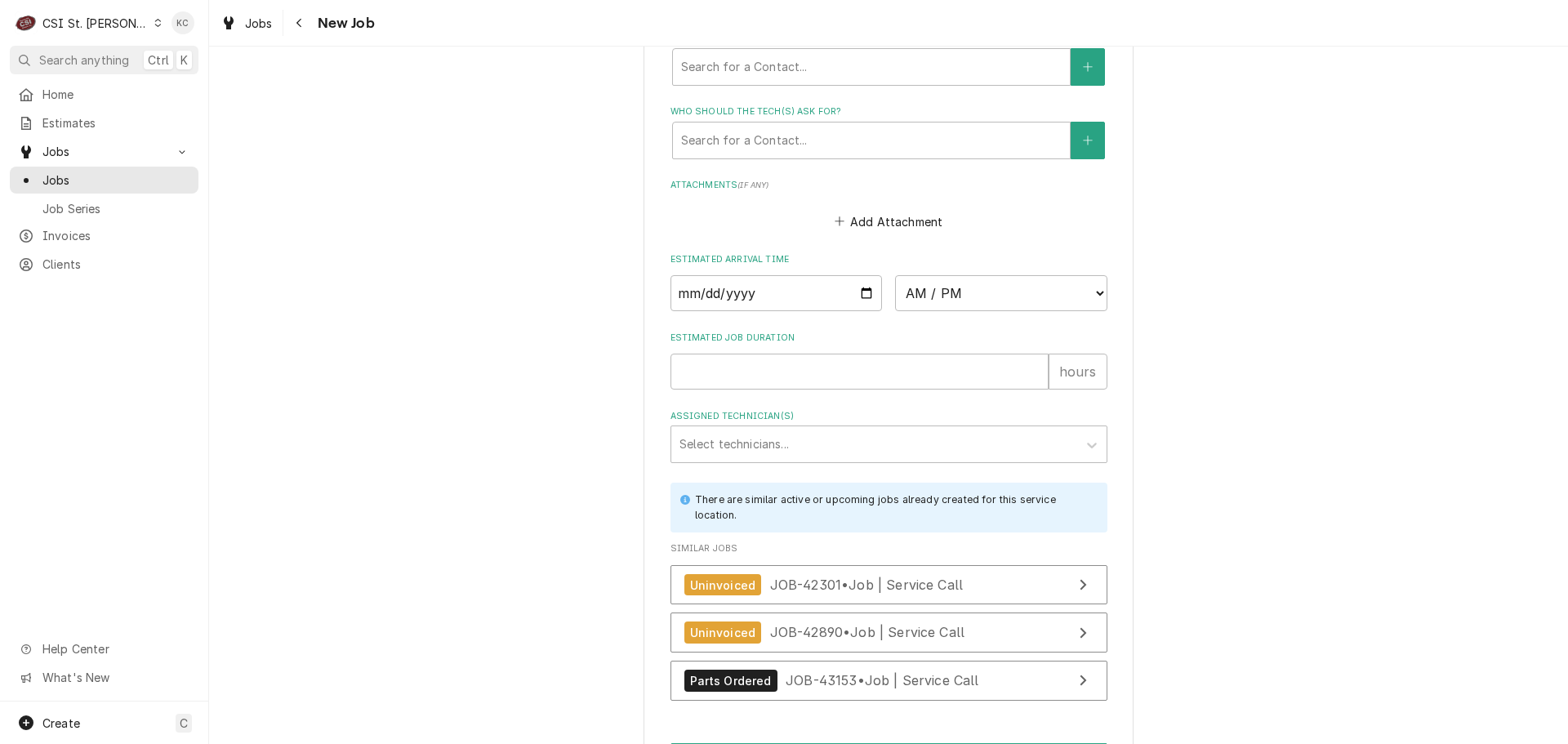
scroll to position [1470, 0]
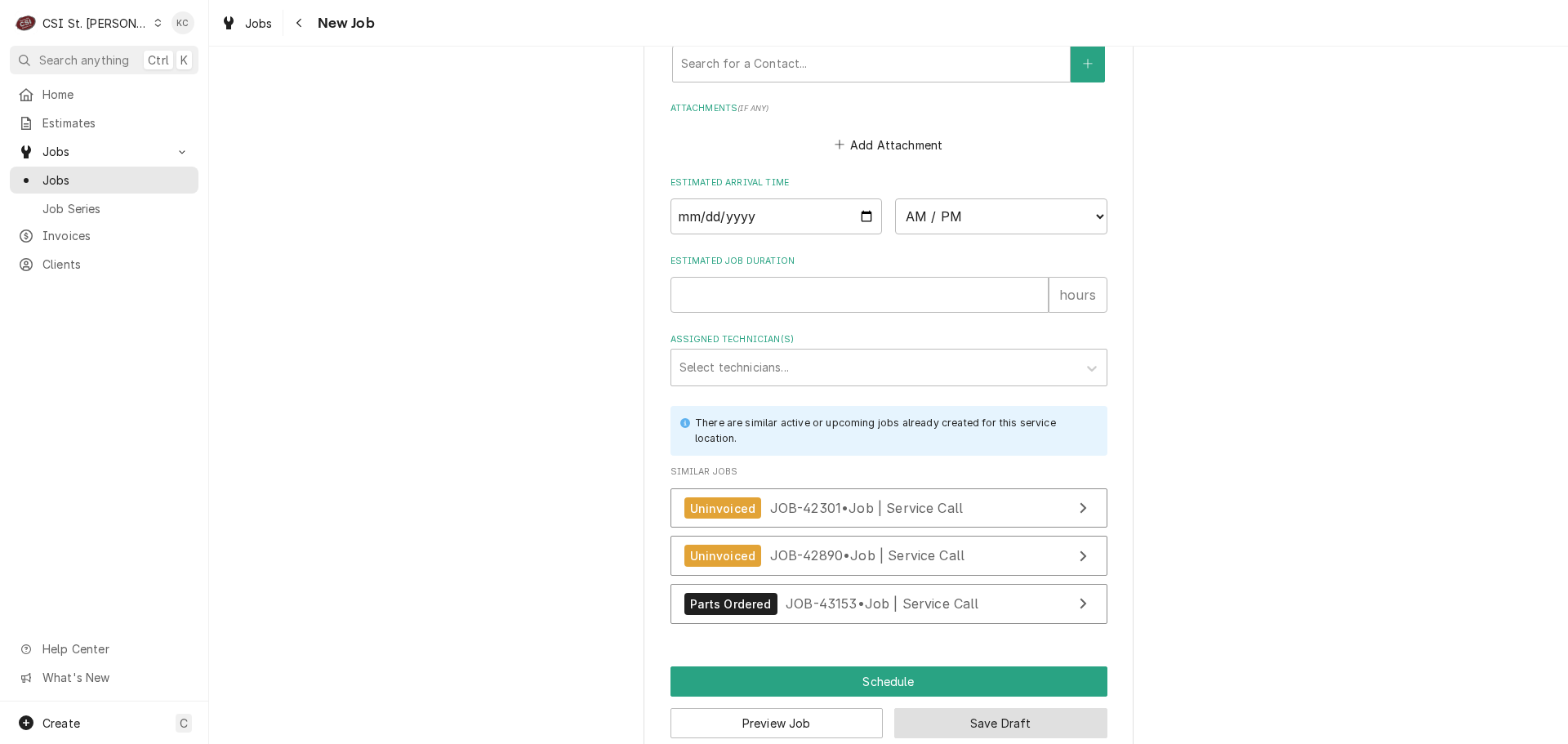
click at [1040, 708] on button "Save Draft" at bounding box center [1001, 723] width 213 height 30
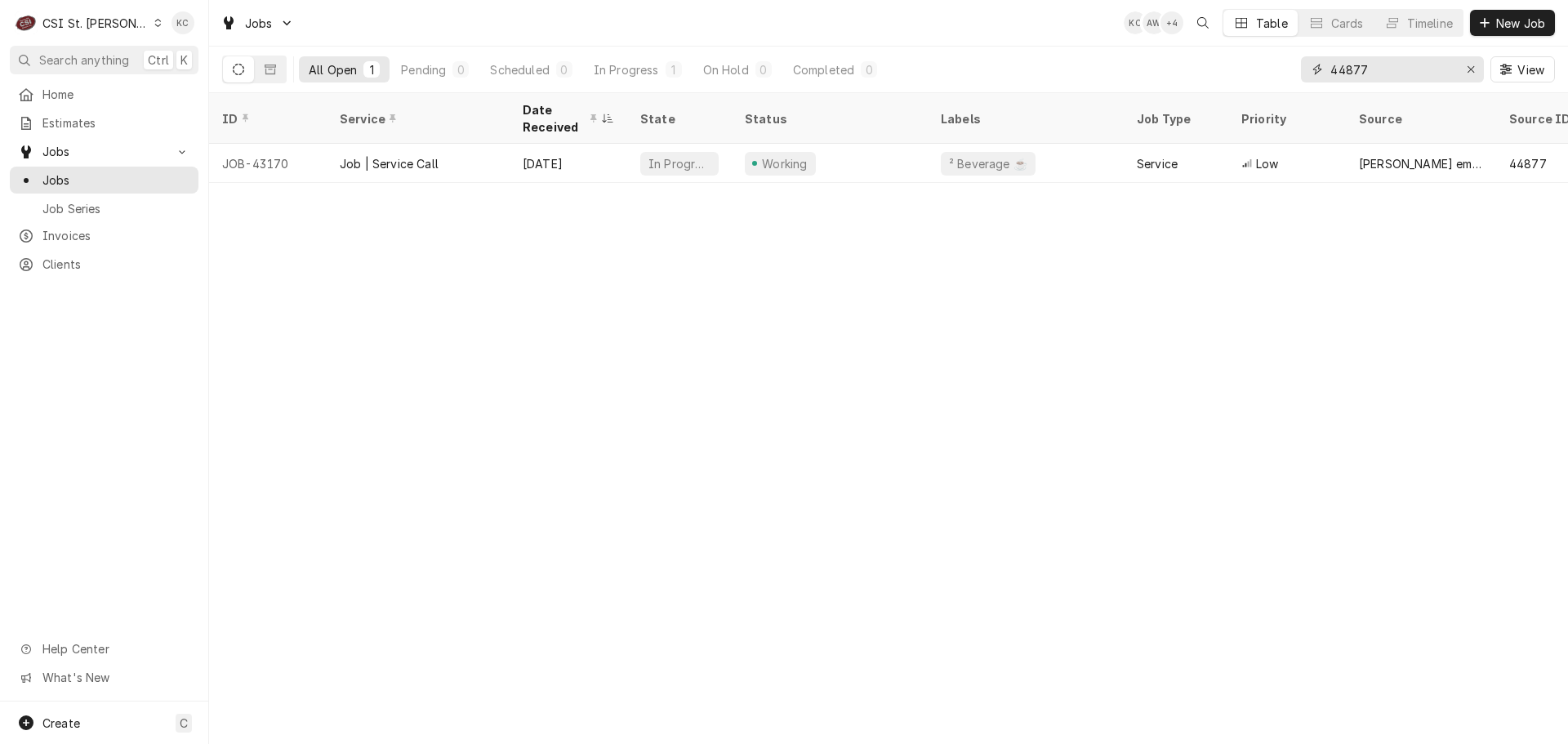
drag, startPoint x: 1416, startPoint y: 78, endPoint x: 1261, endPoint y: 80, distance: 155.0
click at [1261, 80] on div "All Open 1 Pending 0 Scheduled 0 In Progress 1 On Hold 0 Completed 0 44877 View" at bounding box center [888, 69] width 1333 height 46
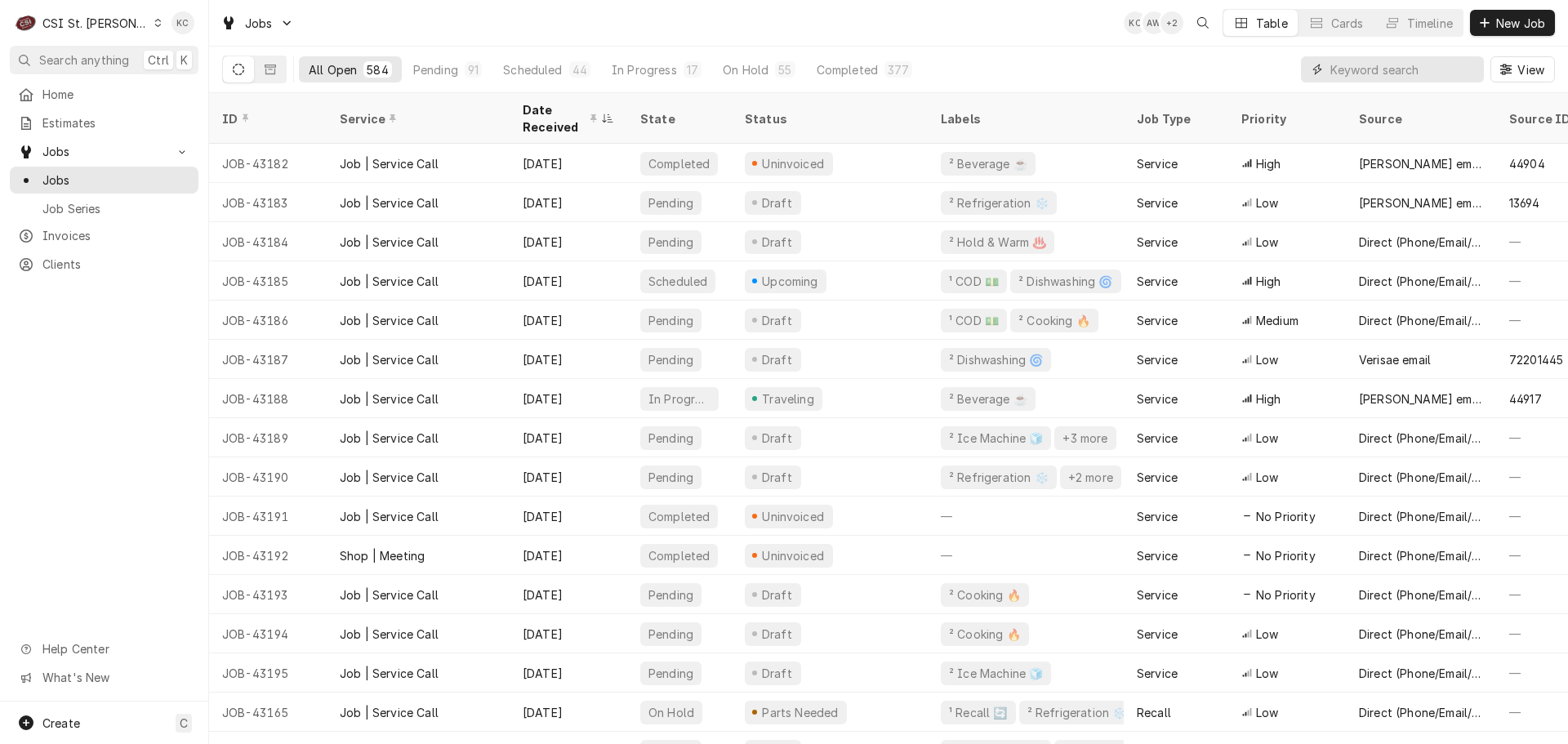
click at [1376, 65] on input "Dynamic Content Wrapper" at bounding box center [1403, 69] width 146 height 26
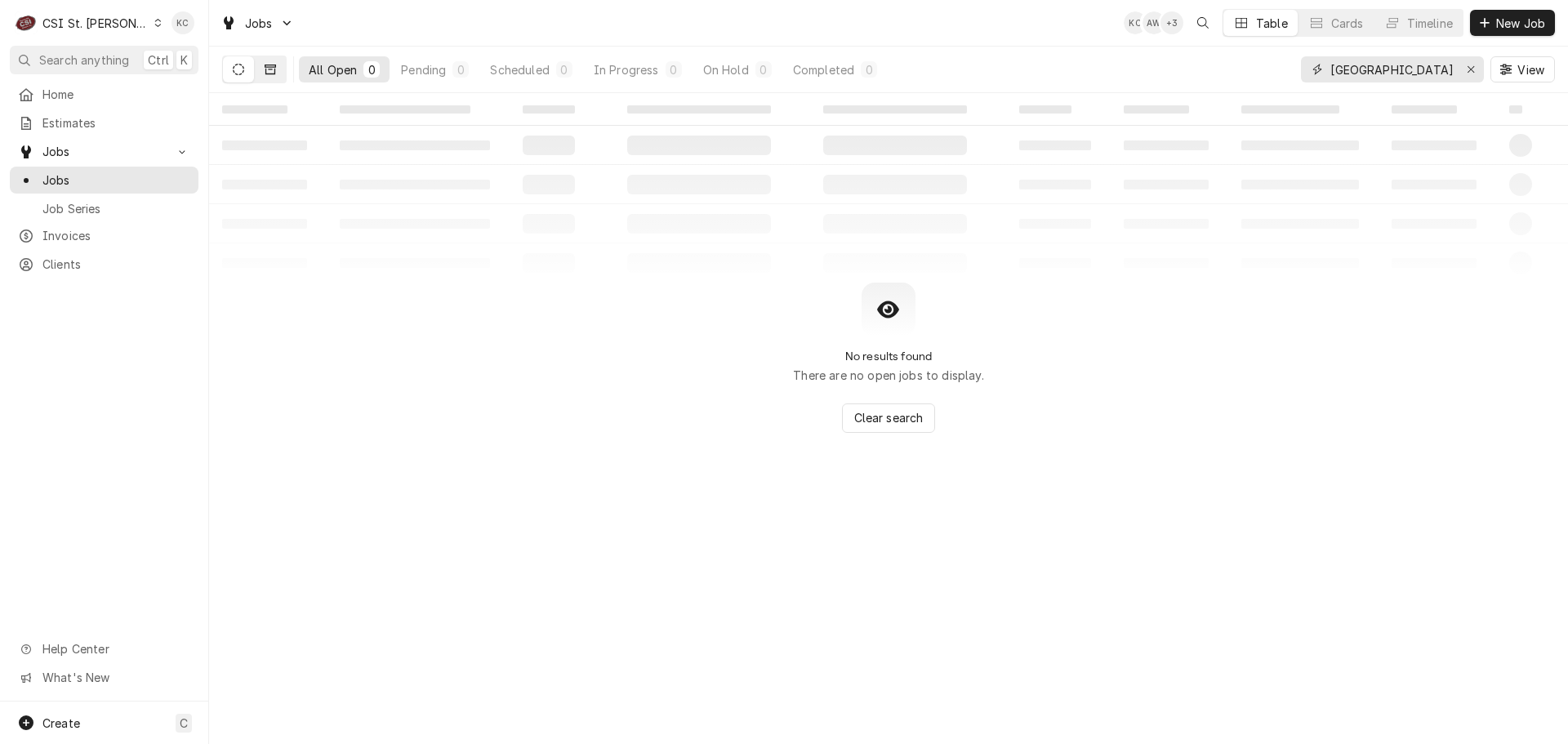
type input "fort leonard"
click at [273, 70] on icon "Dynamic Content Wrapper" at bounding box center [270, 69] width 12 height 12
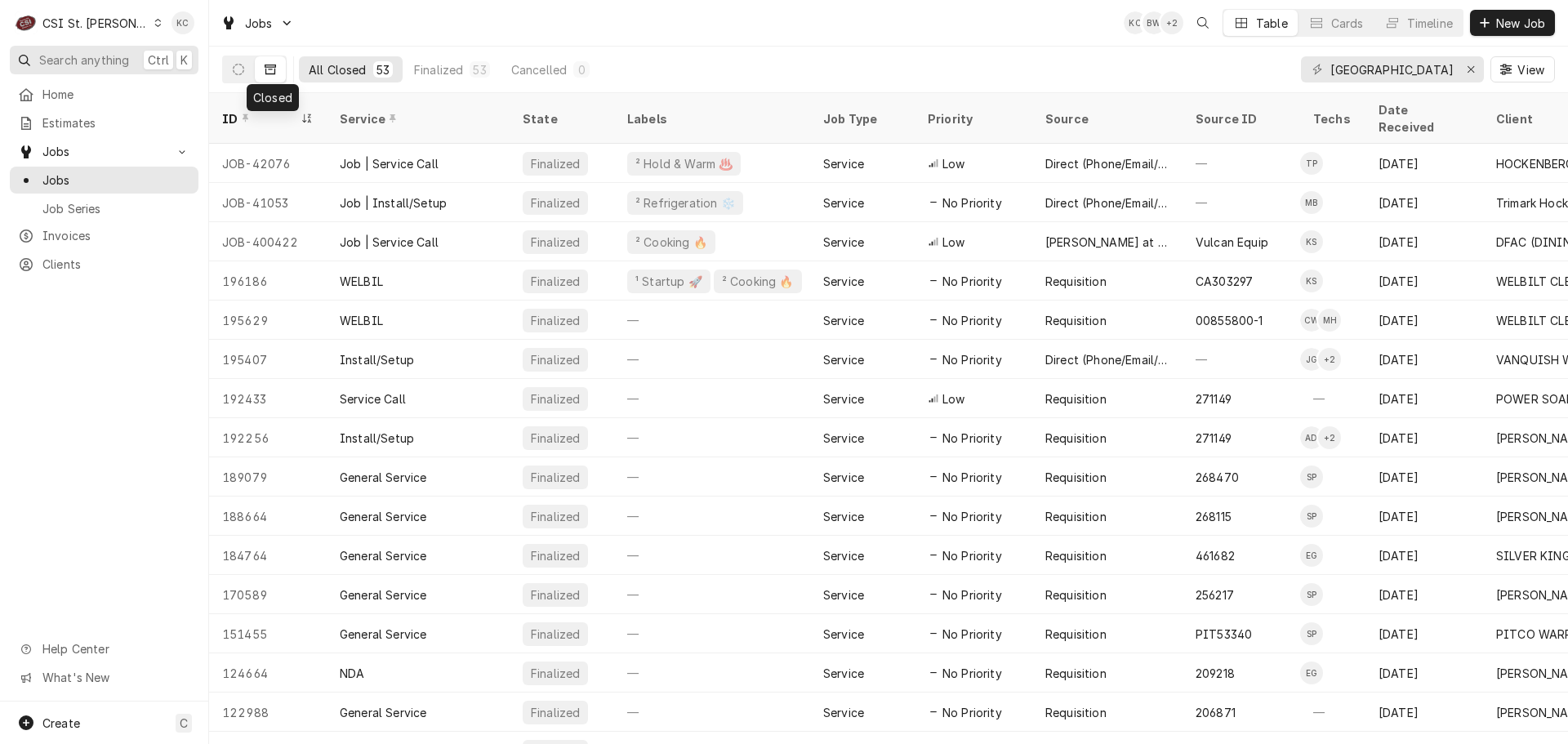
click at [87, 60] on span "Search anything" at bounding box center [84, 60] width 89 height 17
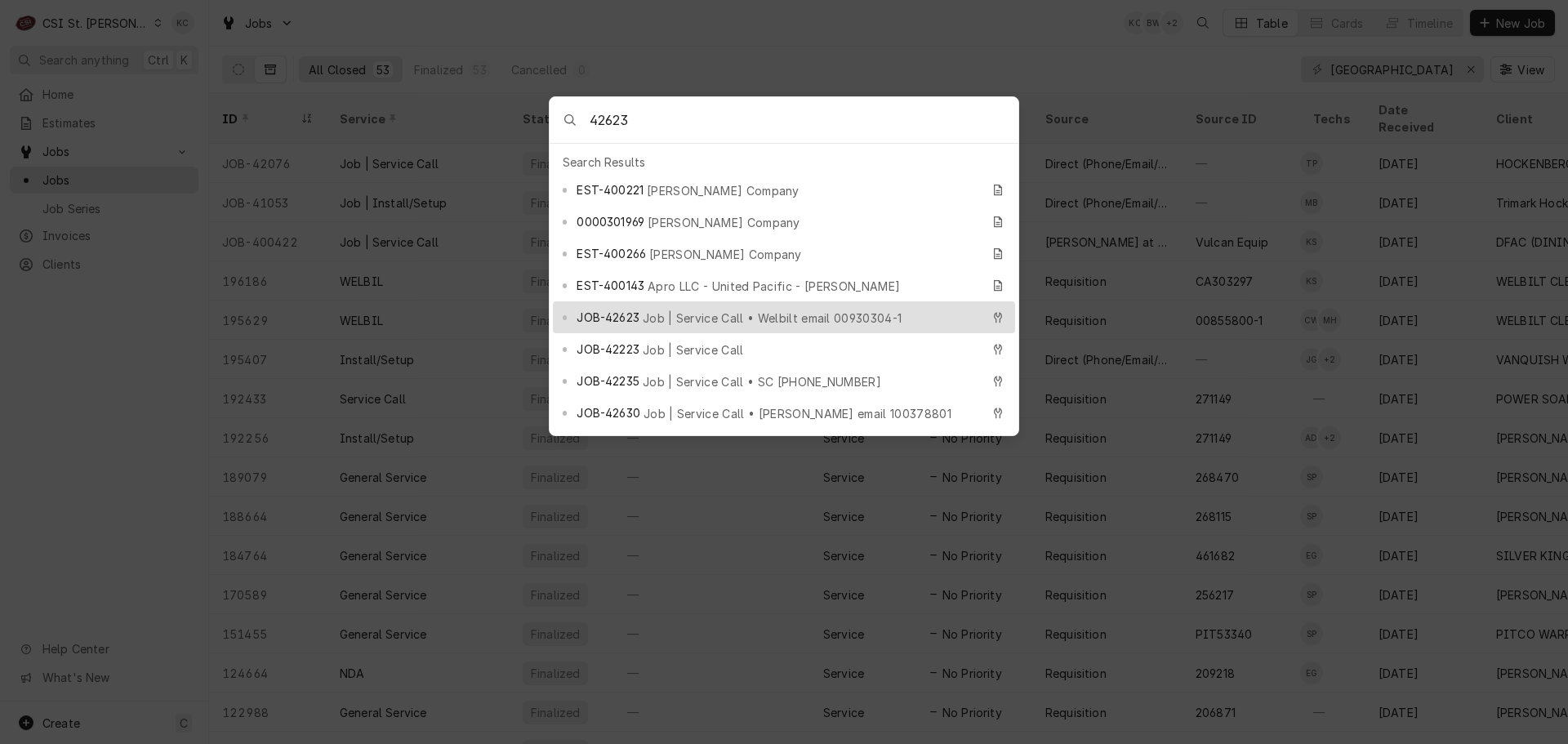
type input "42623"
click at [1135, 58] on body "C CSI St. Louis KC Search anything Ctrl K Home Estimates Jobs Jobs Job Series I…" at bounding box center [784, 372] width 1568 height 744
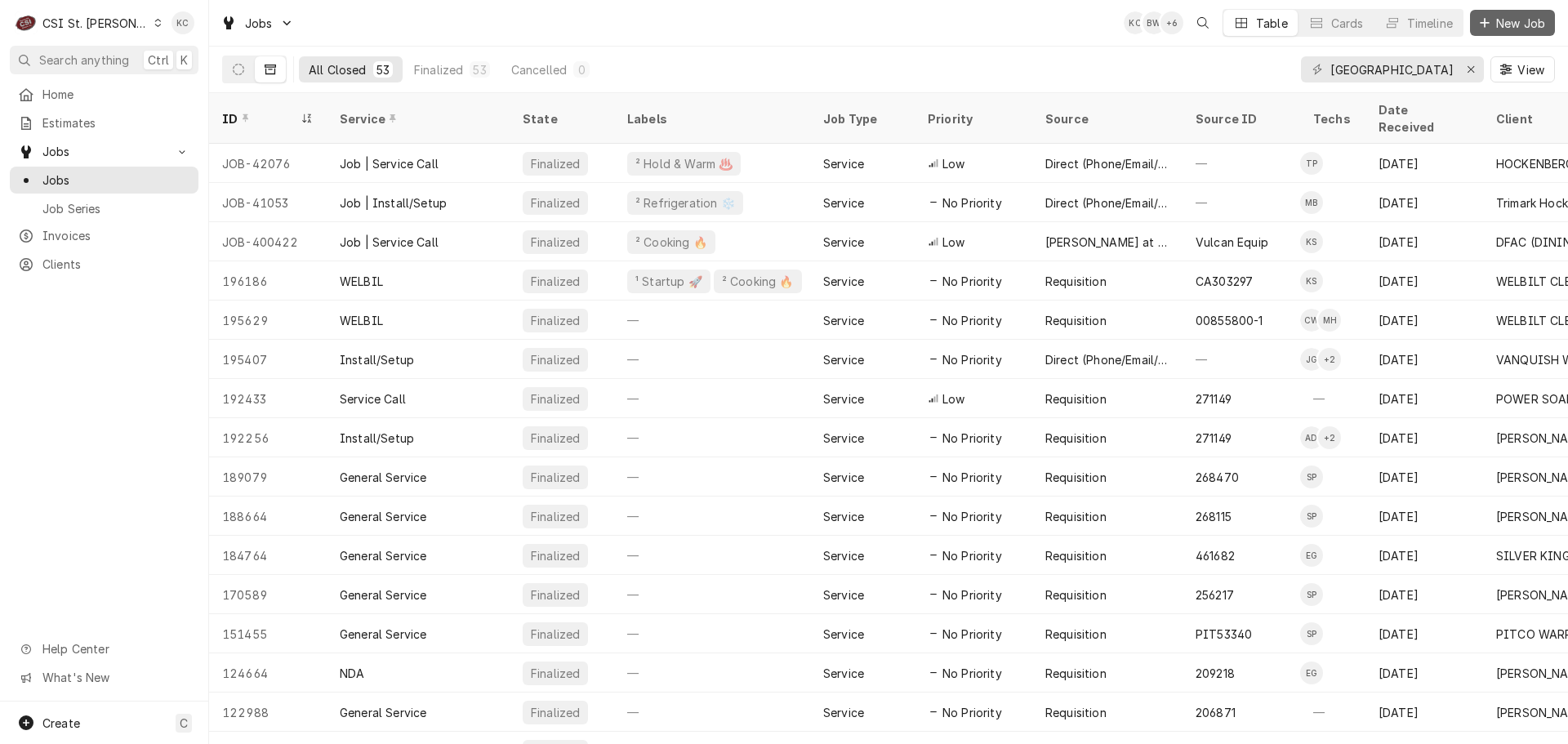
click at [1497, 24] on span "New Job" at bounding box center [1521, 22] width 55 height 17
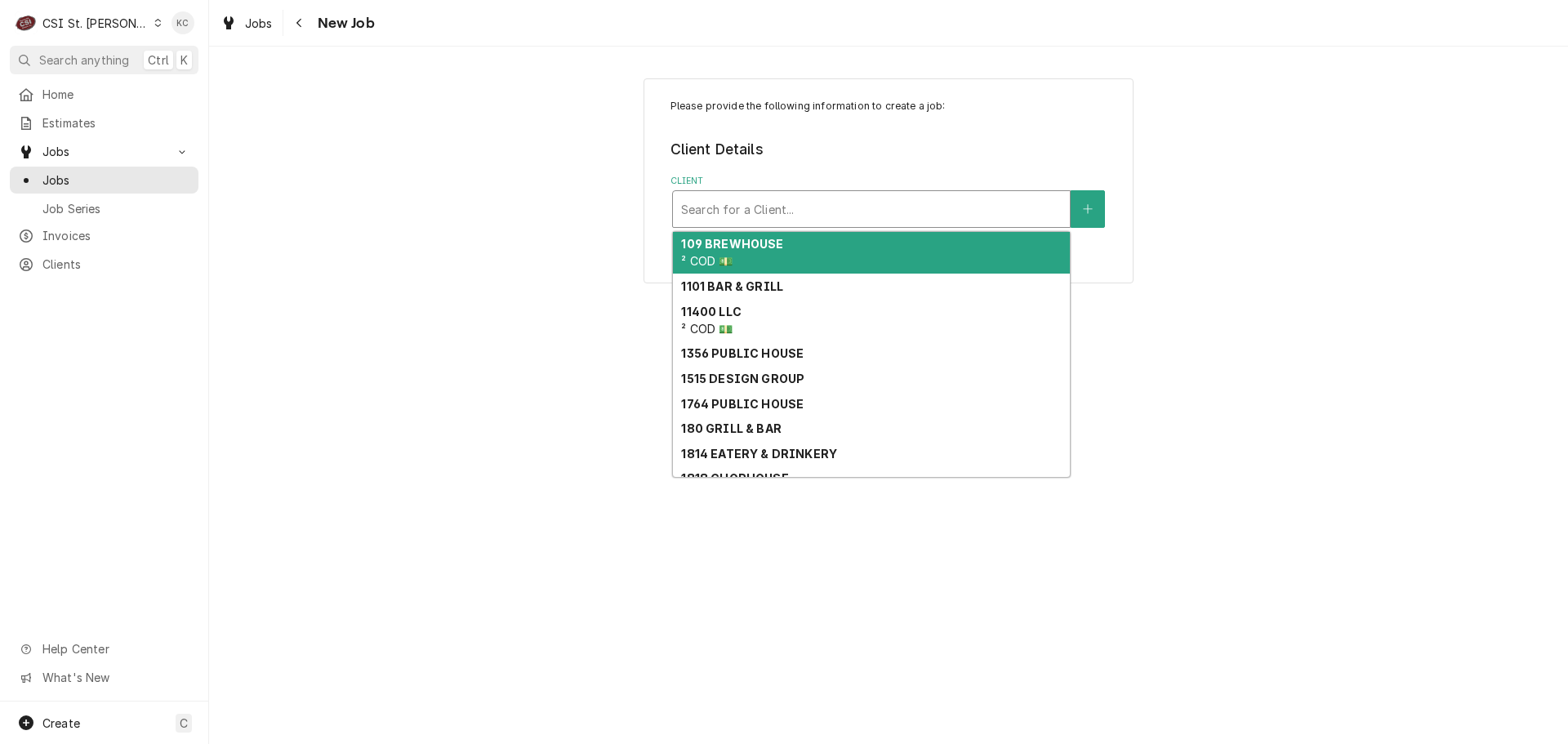
click at [900, 209] on div "Client" at bounding box center [872, 208] width 381 height 30
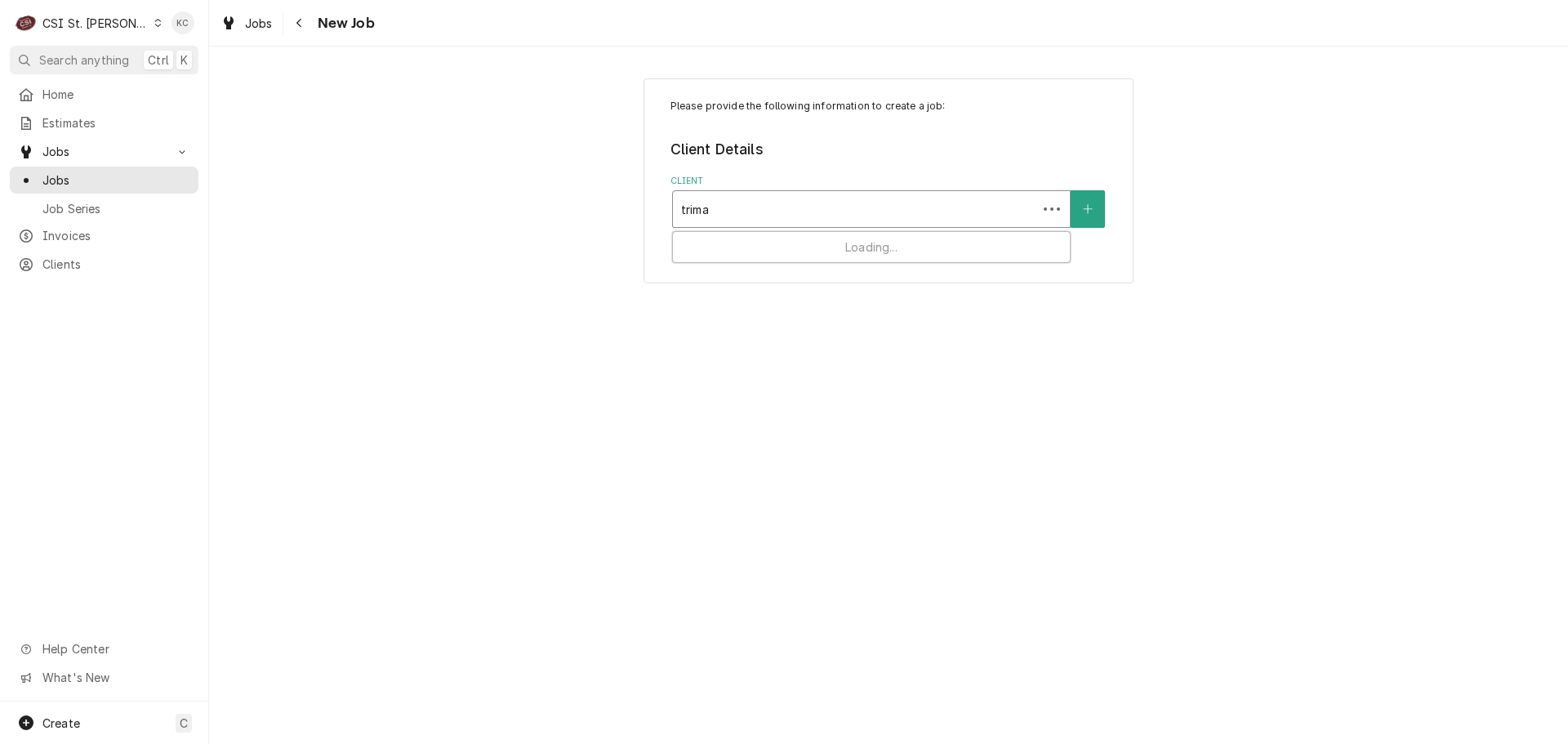
type input "trimar"
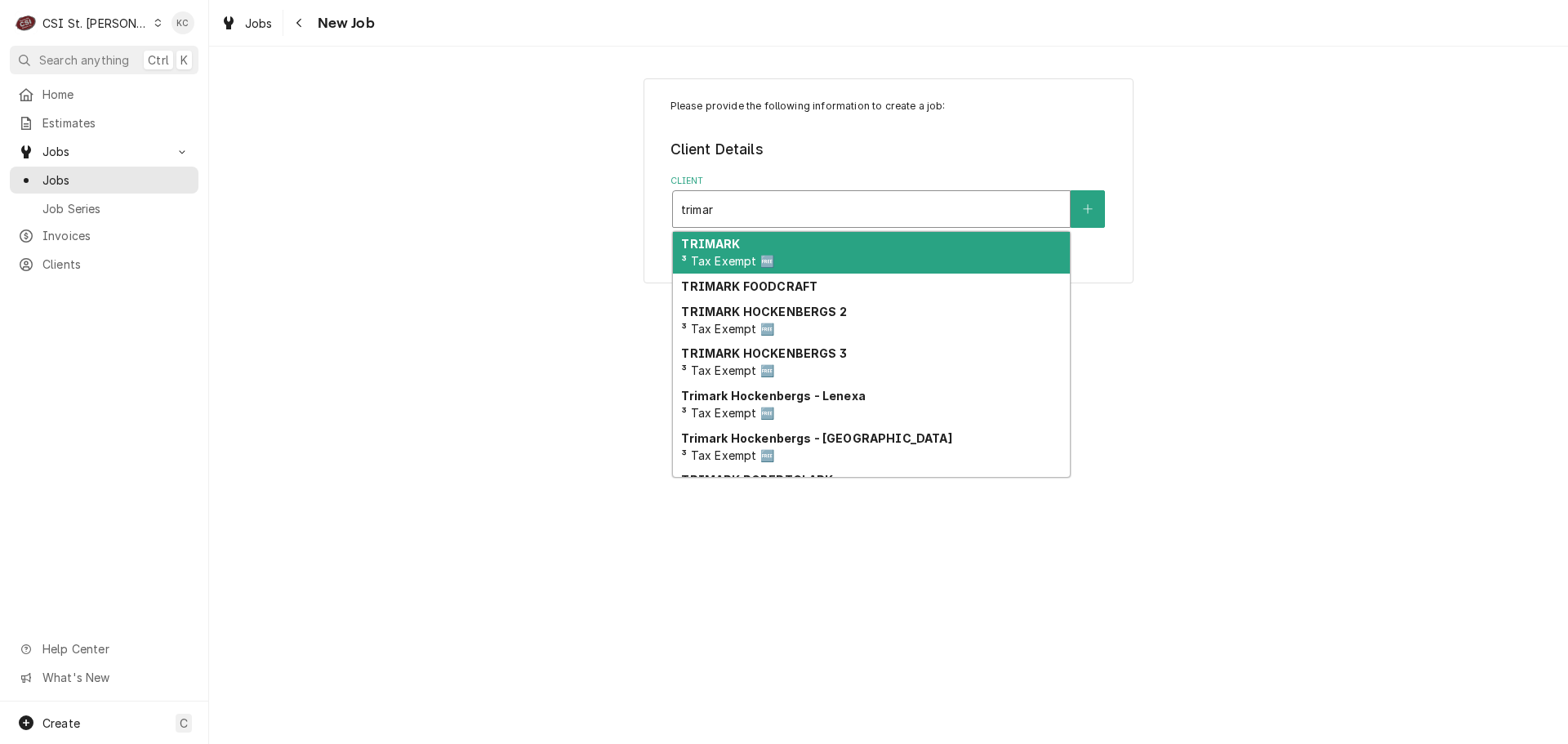
click at [898, 251] on div "TRIMARK ³ Tax Exempt 🆓" at bounding box center [871, 252] width 397 height 42
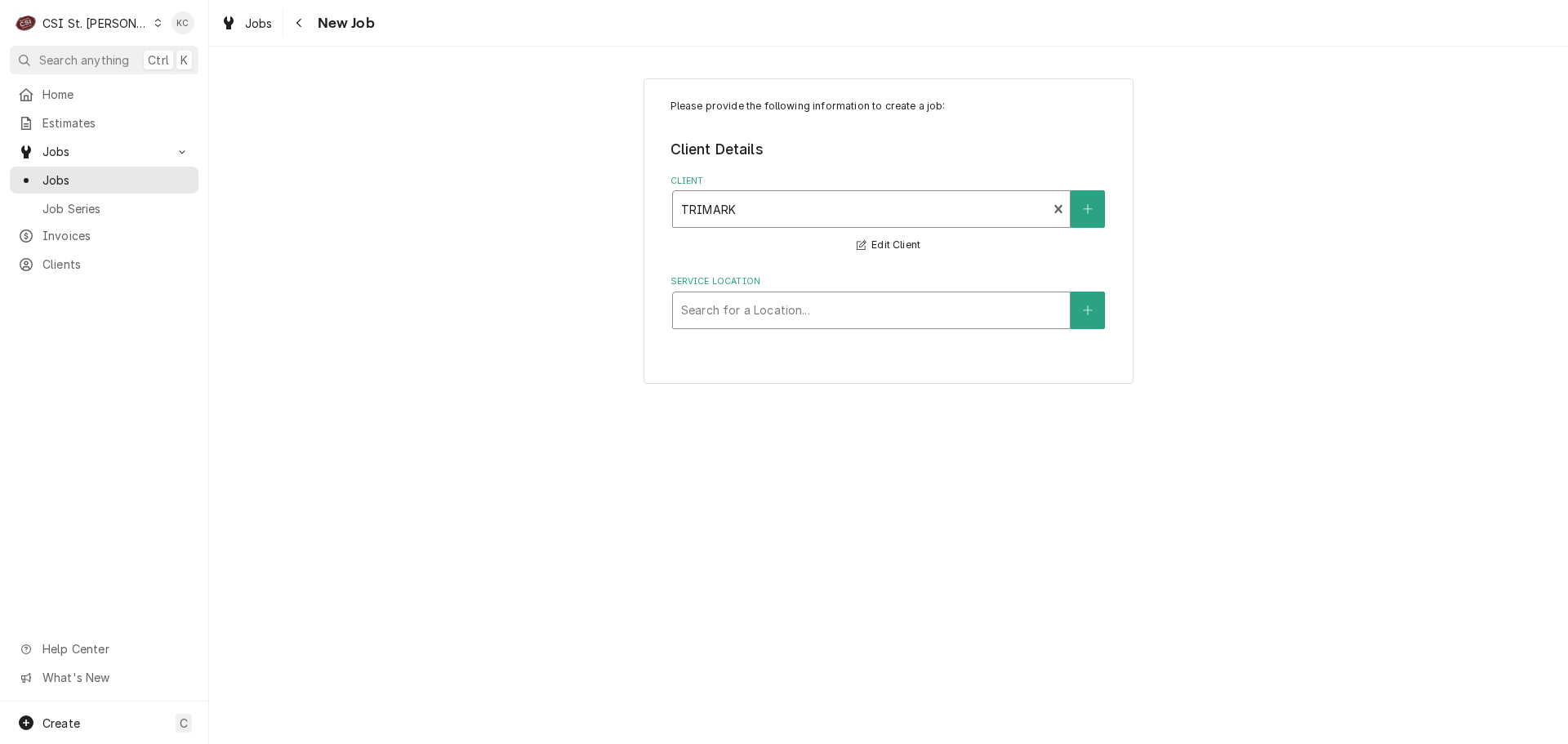
click at [896, 316] on div "Service Location" at bounding box center [872, 310] width 381 height 30
click at [918, 300] on div "Service Location" at bounding box center [872, 310] width 381 height 30
click at [1163, 292] on div "Please provide the following information to create a job: Client Details Client…" at bounding box center [889, 231] width 1360 height 334
click at [296, 23] on icon "Navigate back" at bounding box center [300, 22] width 7 height 12
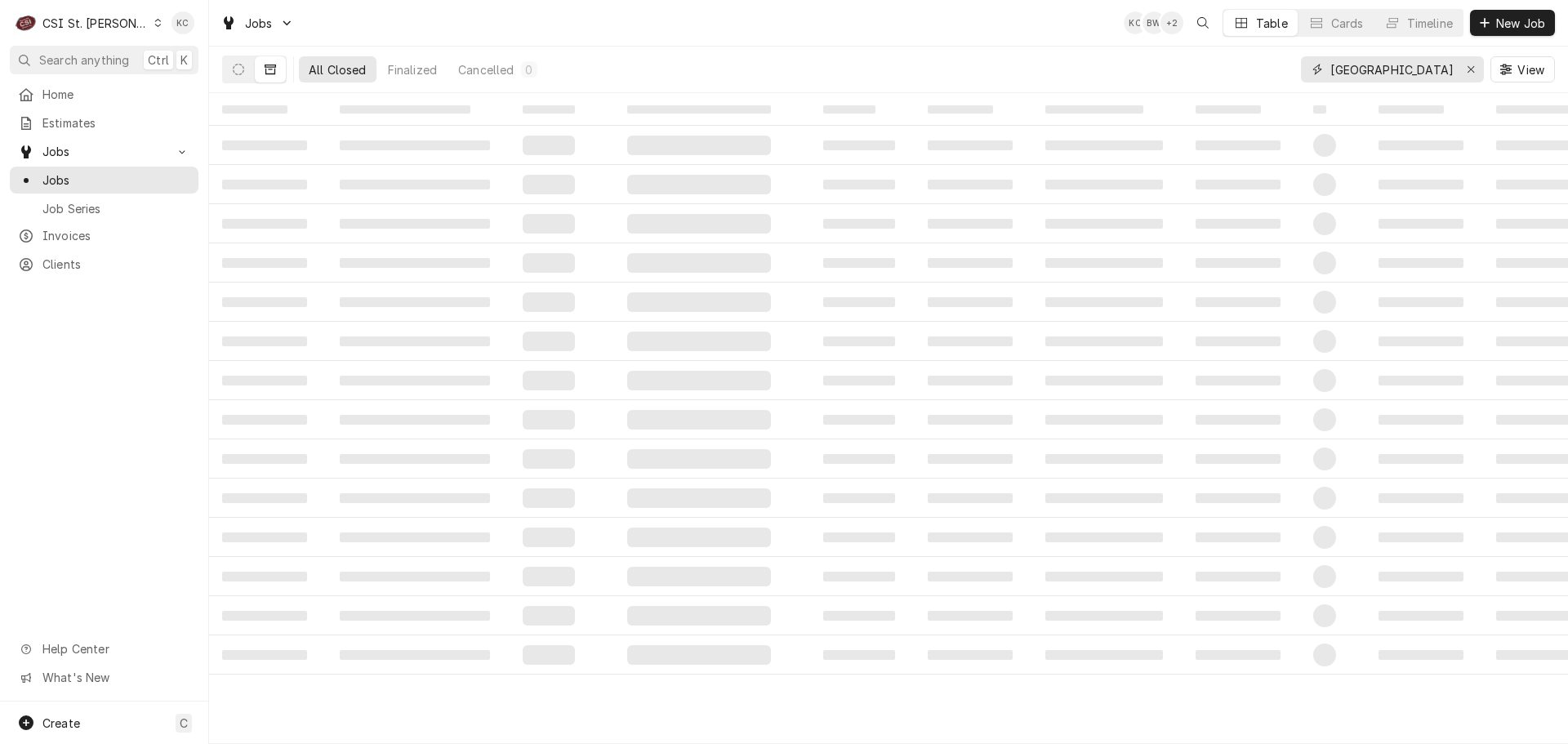
drag, startPoint x: 1423, startPoint y: 70, endPoint x: 1153, endPoint y: 96, distance: 271.2
click at [1153, 96] on div "Jobs KC BW + 2 Table Cards Timeline New Job All Closed Finalized Cancelled 0 fo…" at bounding box center [889, 372] width 1360 height 744
click at [238, 67] on icon "Dynamic Content Wrapper" at bounding box center [238, 69] width 12 height 12
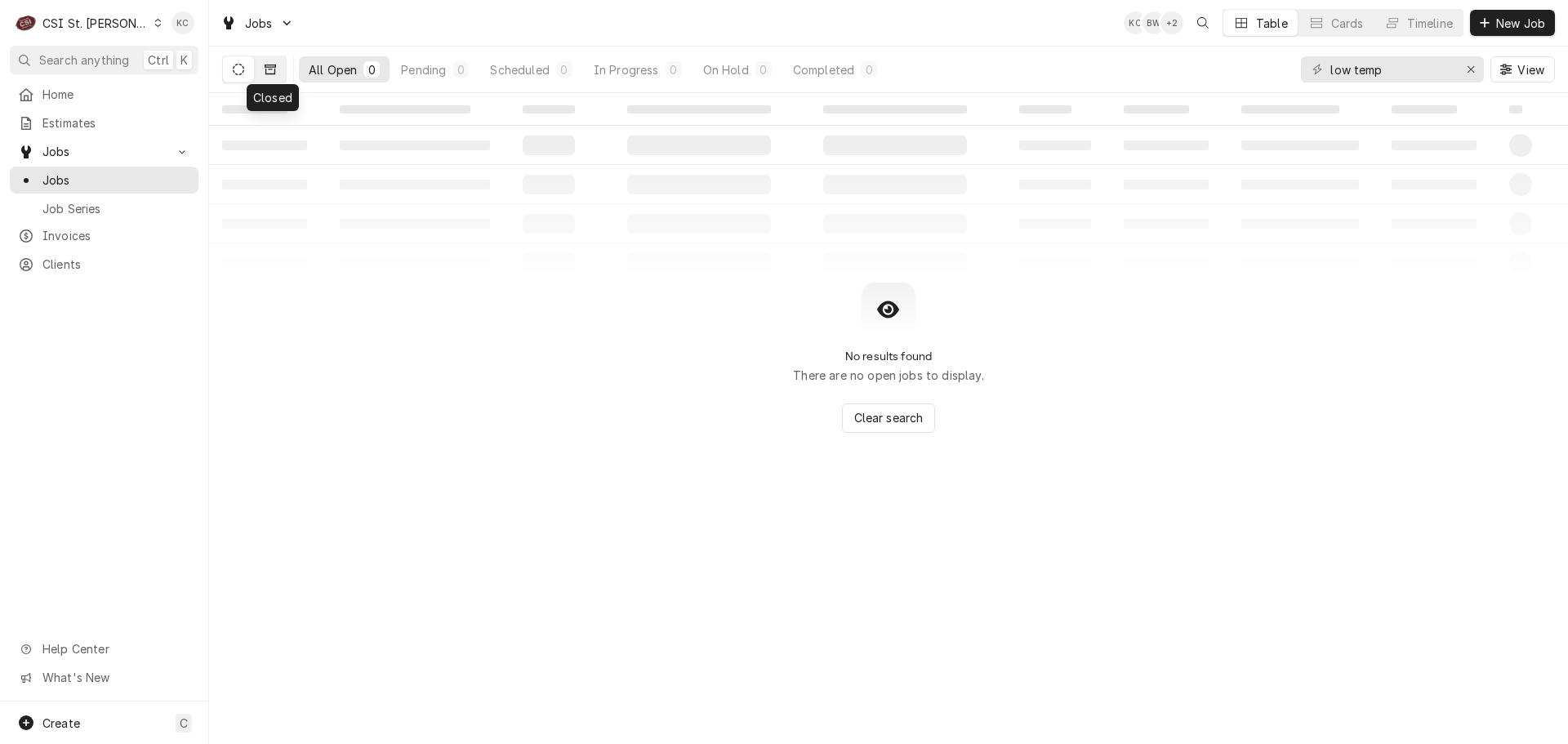
click at [265, 69] on icon "Dynamic Content Wrapper" at bounding box center [270, 69] width 12 height 12
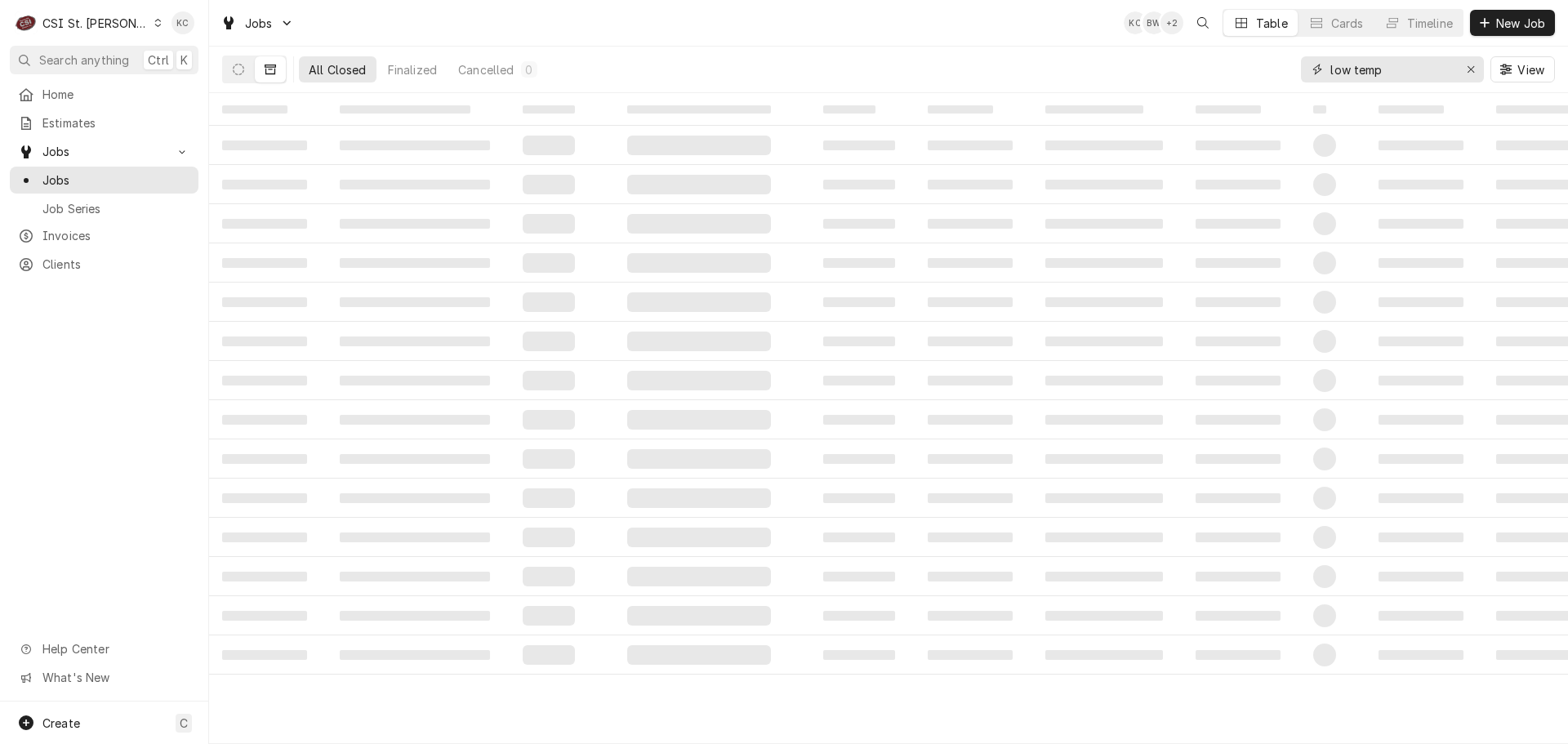
click at [1354, 71] on input "low temp" at bounding box center [1392, 69] width 123 height 26
type input "lowtemp"
click at [242, 68] on icon "Dynamic Content Wrapper" at bounding box center [238, 69] width 12 height 12
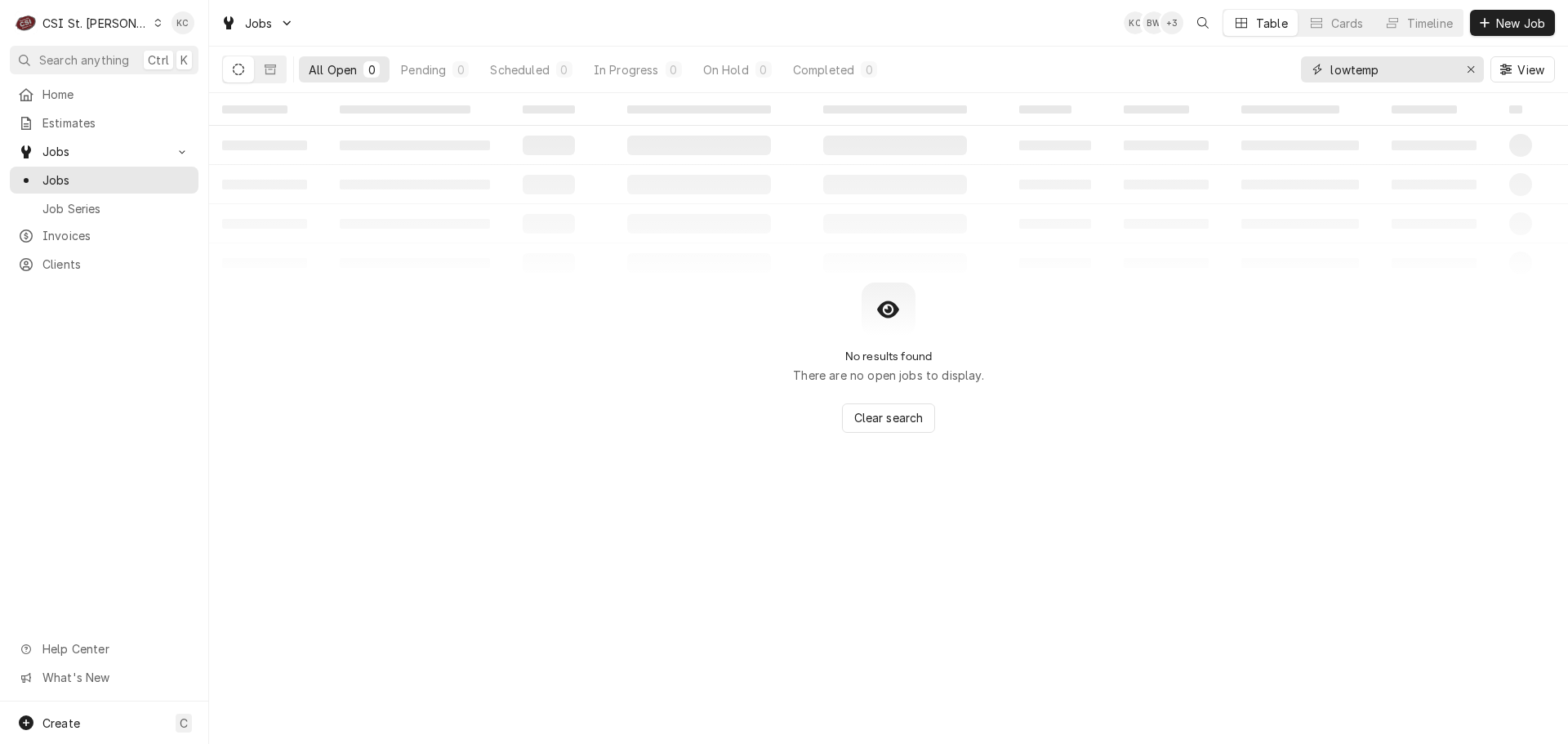
drag, startPoint x: 1410, startPoint y: 70, endPoint x: 1254, endPoint y: 75, distance: 156.1
click at [1254, 75] on div "All Open 0 Pending 0 Scheduled 0 In Progress 0 On Hold 0 Completed 0 lowtemp Vi…" at bounding box center [888, 69] width 1333 height 46
click at [64, 254] on div "Clients" at bounding box center [105, 264] width 182 height 21
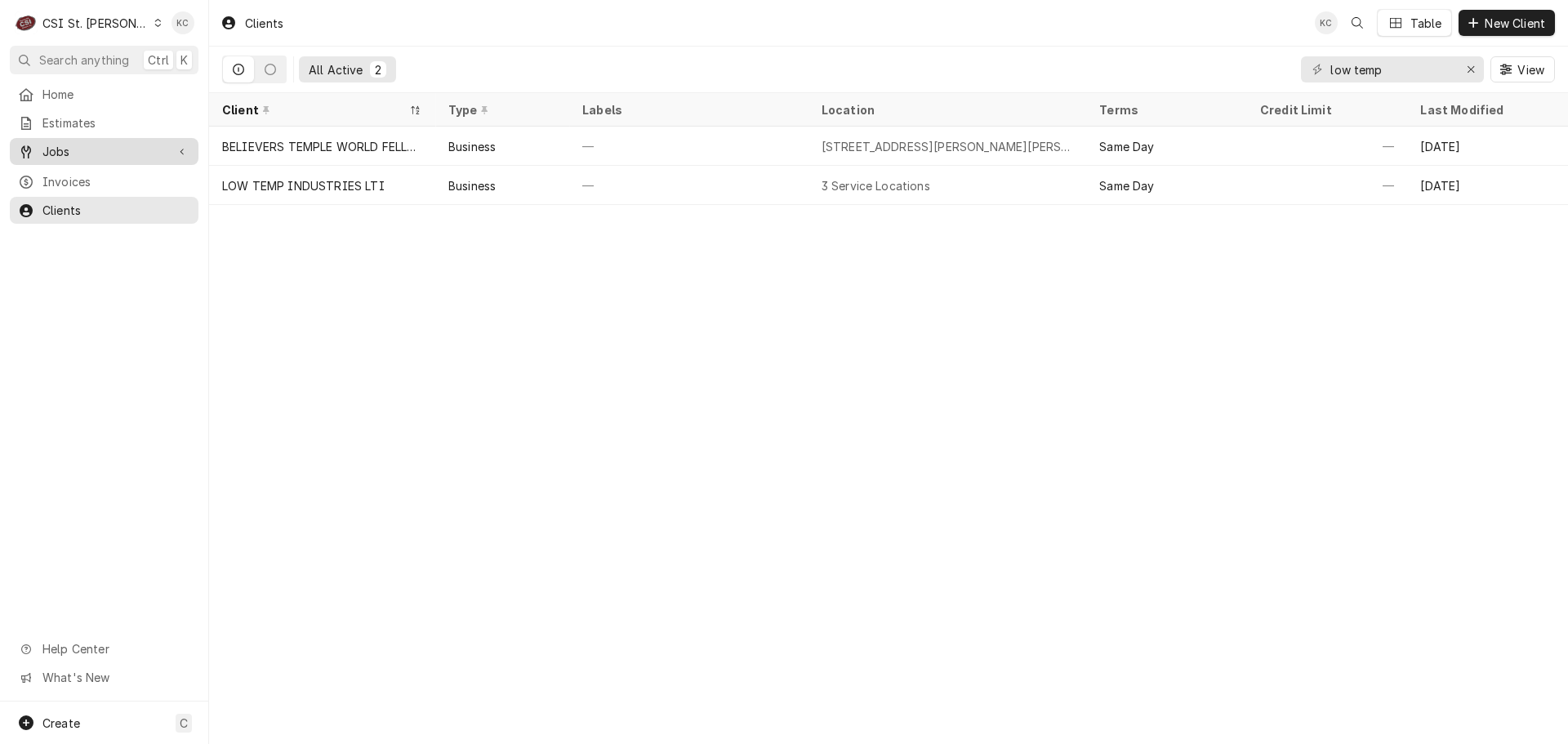
click at [84, 155] on span "Jobs" at bounding box center [104, 151] width 123 height 17
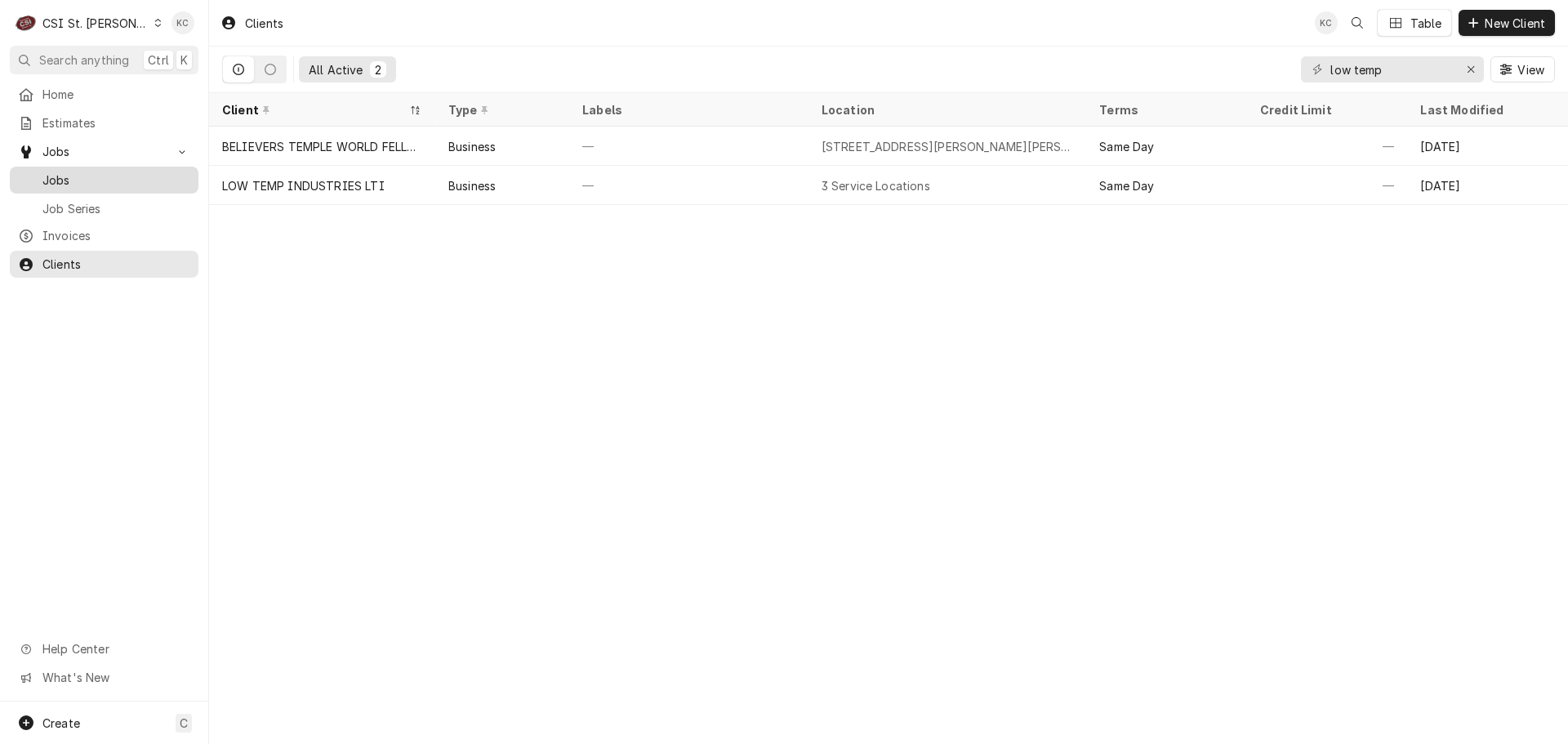
click at [54, 172] on span "Jobs" at bounding box center [115, 180] width 148 height 17
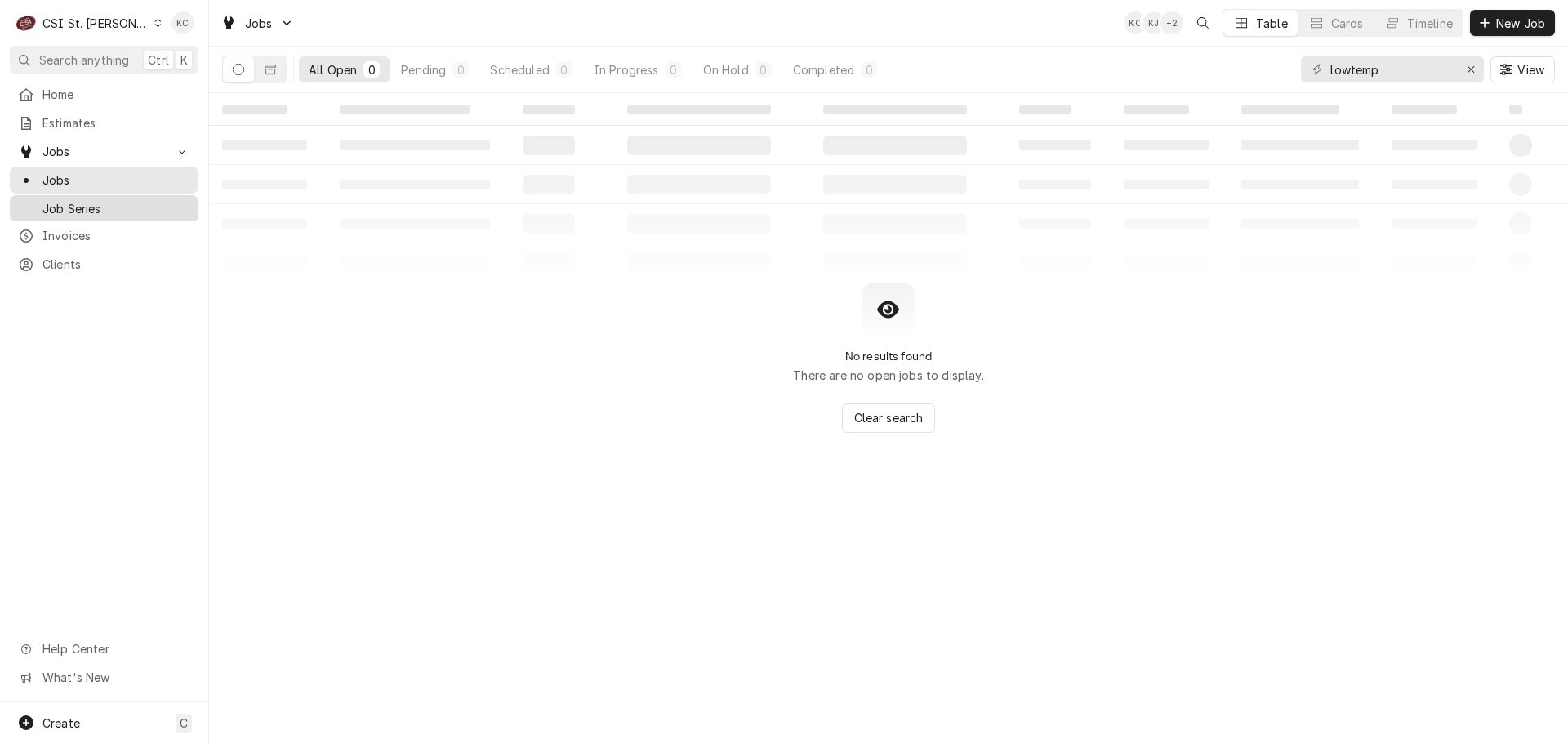
click at [70, 200] on span "Job Series" at bounding box center [115, 208] width 148 height 17
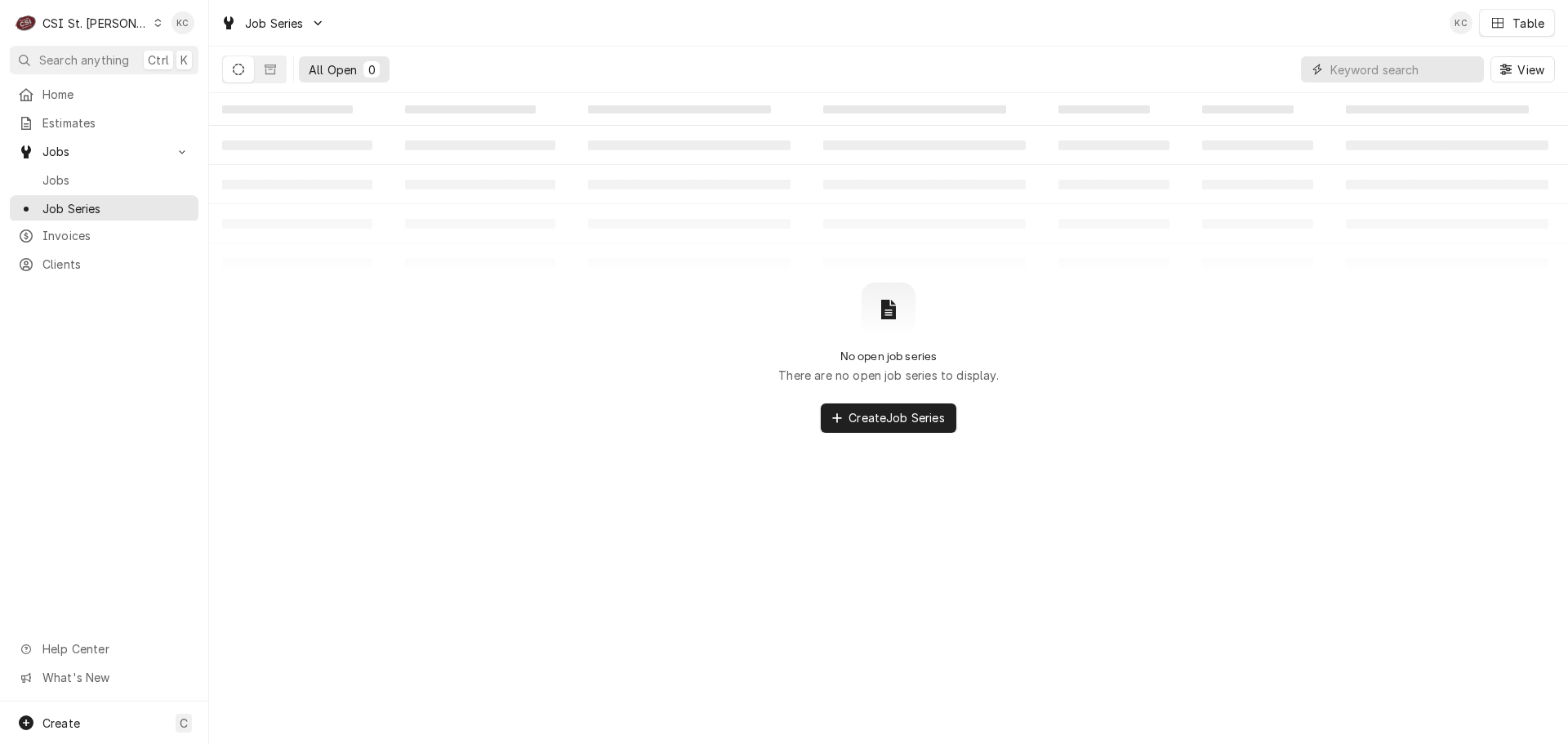
click at [1399, 80] on input "Dynamic Content Wrapper" at bounding box center [1403, 69] width 146 height 26
click at [1394, 73] on input "fort" at bounding box center [1392, 69] width 123 height 26
click at [278, 68] on button "Dynamic Content Wrapper" at bounding box center [270, 69] width 31 height 26
drag, startPoint x: 1416, startPoint y: 65, endPoint x: 1309, endPoint y: 63, distance: 107.0
click at [1309, 63] on div "fort leonard" at bounding box center [1393, 69] width 183 height 26
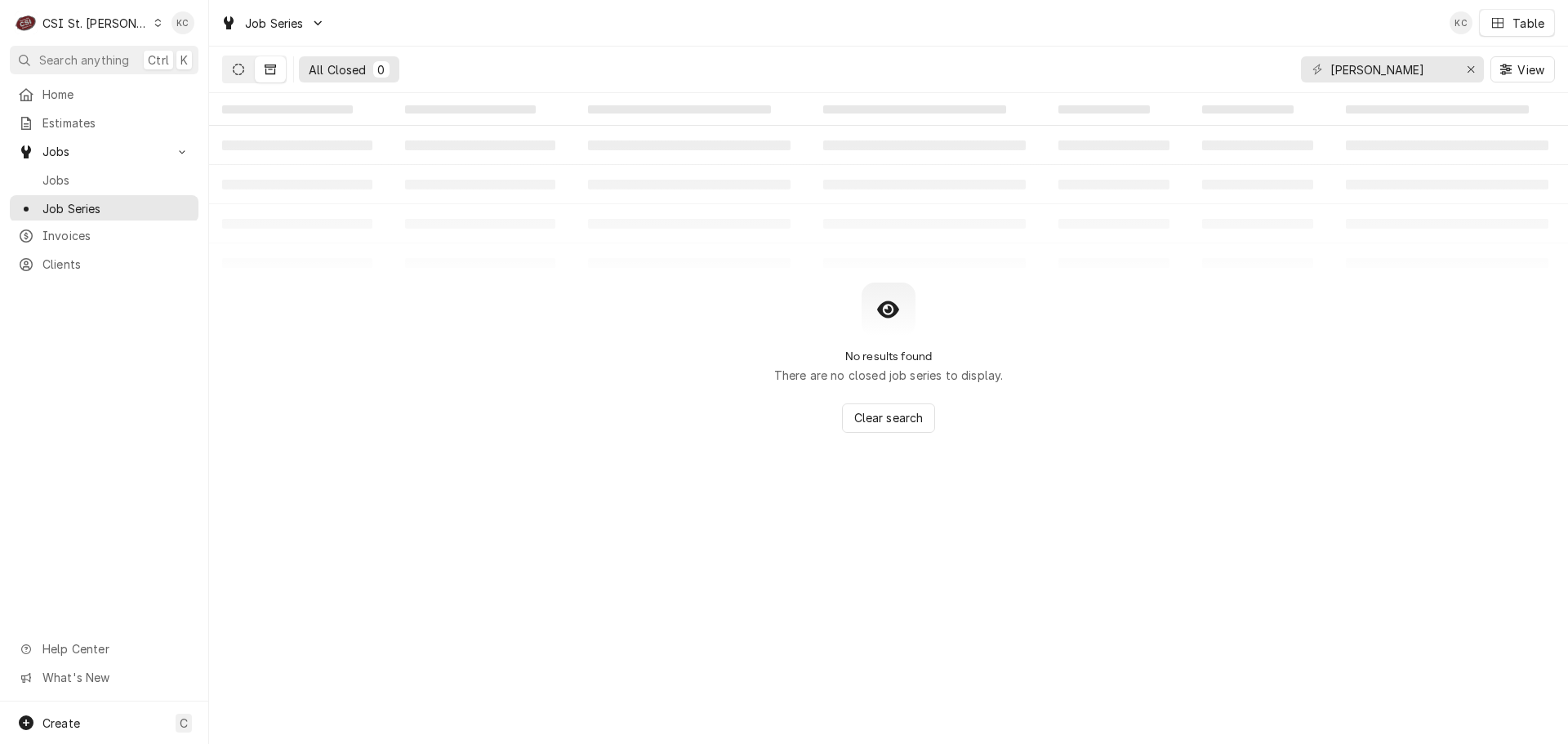
click at [230, 79] on button "Dynamic Content Wrapper" at bounding box center [238, 69] width 31 height 26
drag, startPoint x: 1381, startPoint y: 74, endPoint x: 1163, endPoint y: 74, distance: 218.0
click at [1163, 74] on div "All Open 0 je dunn View" at bounding box center [888, 69] width 1333 height 46
type input "cleveland fort"
click at [275, 68] on icon "Dynamic Content Wrapper" at bounding box center [270, 69] width 12 height 12
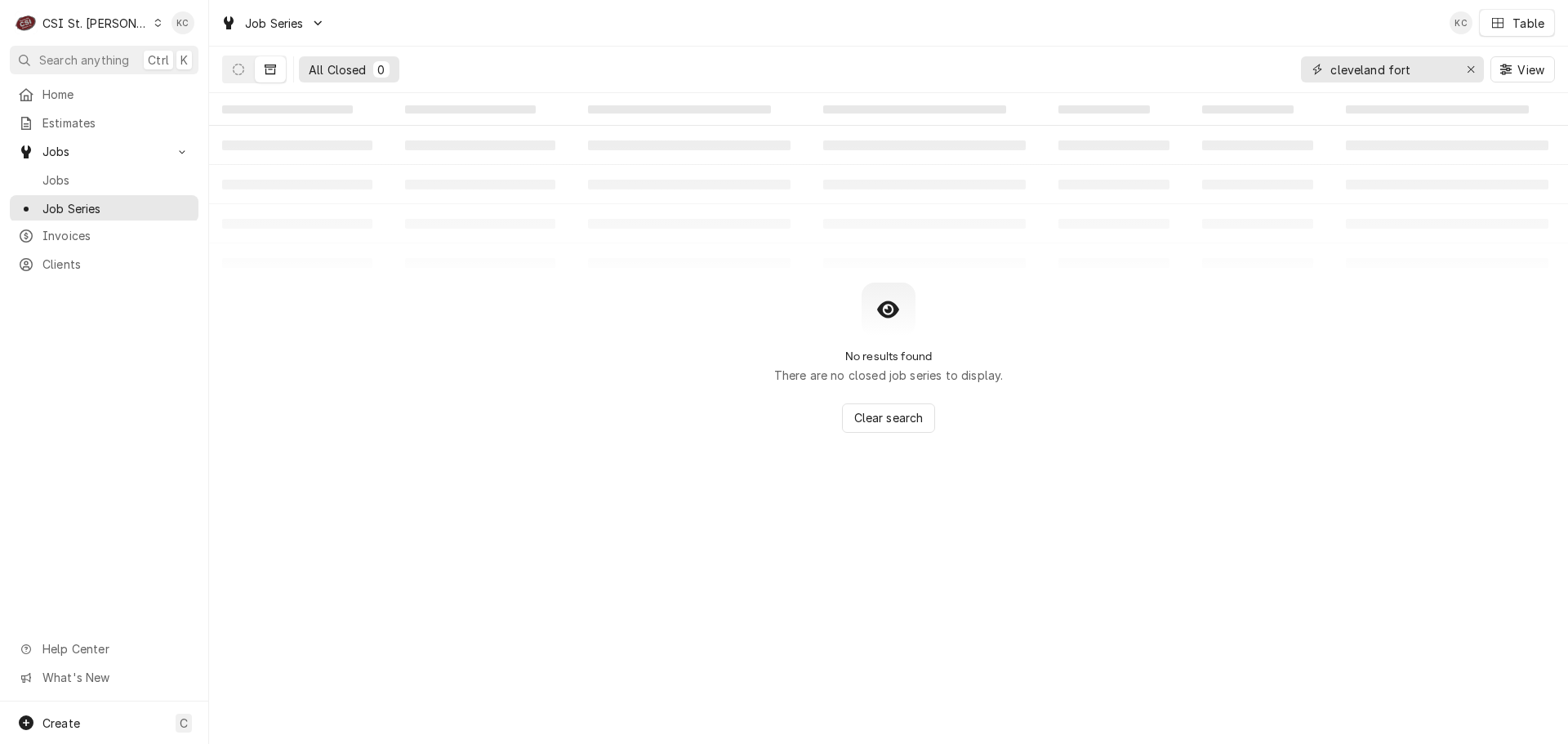
drag, startPoint x: 1420, startPoint y: 80, endPoint x: 1273, endPoint y: 80, distance: 147.0
click at [1273, 80] on div "All Closed 0 cleveland fort View" at bounding box center [888, 69] width 1333 height 46
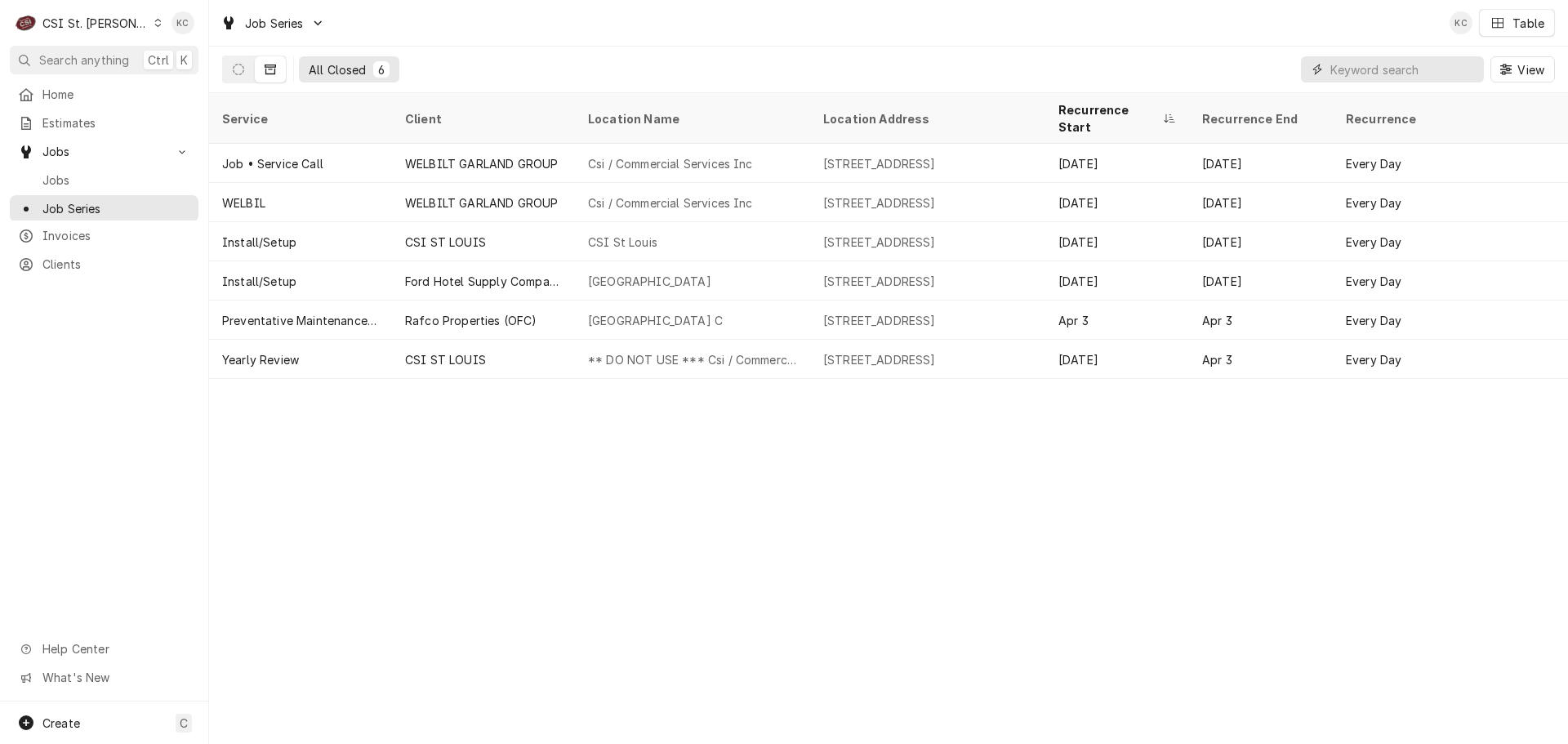
click at [1356, 61] on input "Dynamic Content Wrapper" at bounding box center [1403, 69] width 146 height 26
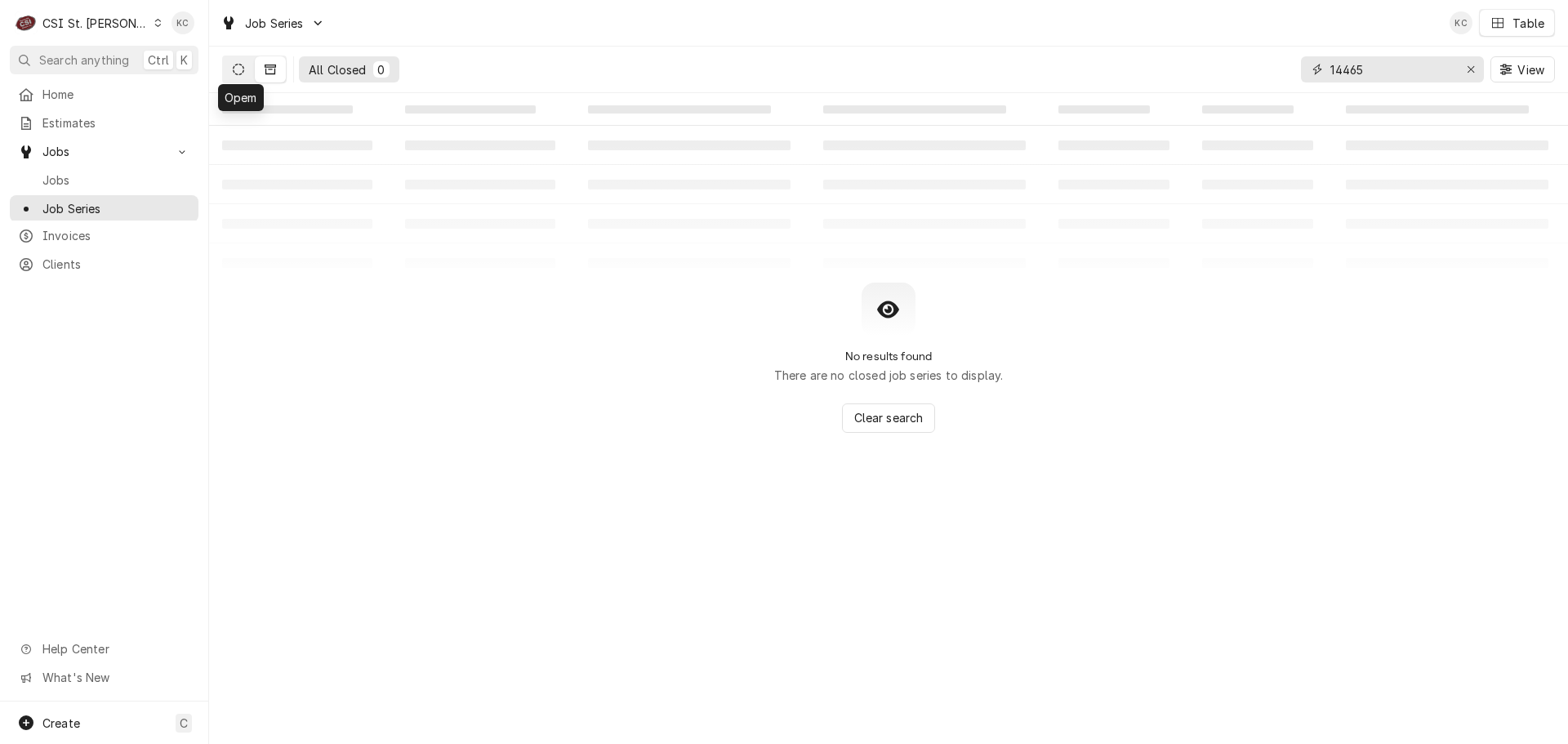
type input "14465"
click at [235, 70] on icon "Dynamic Content Wrapper" at bounding box center [238, 69] width 12 height 12
click at [80, 21] on div "CSI St. [PERSON_NAME]" at bounding box center [95, 22] width 106 height 17
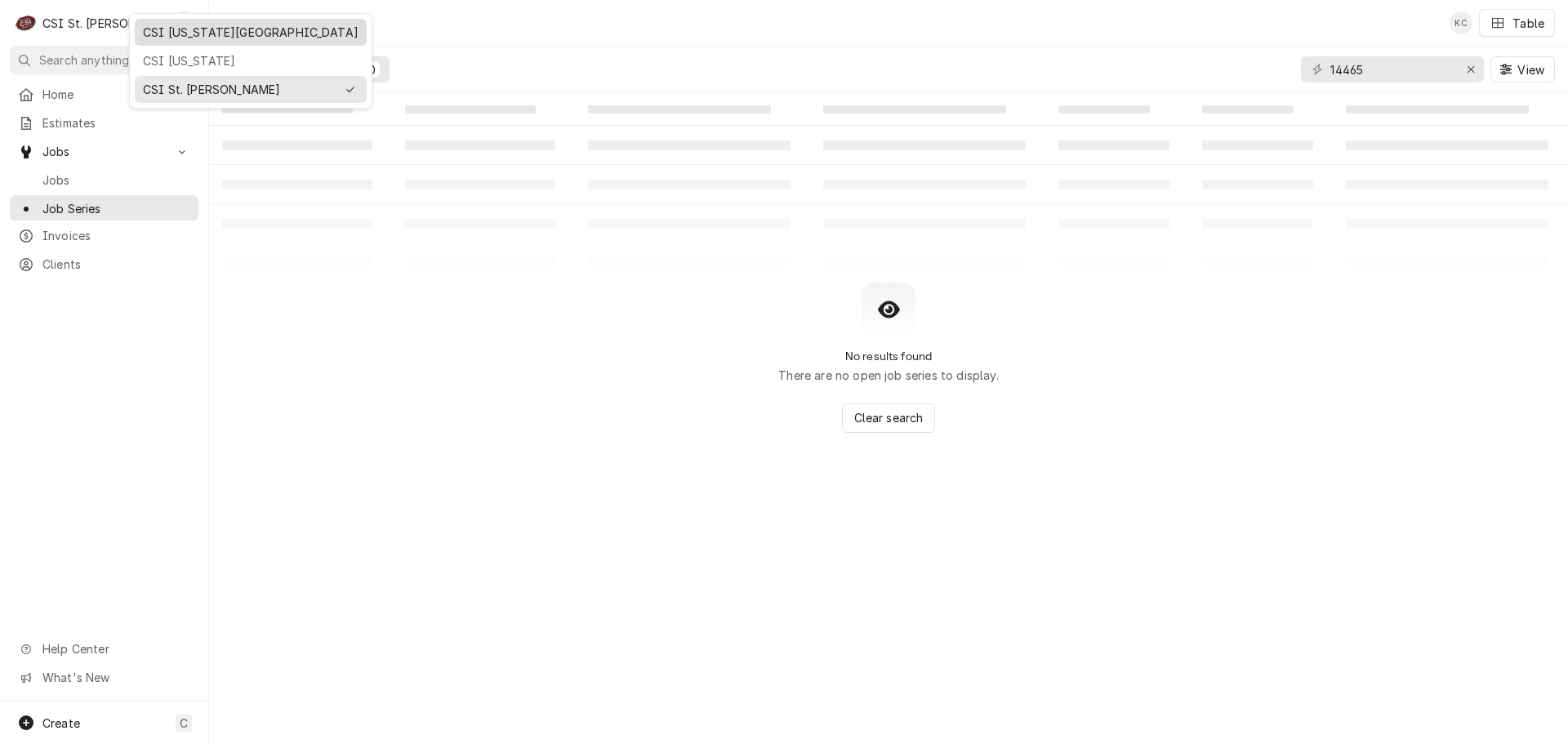
click at [179, 42] on div "CSI [US_STATE][GEOGRAPHIC_DATA]" at bounding box center [250, 32] width 232 height 27
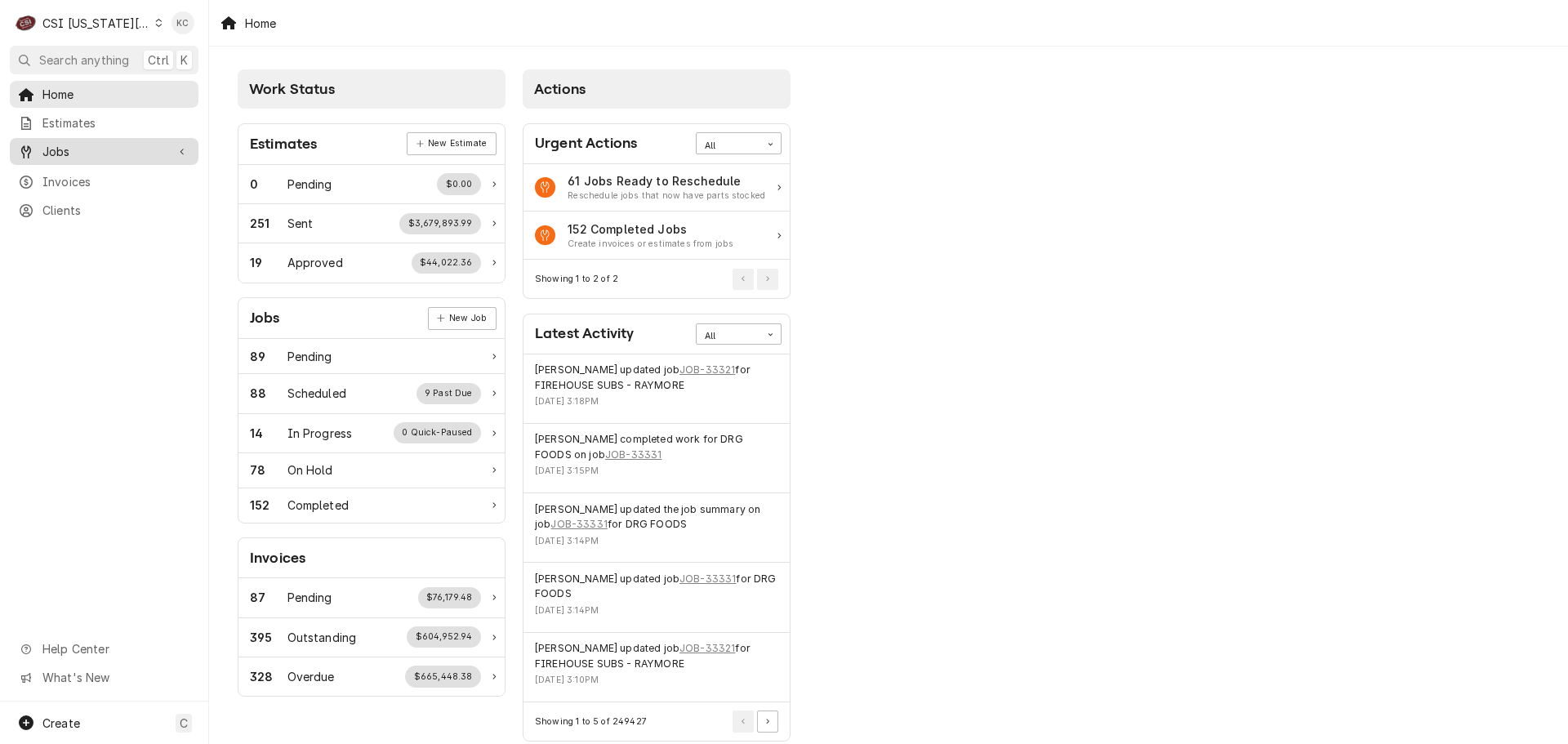
click at [57, 143] on span "Jobs" at bounding box center [104, 151] width 123 height 17
click at [68, 172] on span "Jobs" at bounding box center [115, 180] width 148 height 17
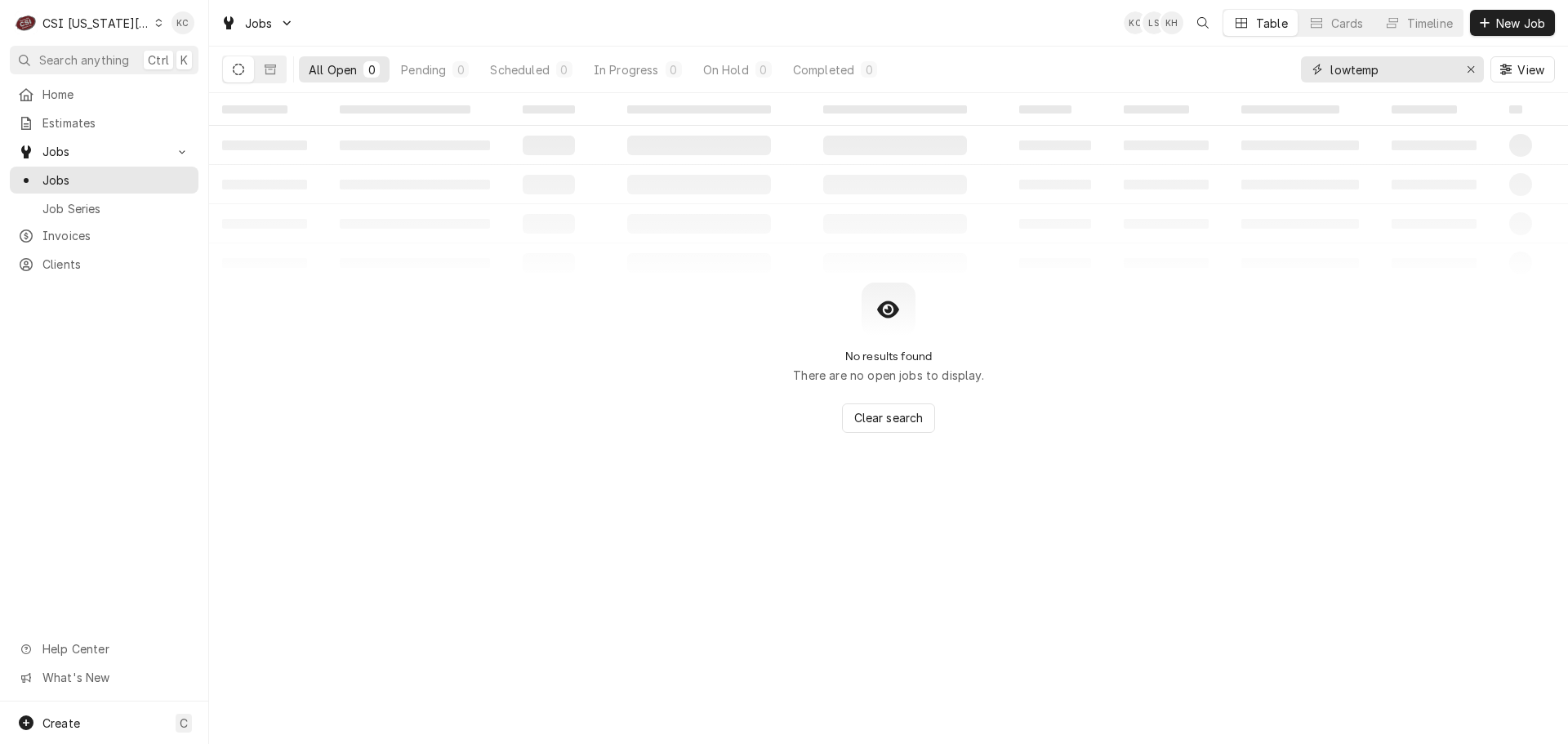
click at [1425, 72] on input "lowtemp" at bounding box center [1392, 69] width 123 height 26
click at [1350, 72] on input "lowtemp" at bounding box center [1392, 69] width 123 height 26
drag, startPoint x: 1386, startPoint y: 77, endPoint x: 1275, endPoint y: 77, distance: 111.0
click at [1275, 77] on div "All Open 0 Pending 0 Scheduled 0 In Progress 0 On Hold 0 Completed 0 low temp V…" at bounding box center [888, 69] width 1333 height 46
type input "14465"
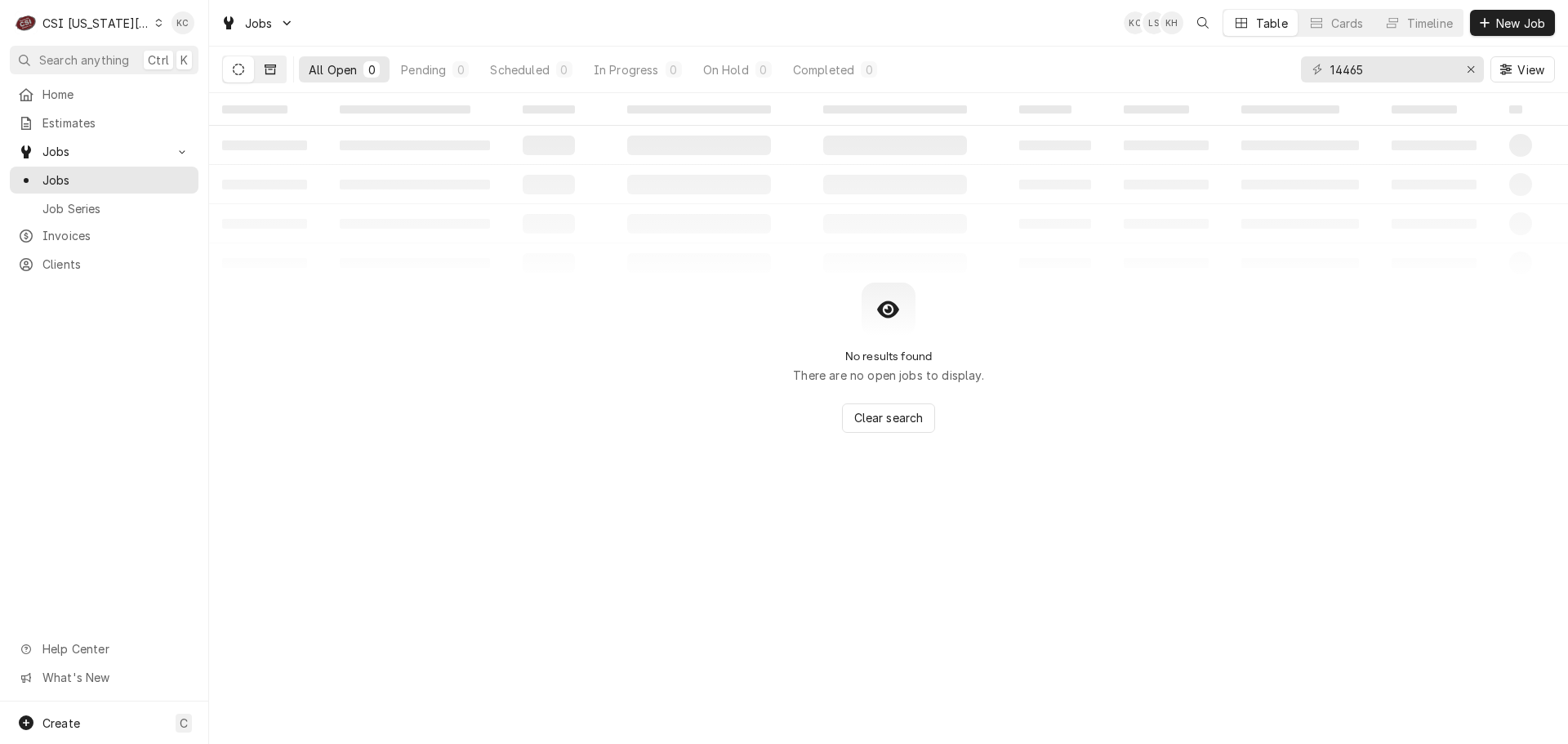
click at [277, 71] on button "Dynamic Content Wrapper" at bounding box center [270, 69] width 31 height 26
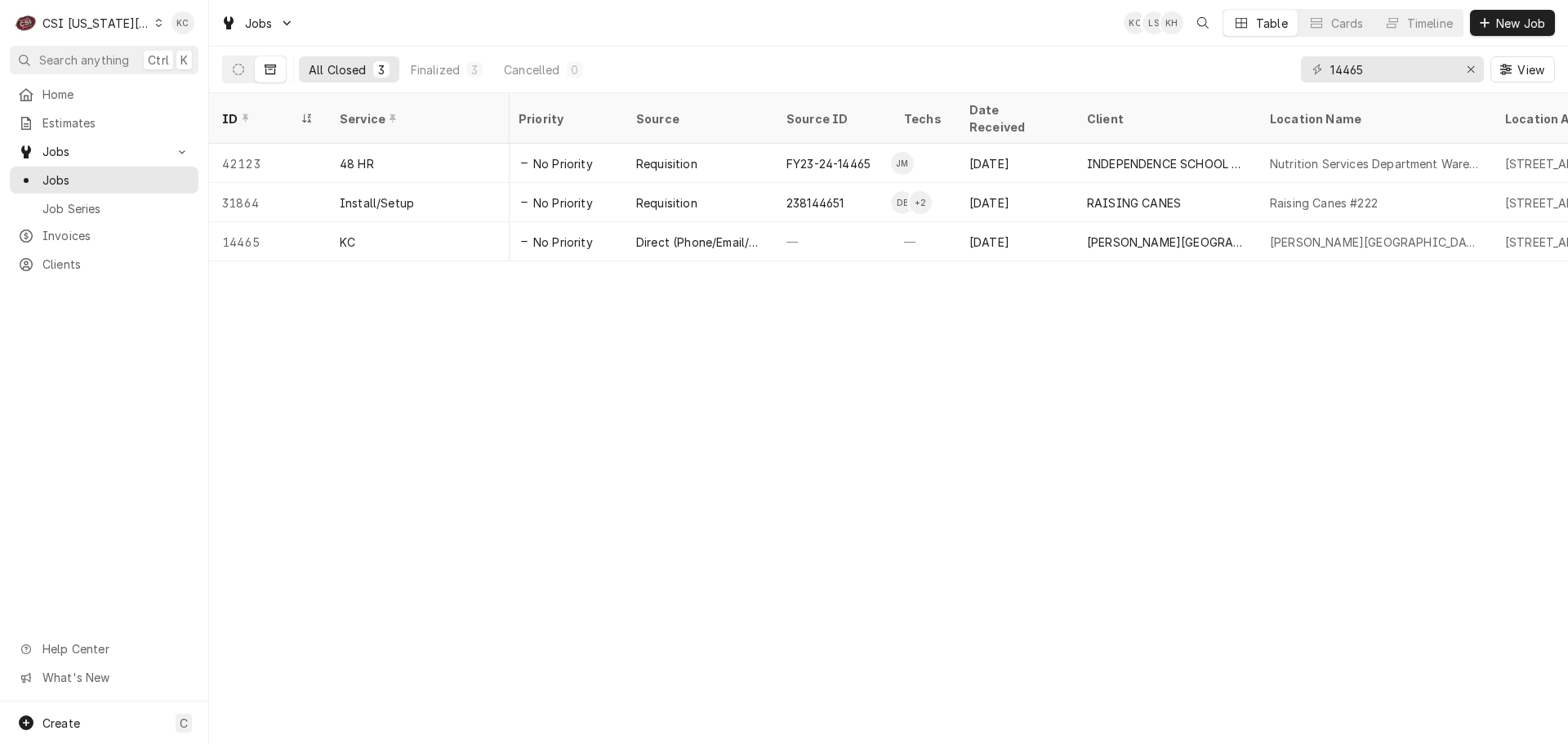
scroll to position [0, 521]
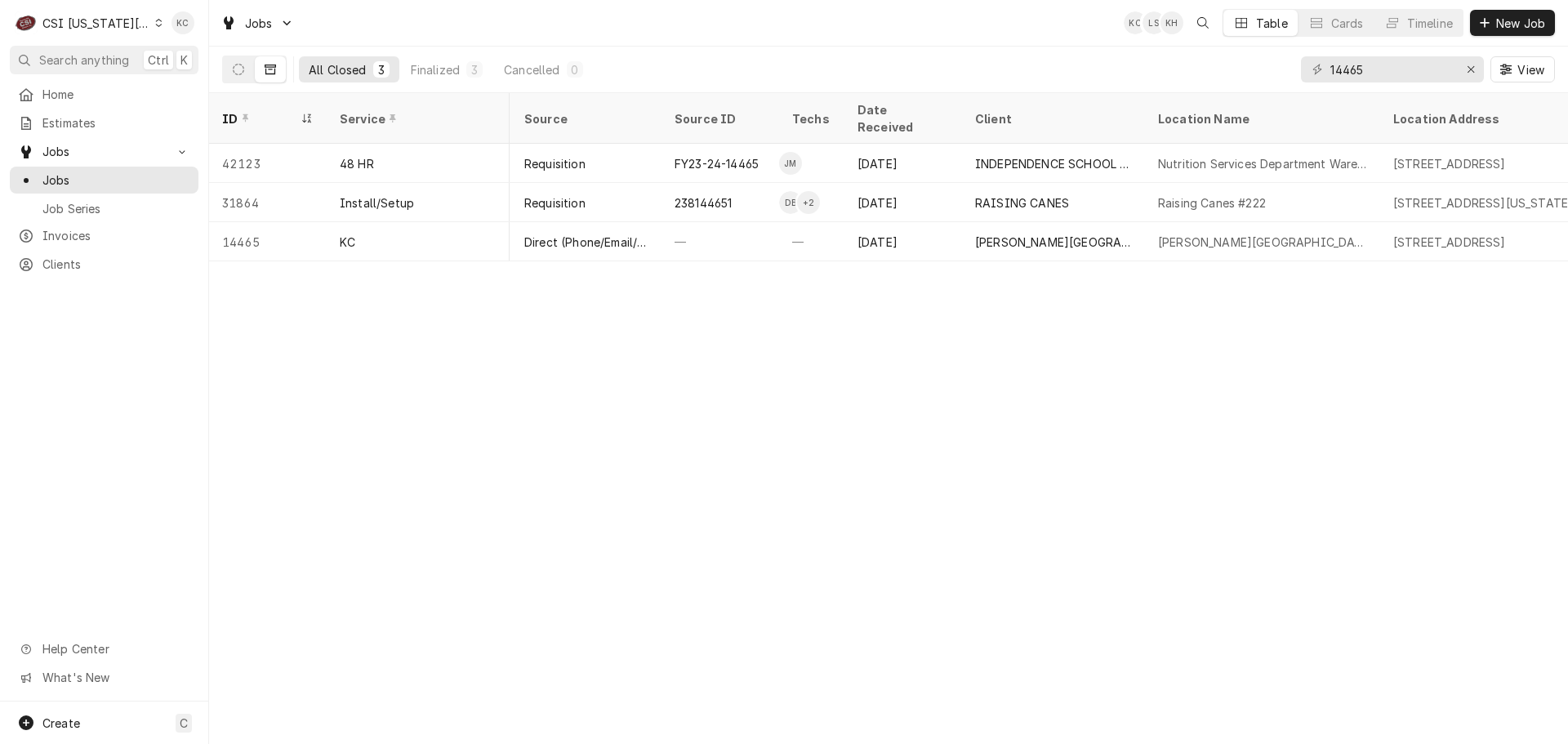
click at [104, 18] on div "CSI Kansas City" at bounding box center [96, 22] width 108 height 17
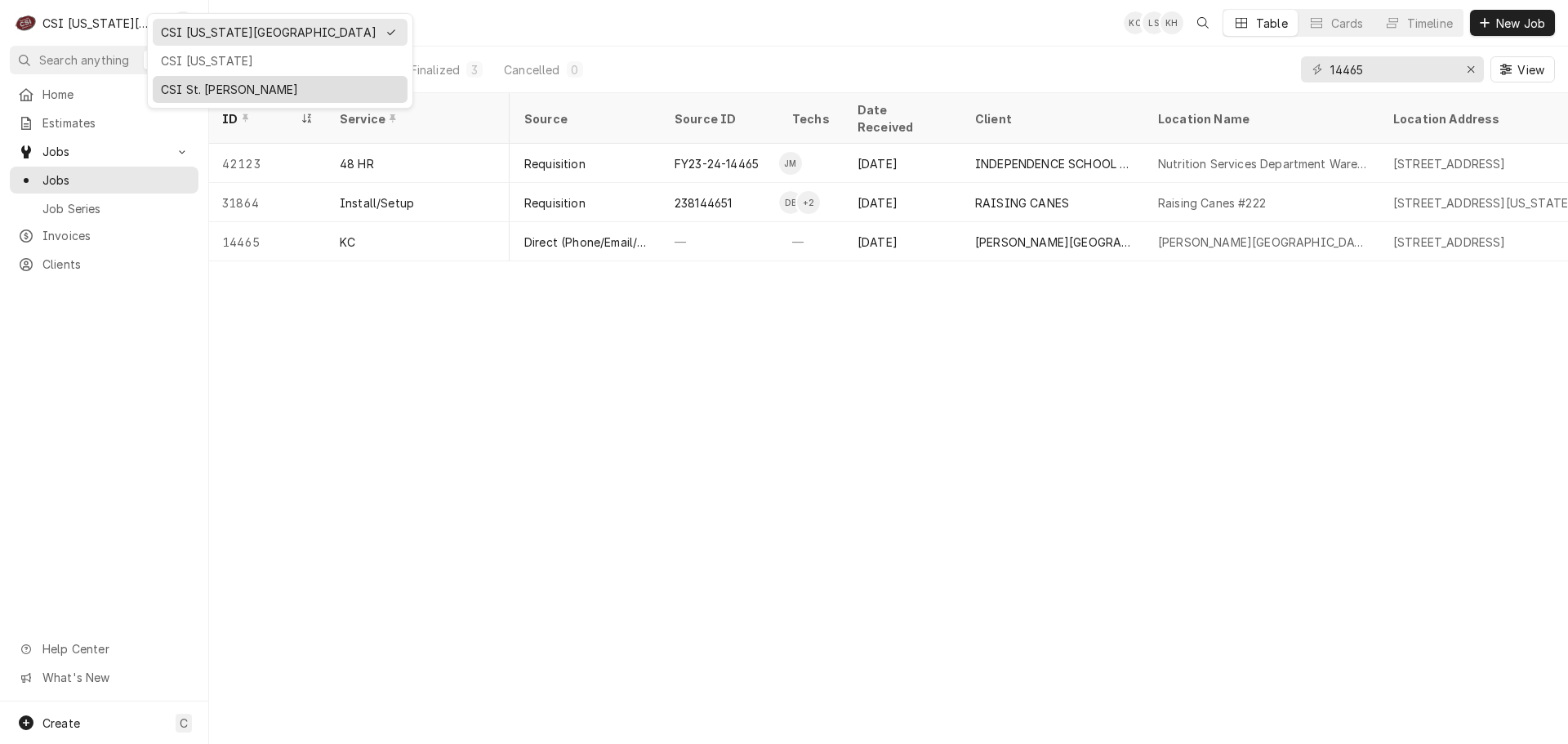
click at [208, 96] on div "CSI St. [PERSON_NAME]" at bounding box center [280, 89] width 249 height 21
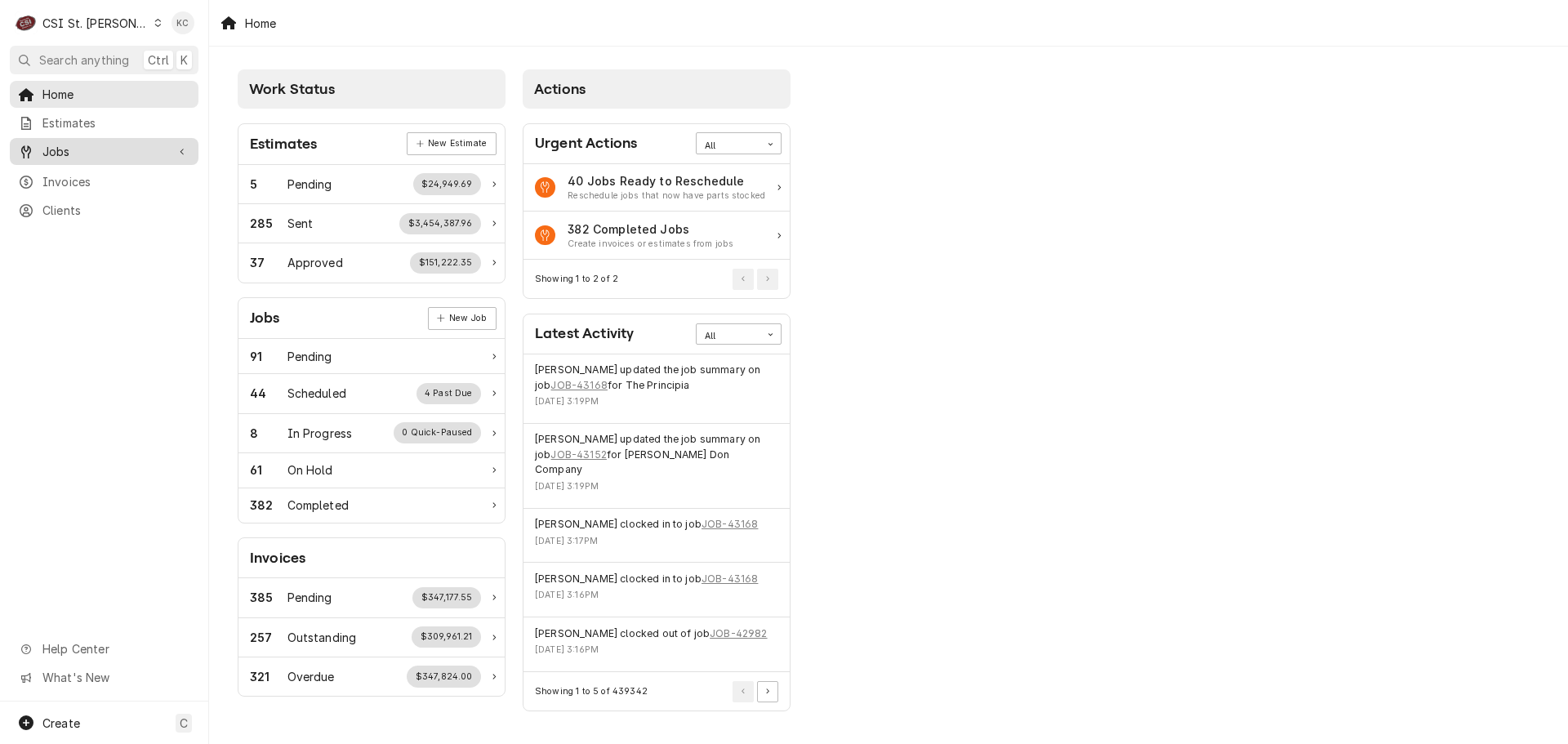
click at [92, 147] on span "Jobs" at bounding box center [104, 151] width 123 height 17
click at [86, 173] on span "Jobs" at bounding box center [115, 180] width 148 height 17
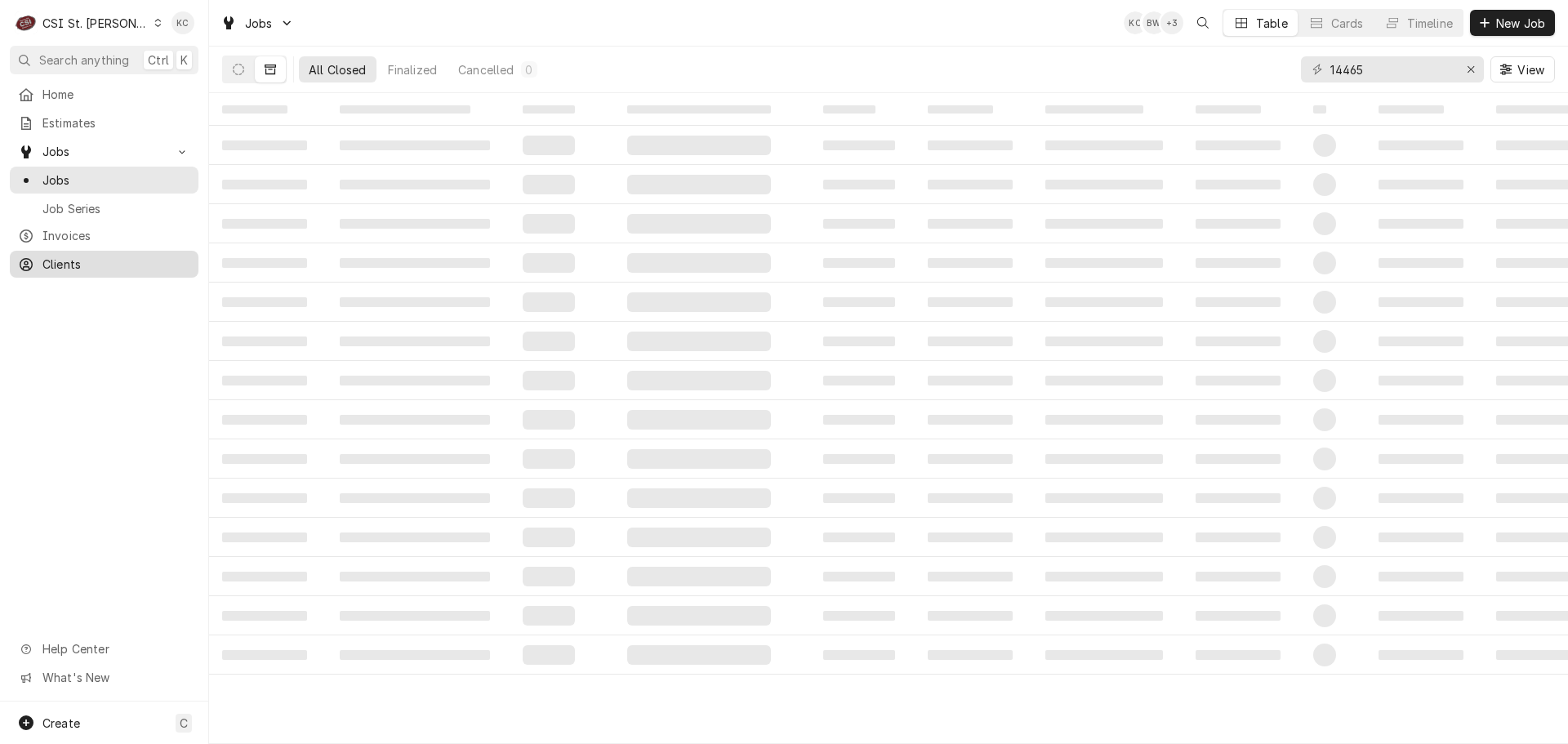
click at [90, 250] on link "Clients" at bounding box center [104, 264] width 189 height 27
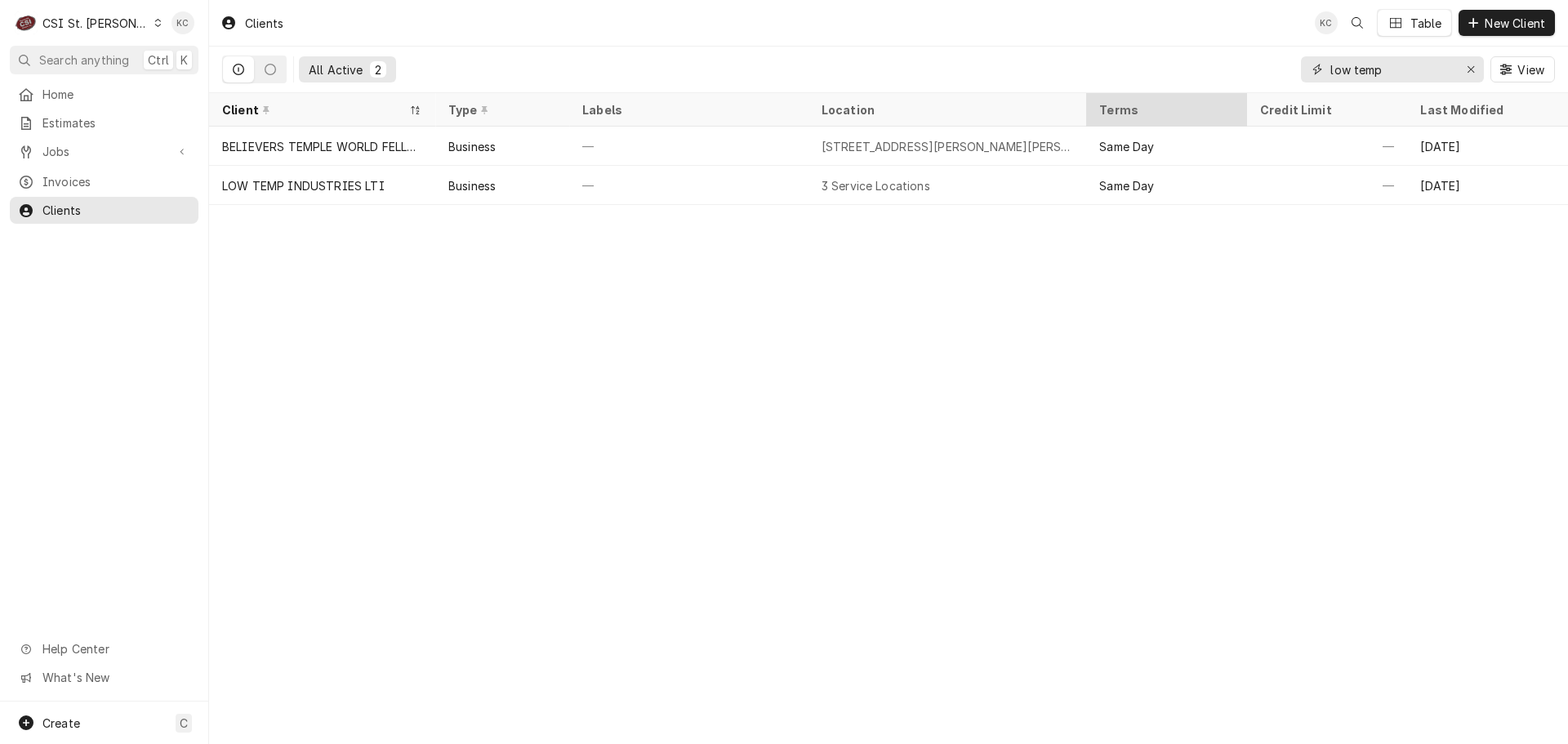
drag, startPoint x: 1414, startPoint y: 70, endPoint x: 1238, endPoint y: 108, distance: 180.1
click at [1238, 108] on div "Clients KC Table New Client All Active 2 low temp View Client Type Labels Locat…" at bounding box center [889, 372] width 1360 height 744
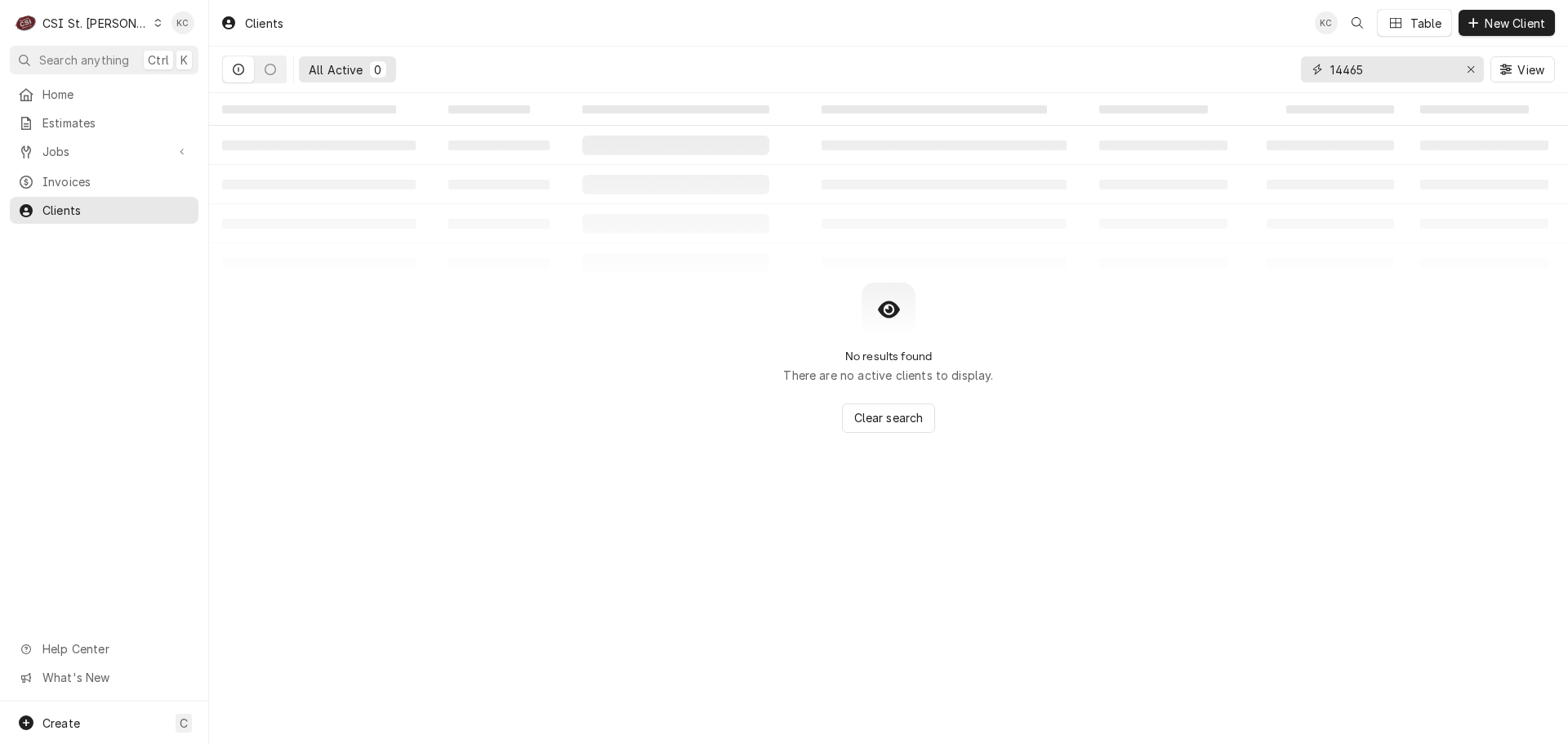
type input "14465"
click at [86, 25] on div "CSI St. [PERSON_NAME]" at bounding box center [95, 22] width 106 height 17
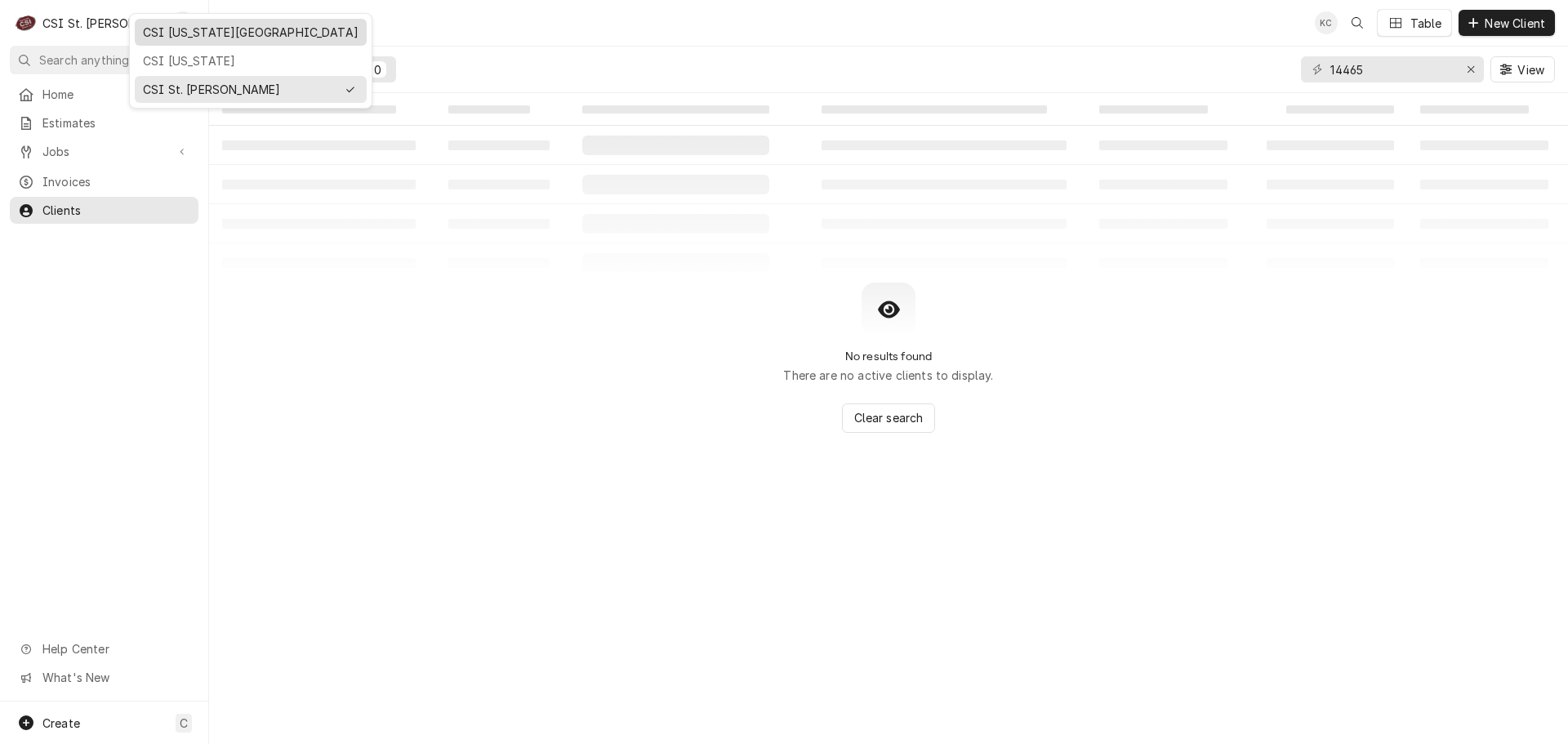
click at [195, 43] on div "CSI [US_STATE][GEOGRAPHIC_DATA]" at bounding box center [250, 32] width 232 height 27
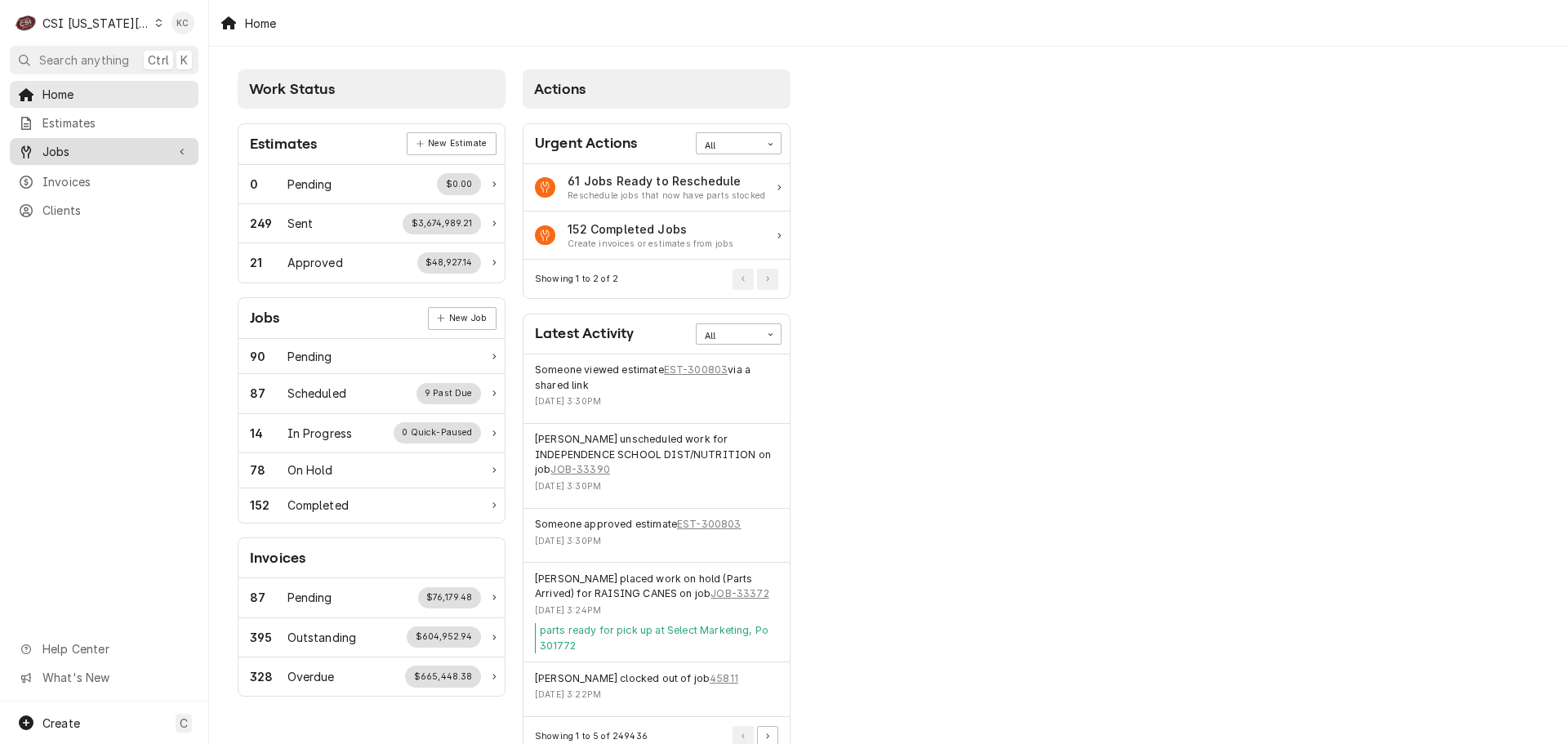
click at [92, 151] on span "Jobs" at bounding box center [104, 151] width 123 height 17
click at [82, 184] on link "Jobs" at bounding box center [104, 180] width 189 height 27
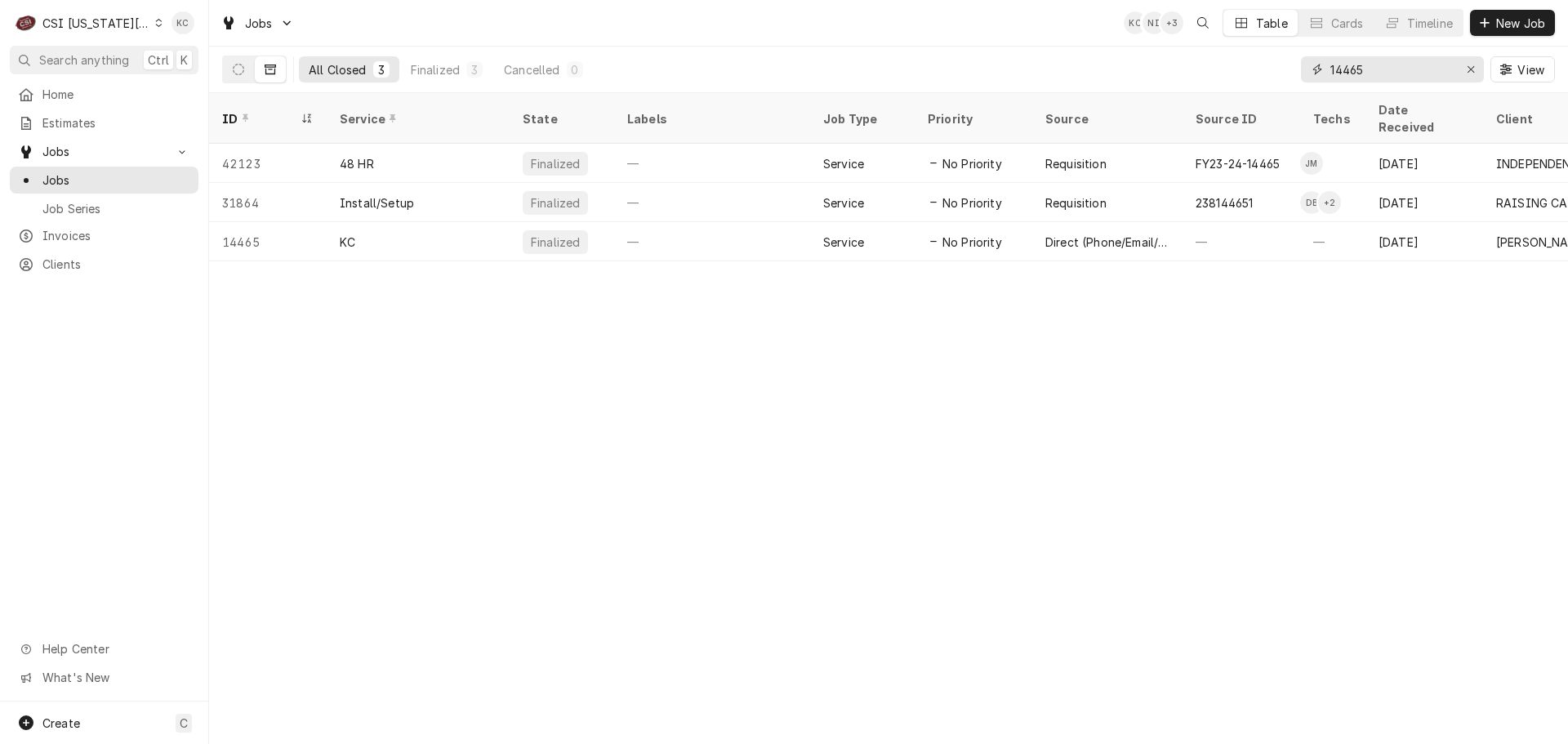
drag, startPoint x: 1378, startPoint y: 68, endPoint x: 1310, endPoint y: 71, distance: 68.1
click at [1310, 71] on div "14465" at bounding box center [1393, 69] width 183 height 26
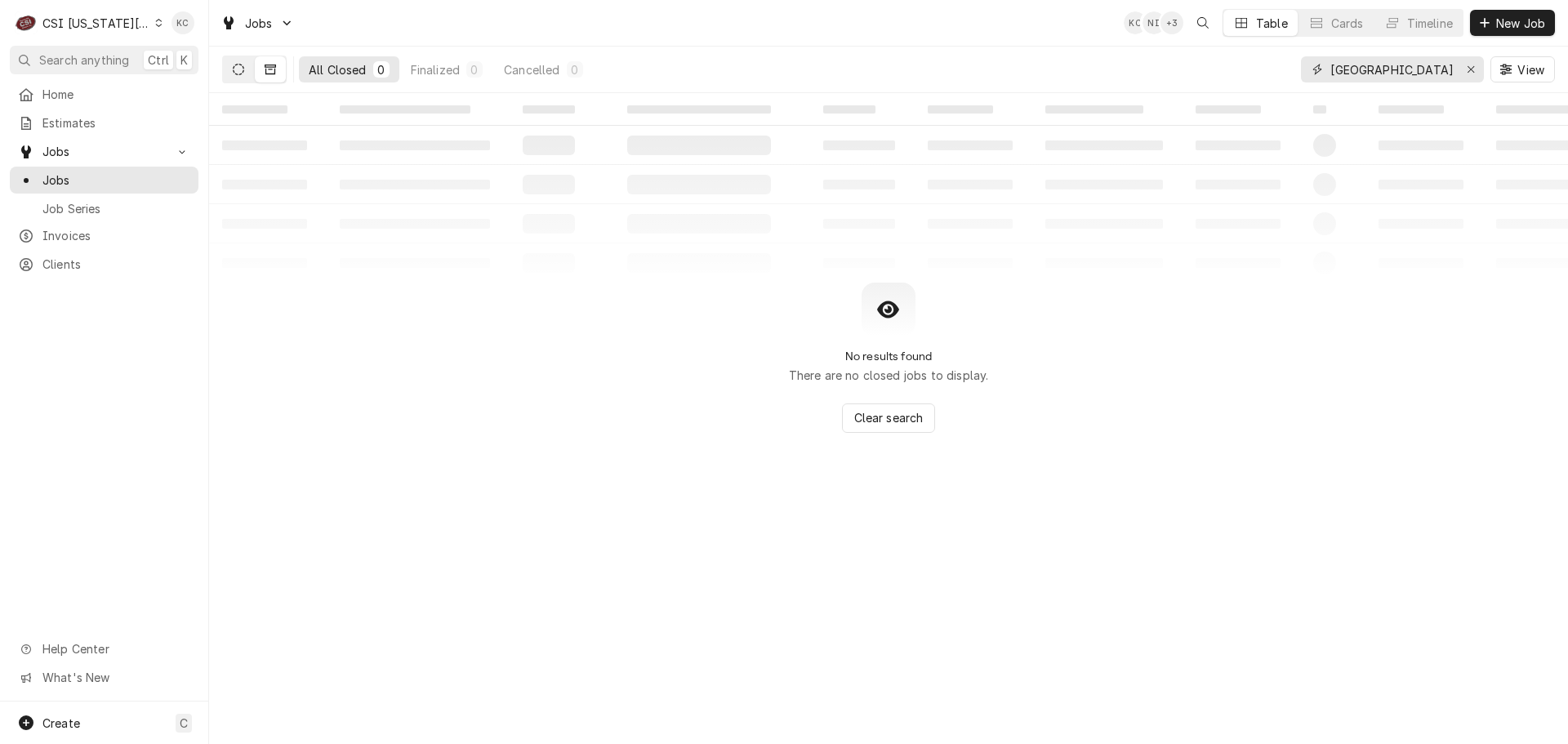
type input "[GEOGRAPHIC_DATA][PERSON_NAME]"
click at [232, 80] on button "Dynamic Content Wrapper" at bounding box center [238, 69] width 31 height 26
click at [81, 21] on div "CSI Kansas City" at bounding box center [96, 22] width 108 height 17
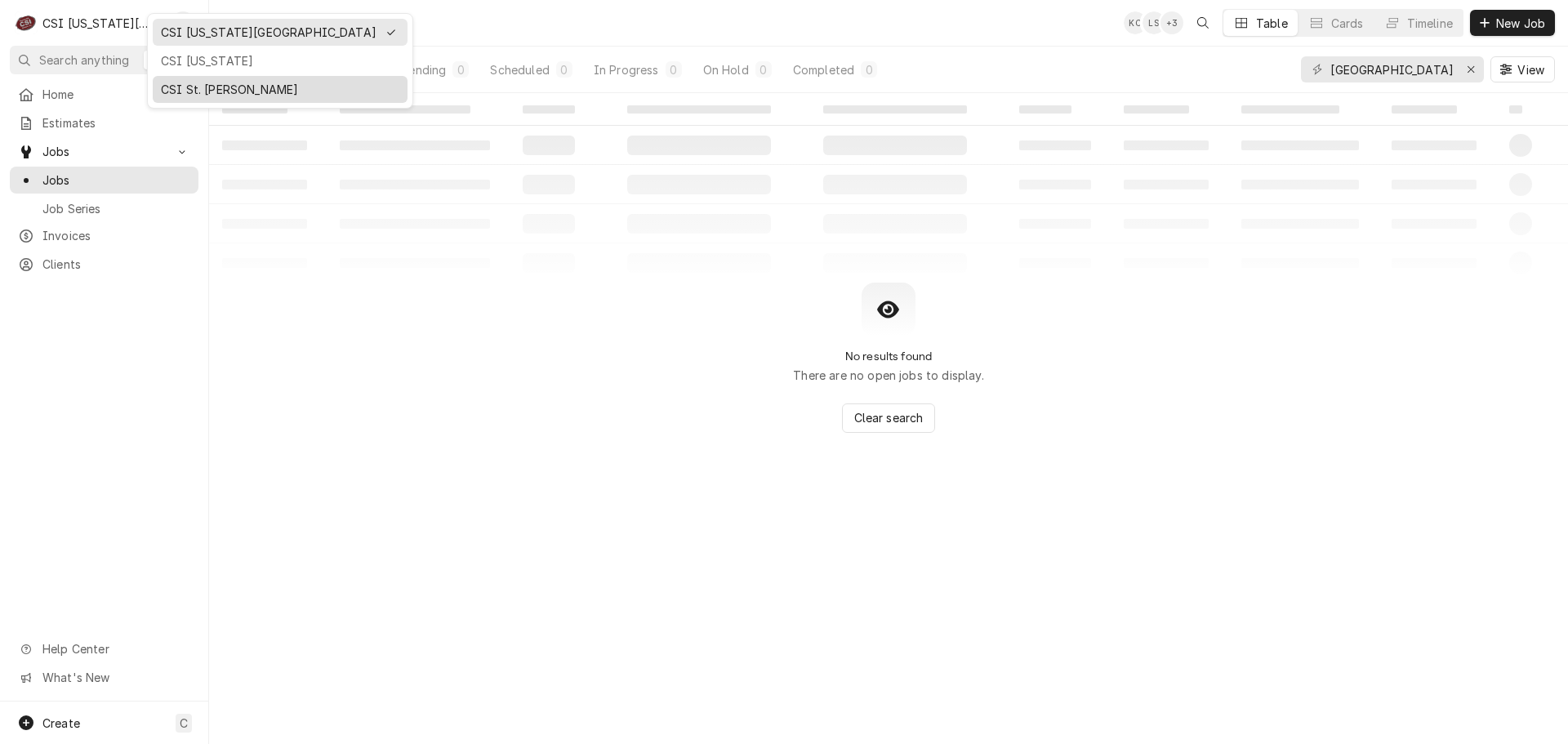
click at [233, 89] on div "CSI St. [PERSON_NAME]" at bounding box center [280, 89] width 239 height 17
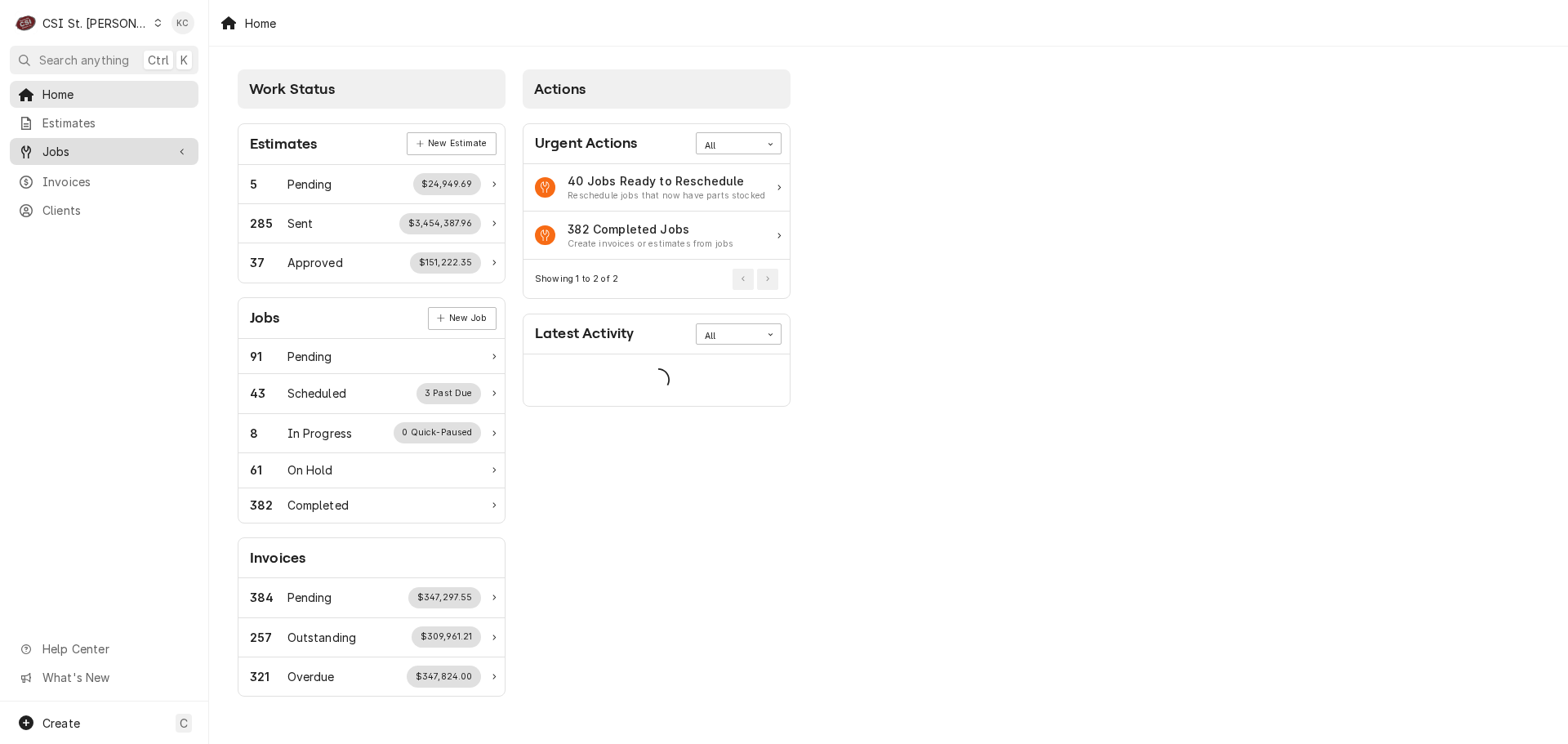
click at [81, 147] on span "Jobs" at bounding box center [104, 151] width 123 height 17
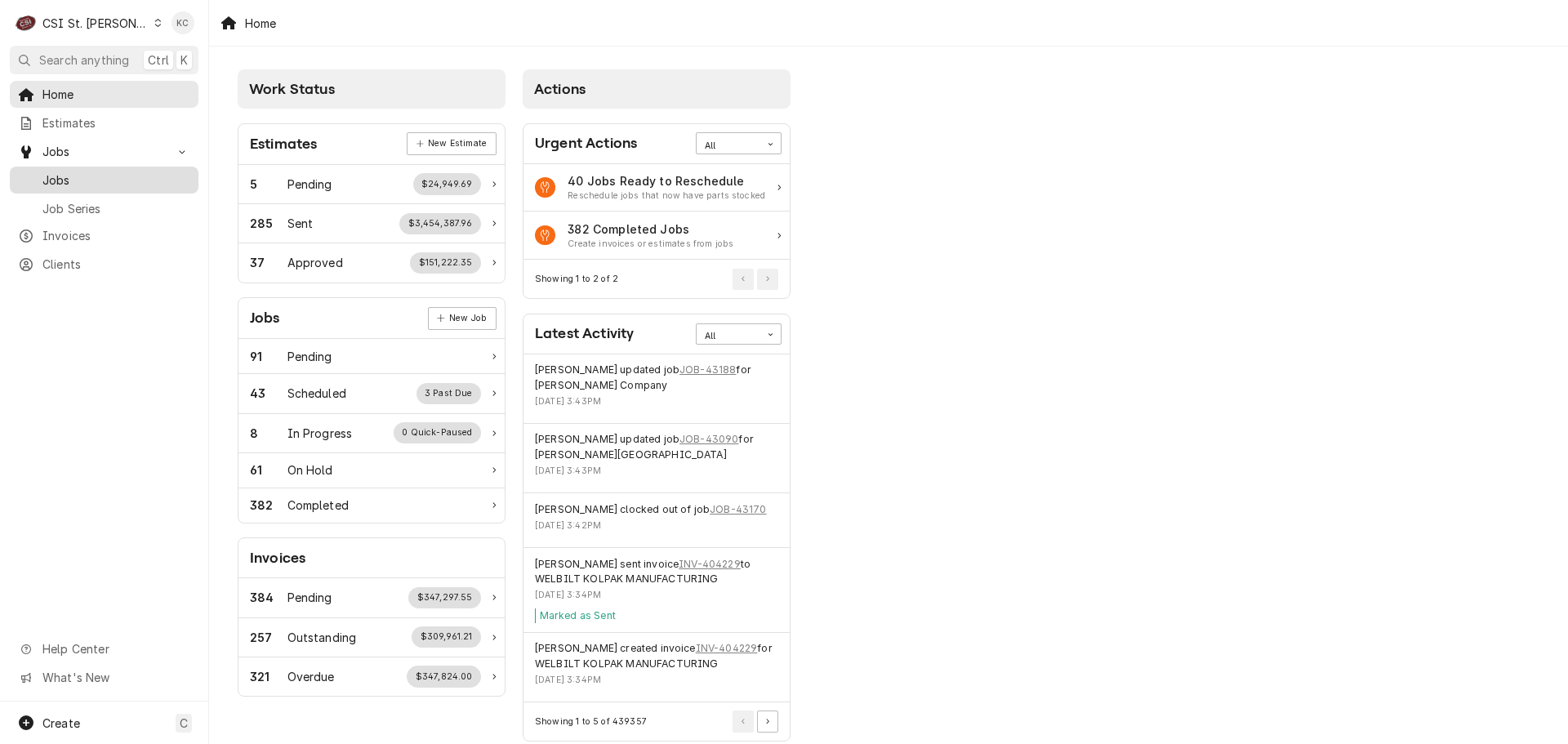
click at [81, 180] on span "Jobs" at bounding box center [115, 180] width 148 height 17
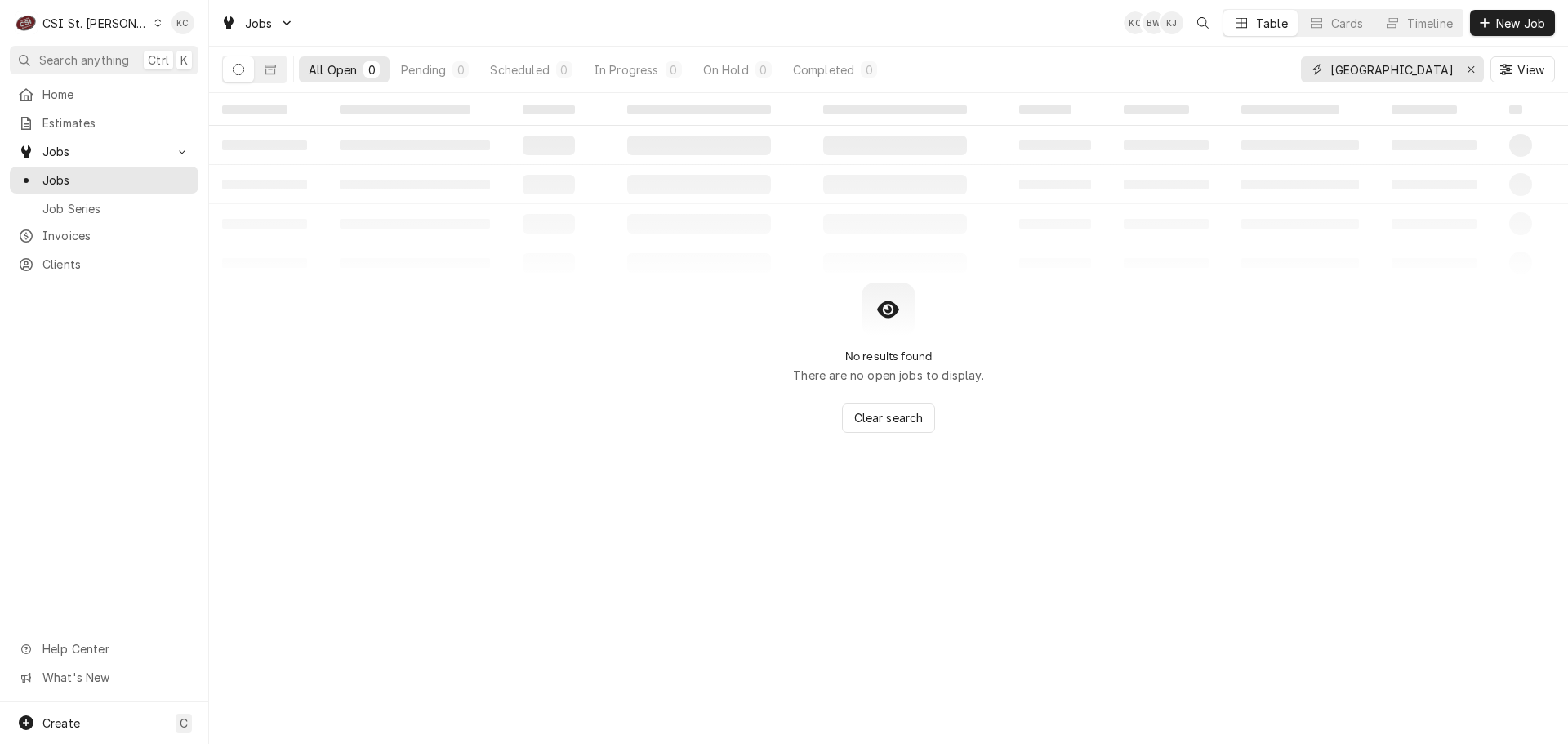
drag, startPoint x: 1397, startPoint y: 68, endPoint x: 1230, endPoint y: 79, distance: 167.4
click at [1230, 79] on div "All Open 0 Pending 0 Scheduled 0 In Progress 0 On Hold 0 Completed 0 fort [PERS…" at bounding box center [888, 69] width 1333 height 46
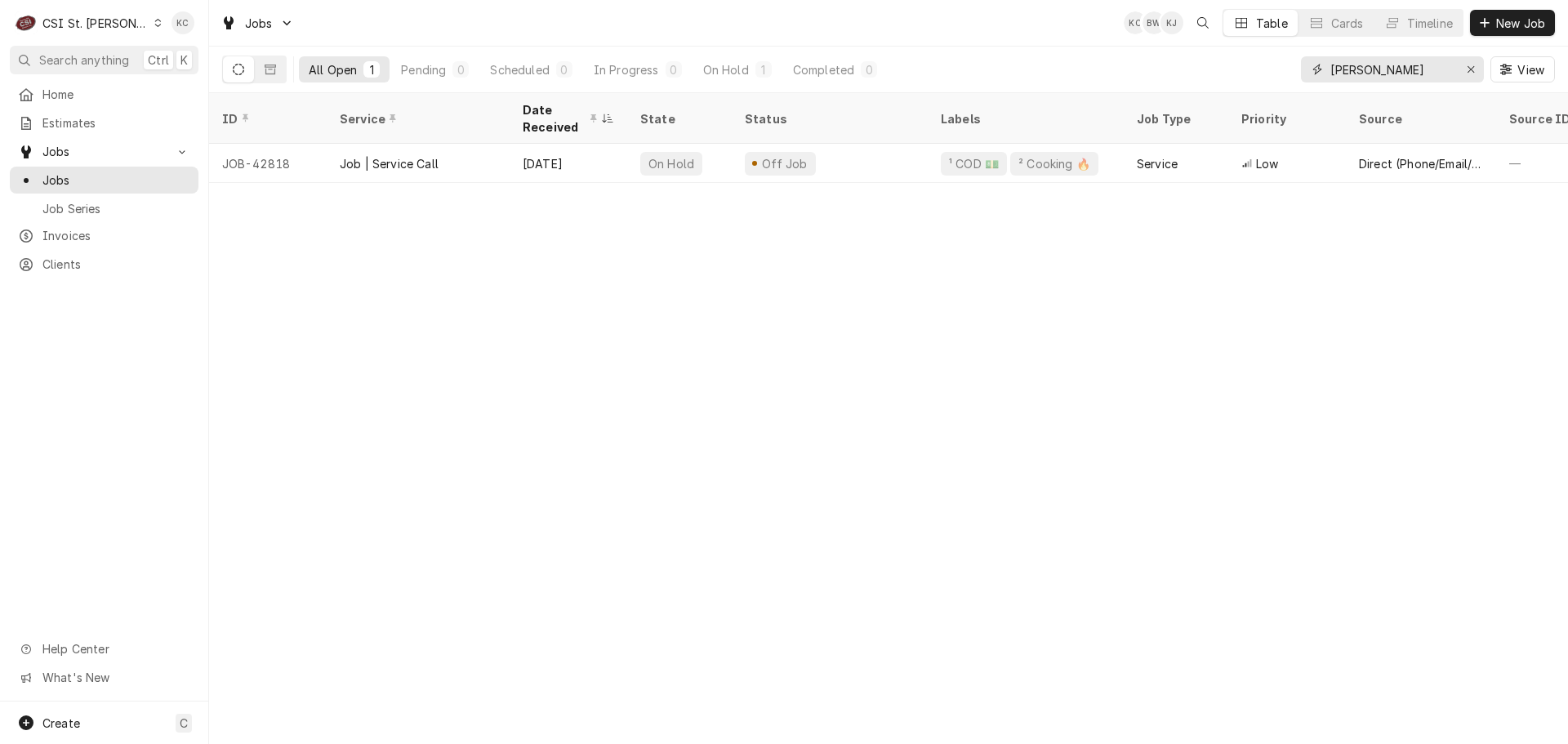
type input "[PERSON_NAME]"
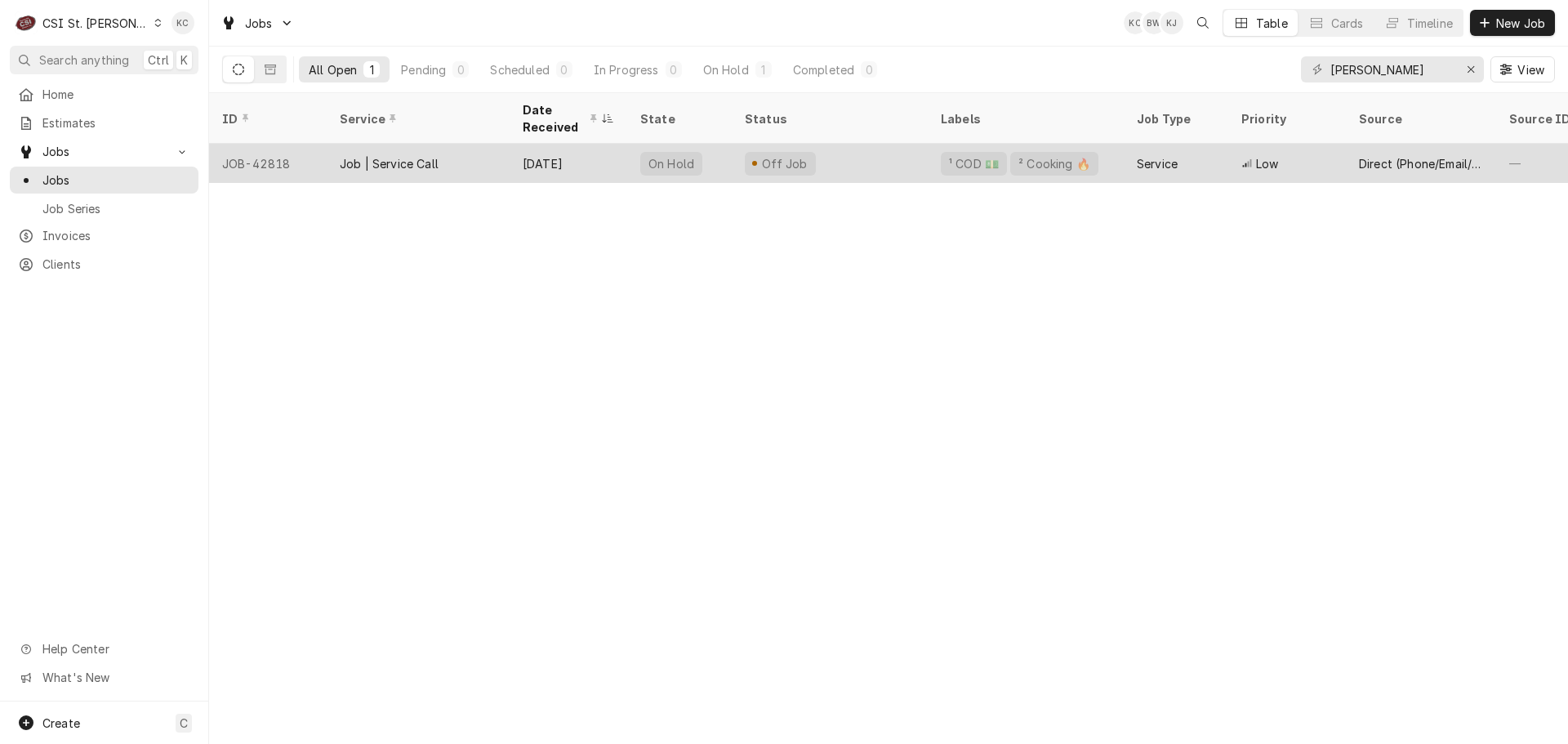
click at [718, 163] on div "On Hold" at bounding box center [679, 164] width 105 height 39
